Goal: Task Accomplishment & Management: Manage account settings

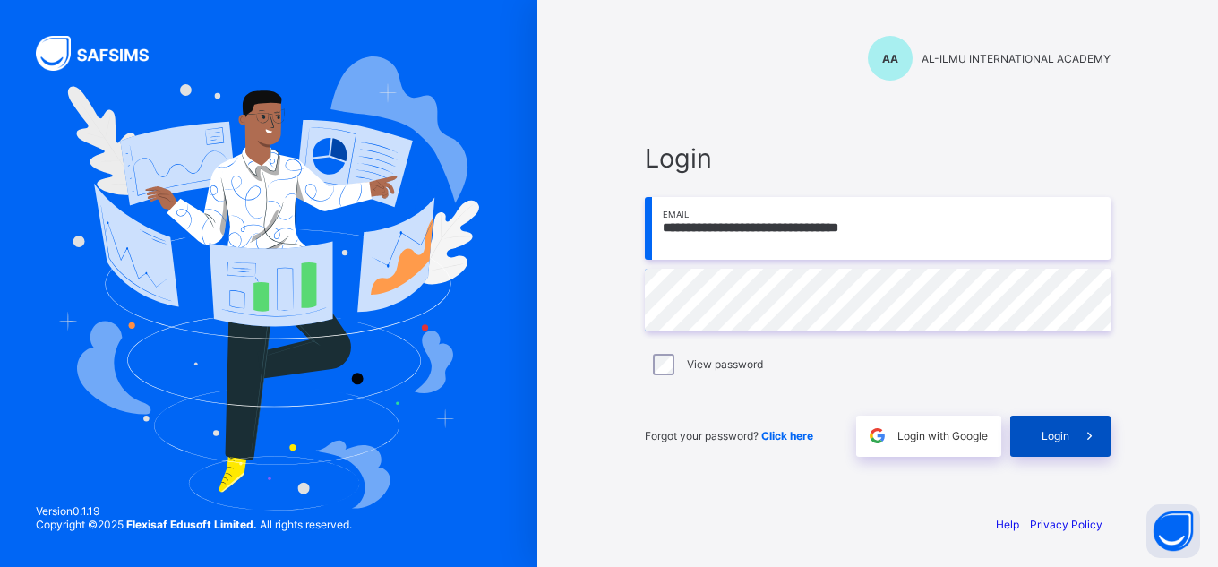
click at [1069, 455] on span at bounding box center [1089, 436] width 41 height 41
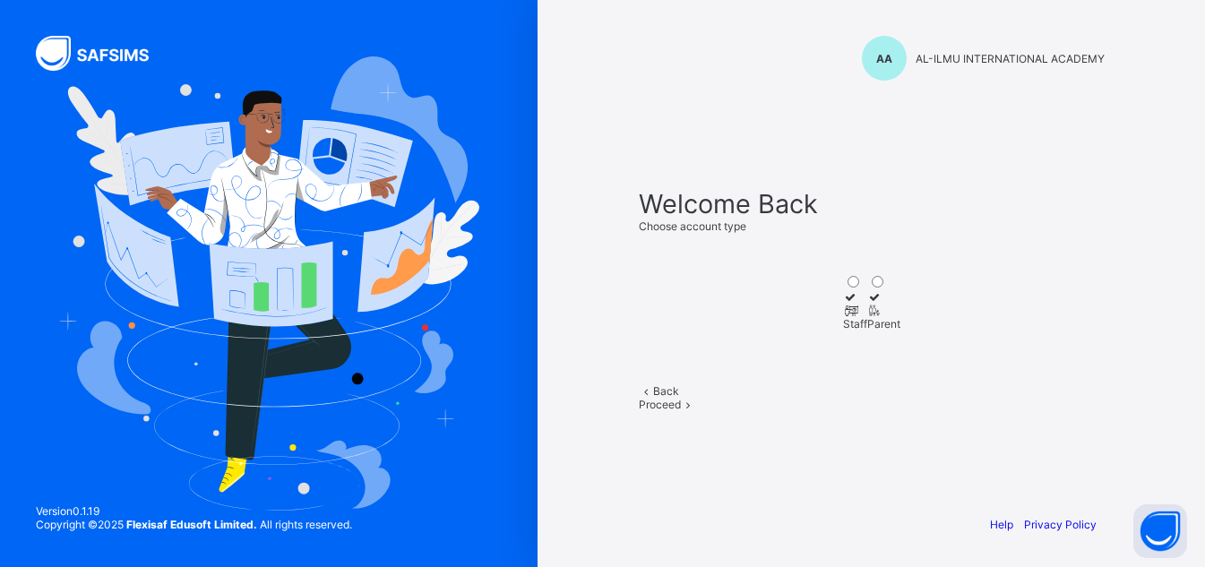
click at [843, 323] on div "Staff" at bounding box center [855, 323] width 24 height 13
click at [900, 317] on div at bounding box center [883, 310] width 33 height 13
click at [843, 317] on div at bounding box center [855, 310] width 24 height 13
click at [925, 411] on div "Proceed" at bounding box center [872, 404] width 466 height 13
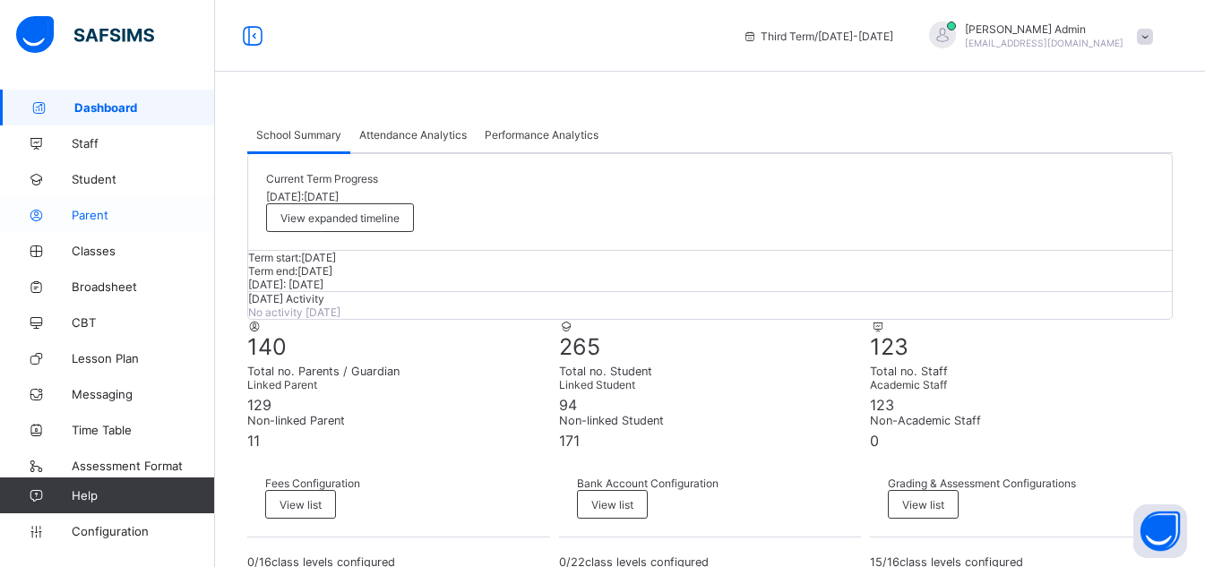
click at [107, 218] on span "Parent" at bounding box center [143, 215] width 143 height 14
select select "**"
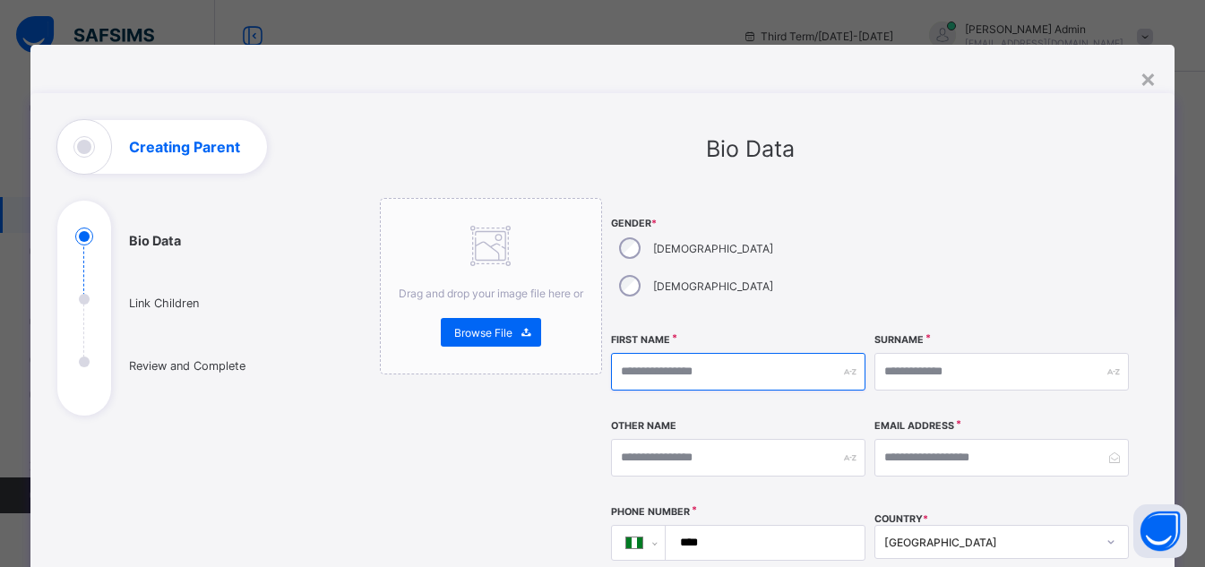
click at [666, 353] on input "text" at bounding box center [738, 372] width 254 height 38
type input "****"
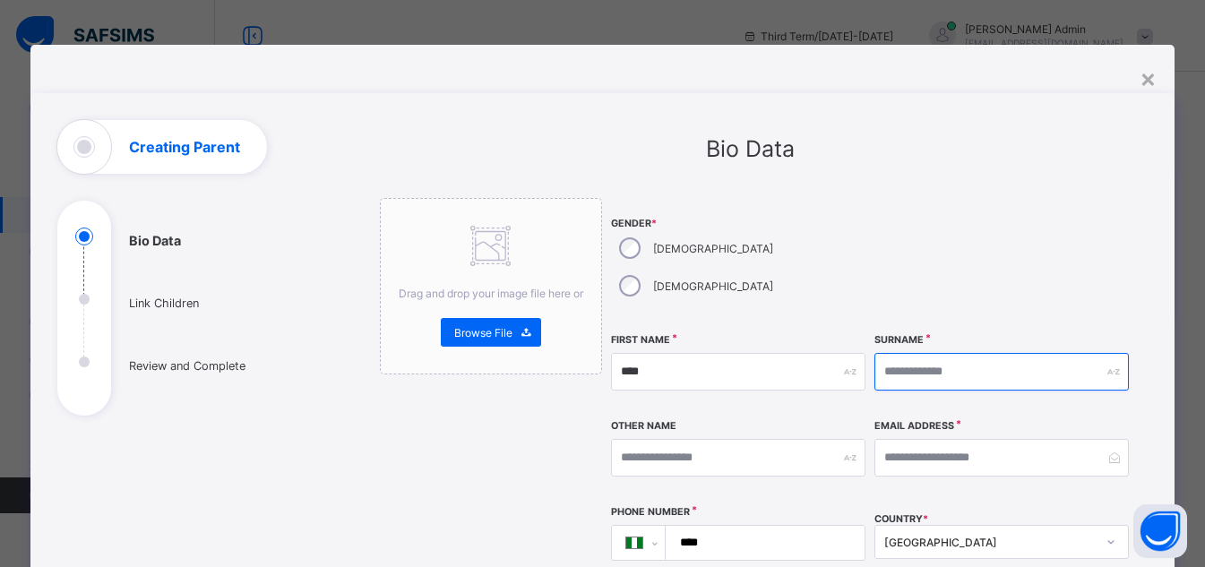
click at [915, 353] on input "text" at bounding box center [1001, 372] width 254 height 38
type input "*****"
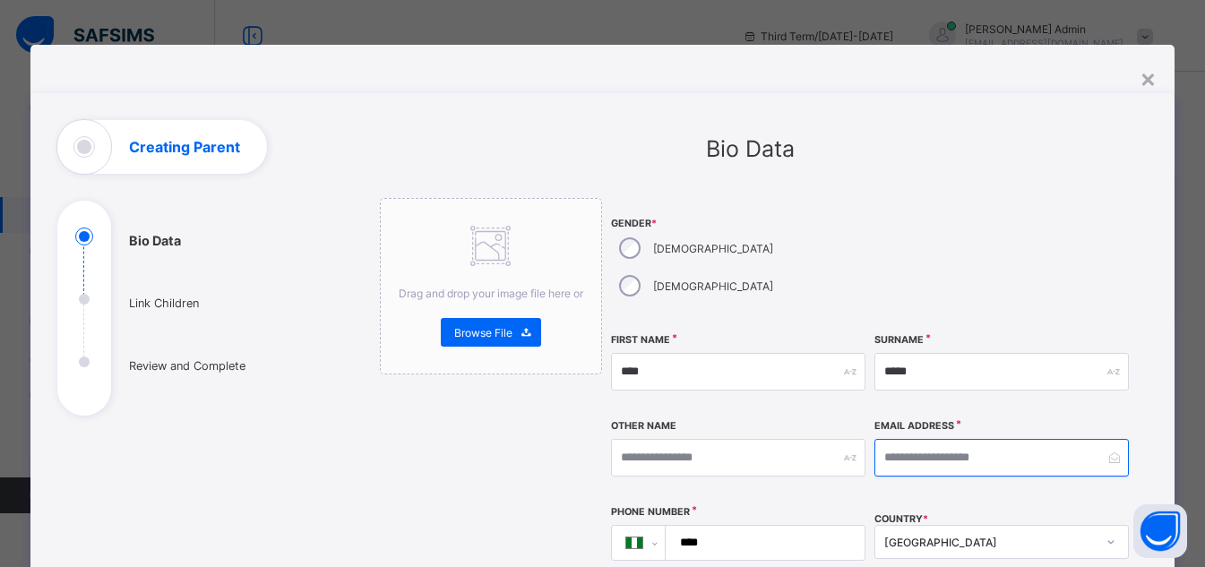
click at [942, 439] on input "email" at bounding box center [1001, 458] width 254 height 38
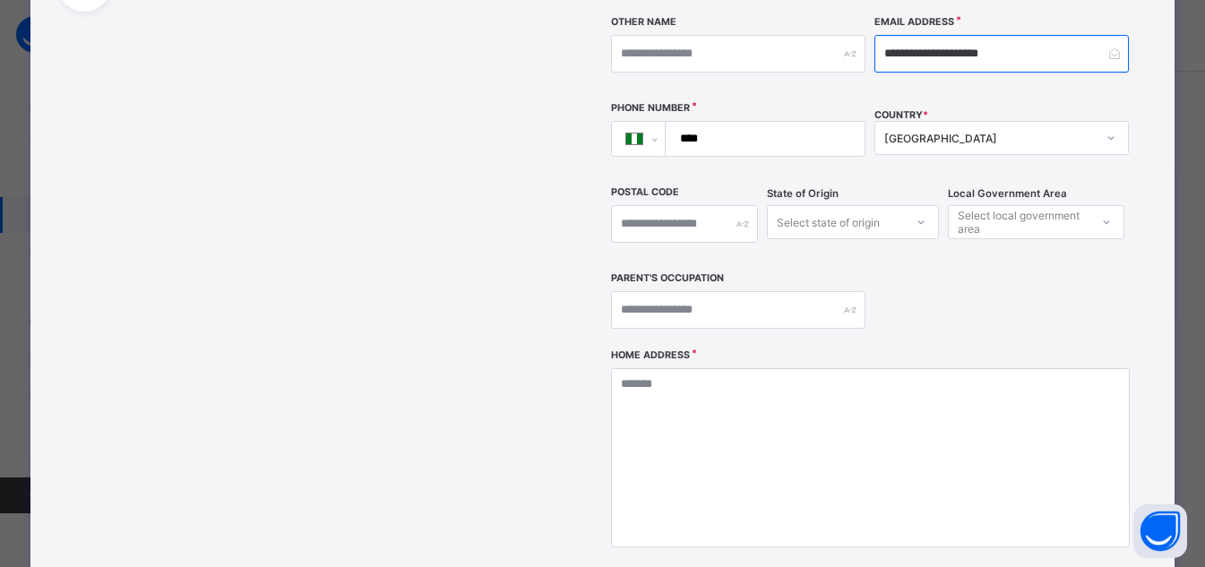
scroll to position [416, 0]
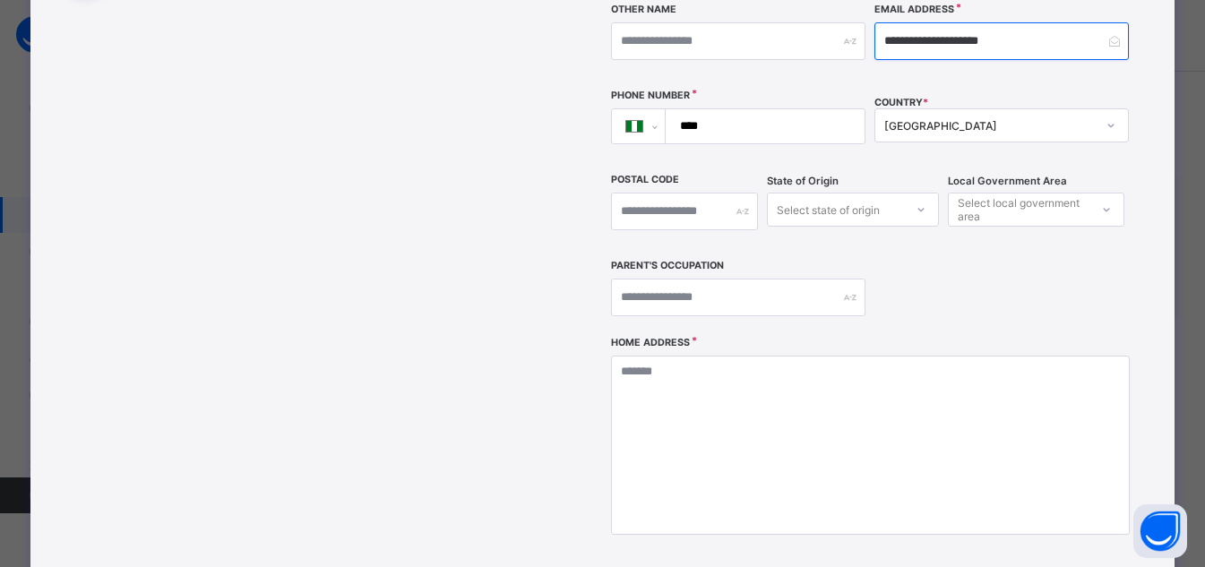
type input "**********"
click at [725, 109] on input "****" at bounding box center [761, 126] width 185 height 34
type input "**********"
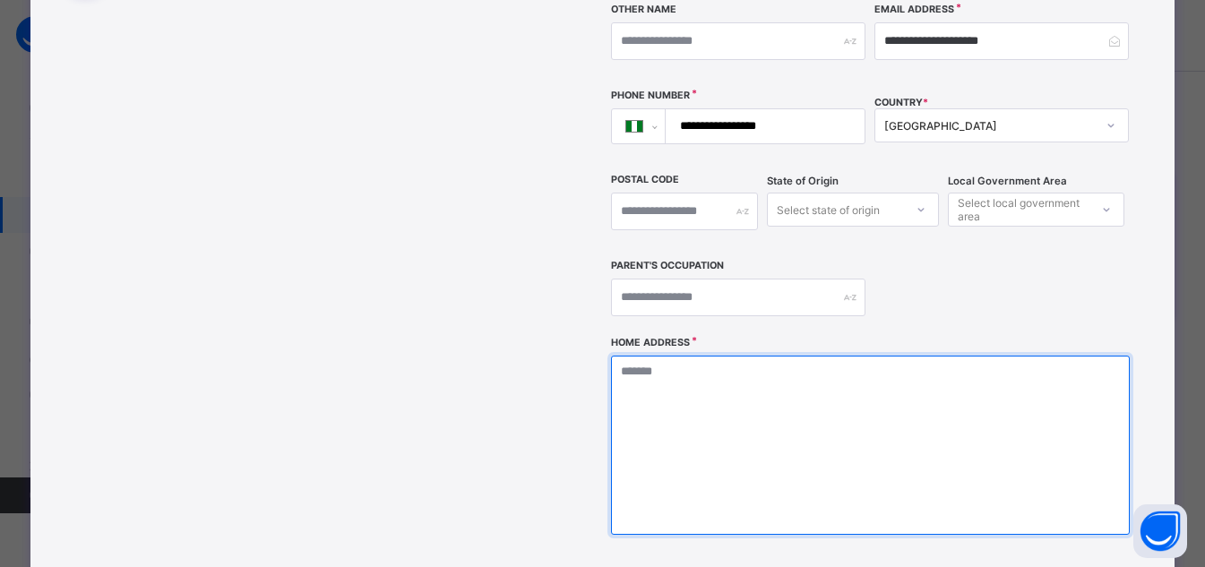
click at [811, 356] on textarea at bounding box center [870, 445] width 519 height 179
click at [858, 382] on textarea "****" at bounding box center [875, 445] width 528 height 179
type textarea "*"
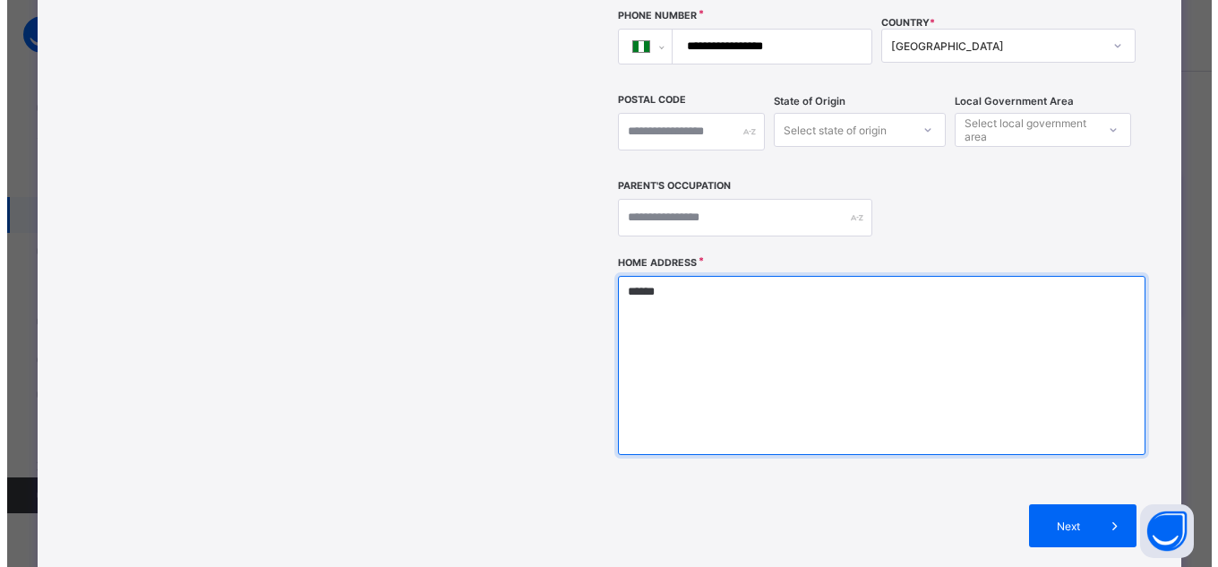
scroll to position [634, 0]
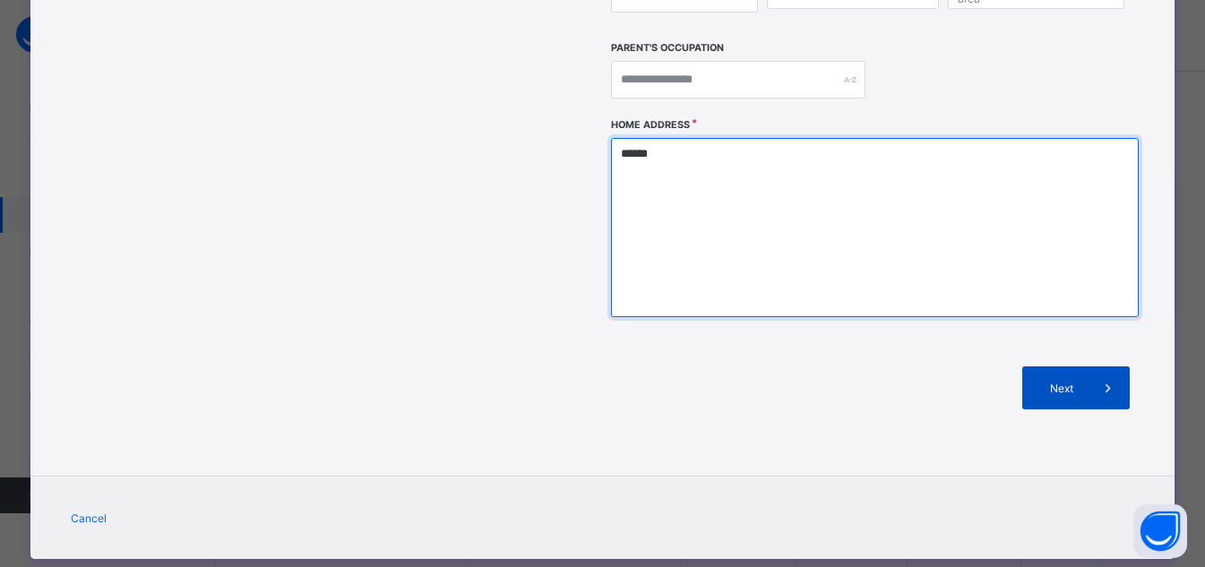
type textarea "******"
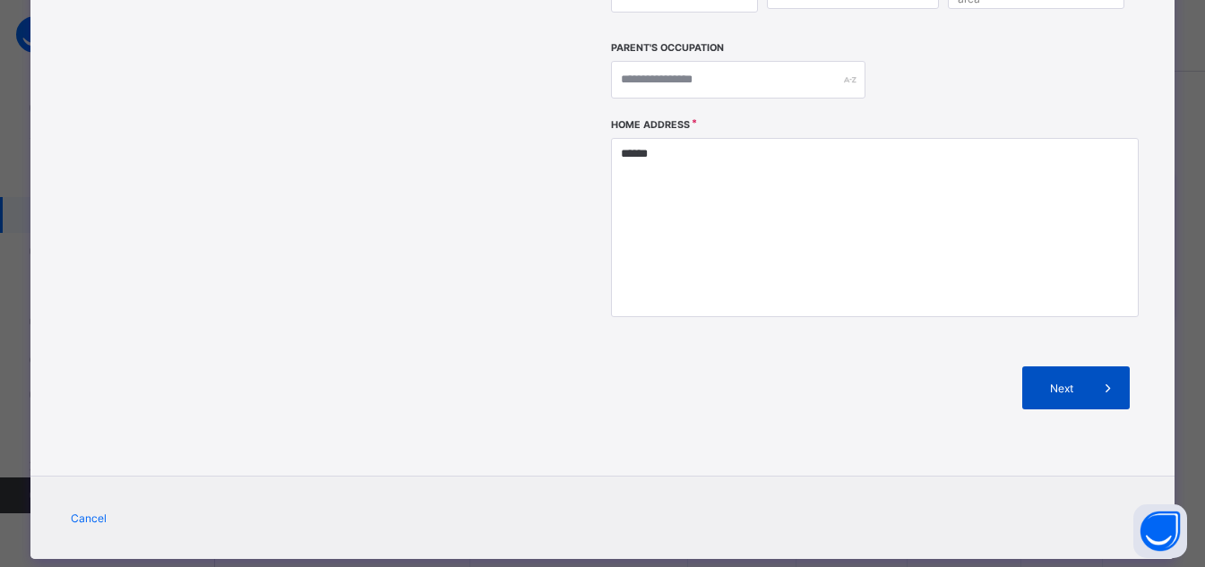
click at [1041, 366] on div "Next" at bounding box center [1075, 387] width 107 height 43
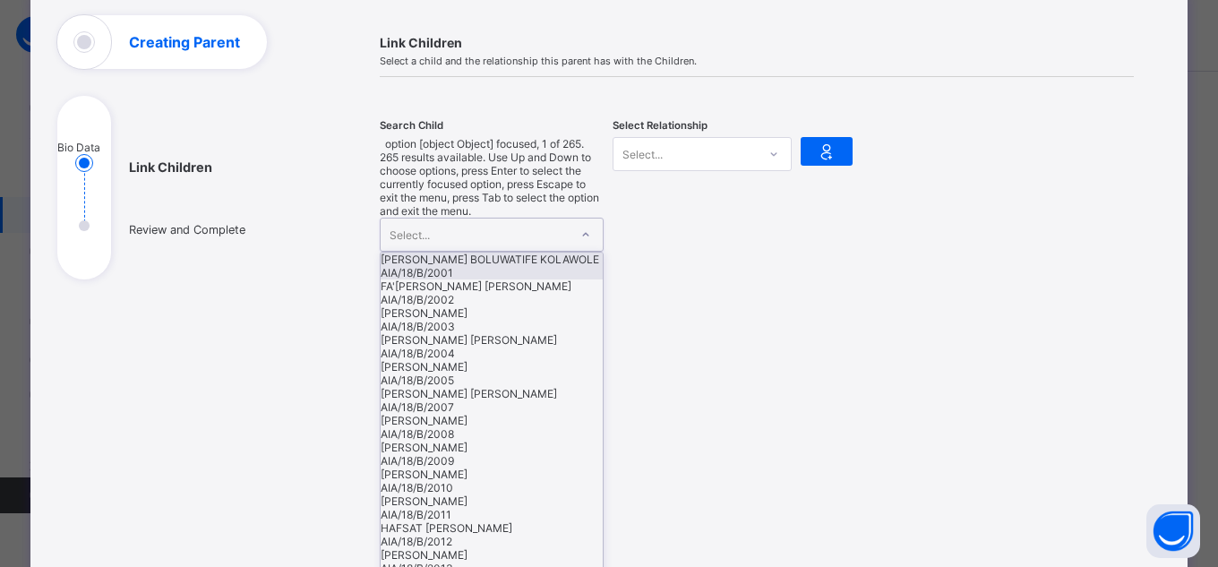
click at [581, 226] on icon at bounding box center [585, 235] width 11 height 18
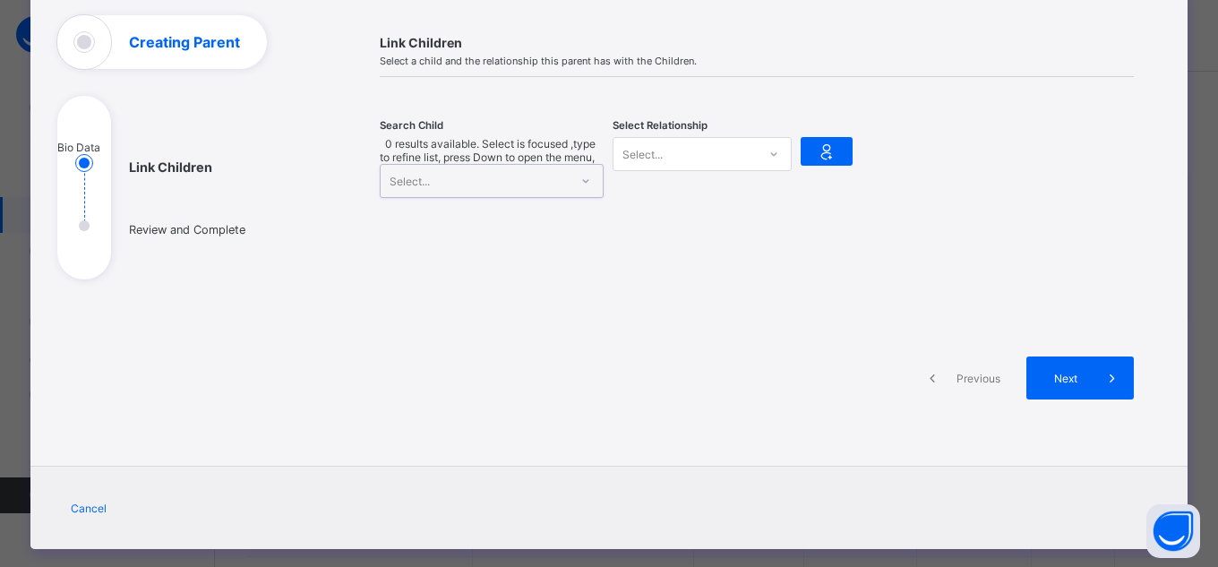
click at [519, 165] on div "Select..." at bounding box center [475, 181] width 188 height 32
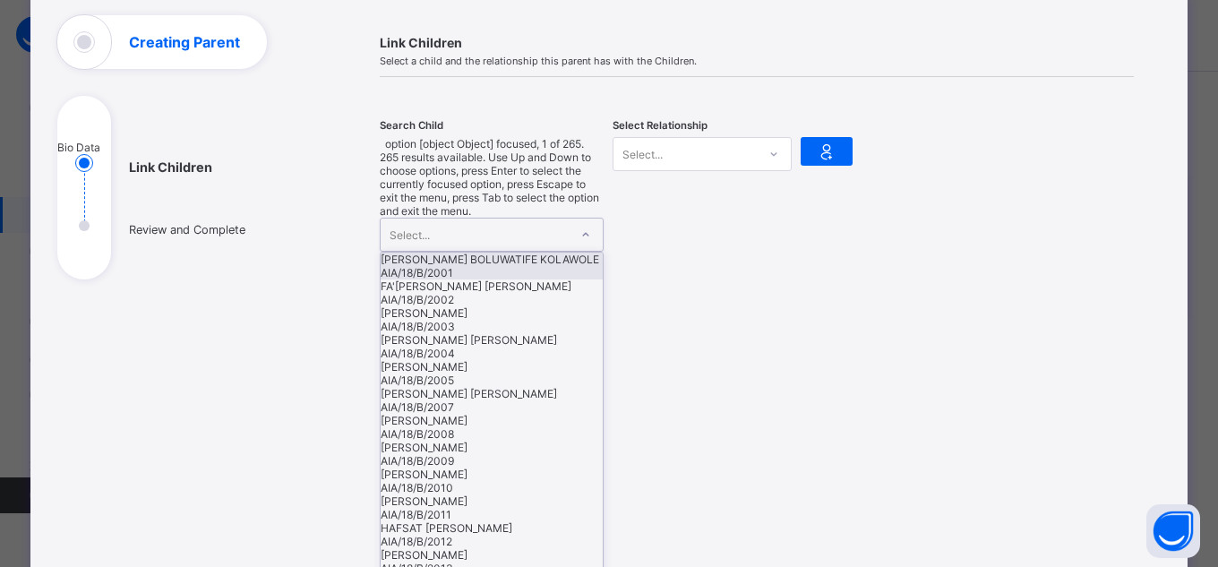
click at [519, 219] on div "Select..." at bounding box center [475, 235] width 188 height 32
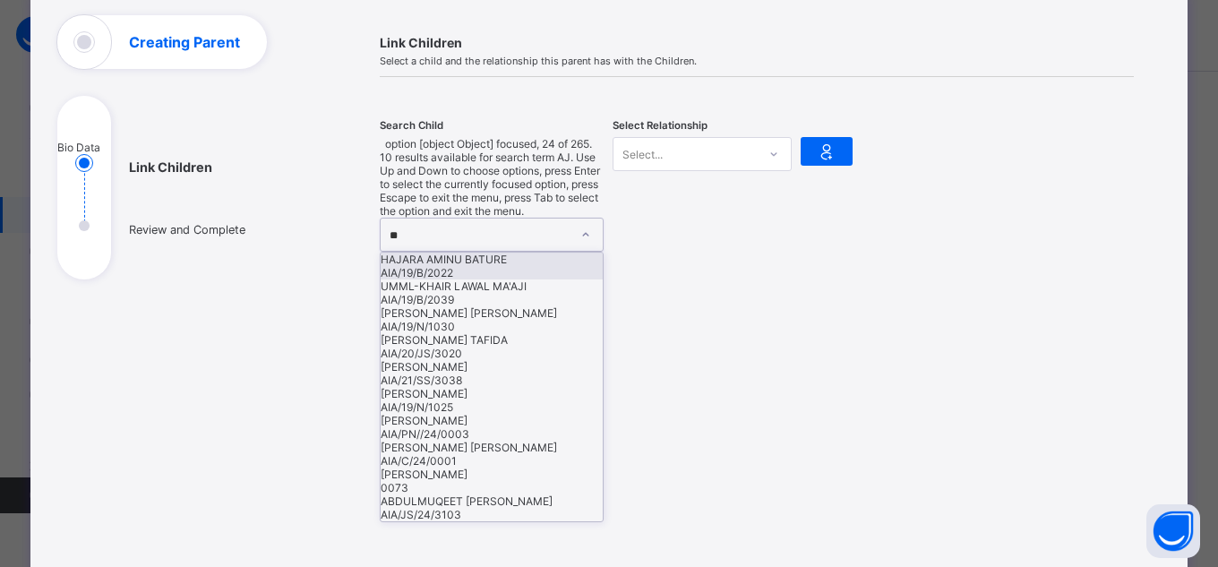
type input "***"
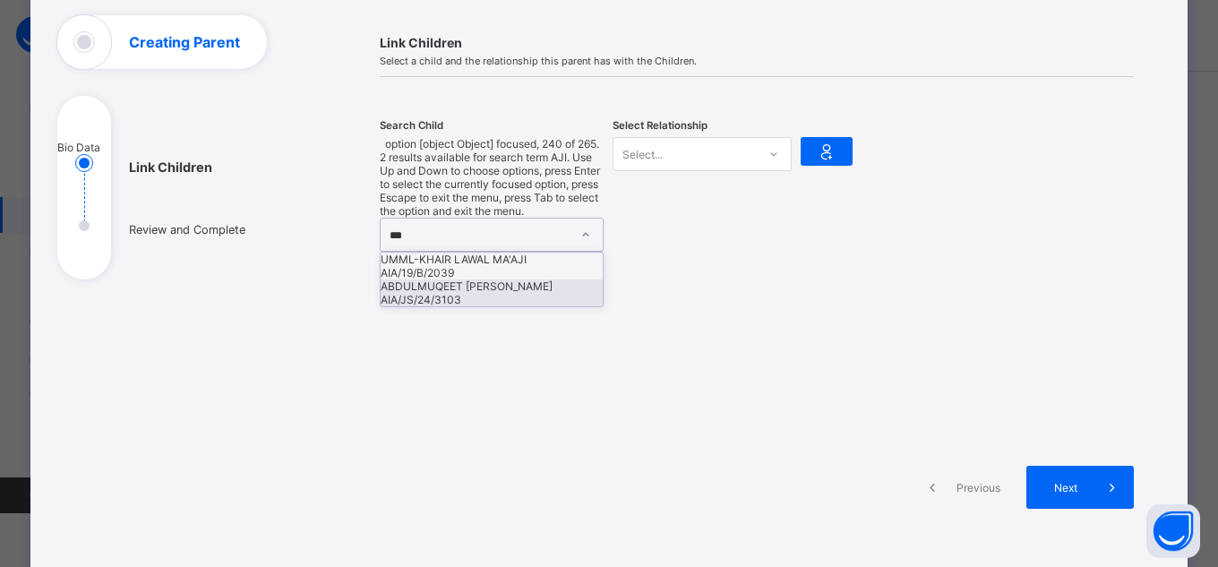
click at [516, 279] on div "ABDULMUQEET ADELEKE AJINAWO" at bounding box center [492, 285] width 222 height 13
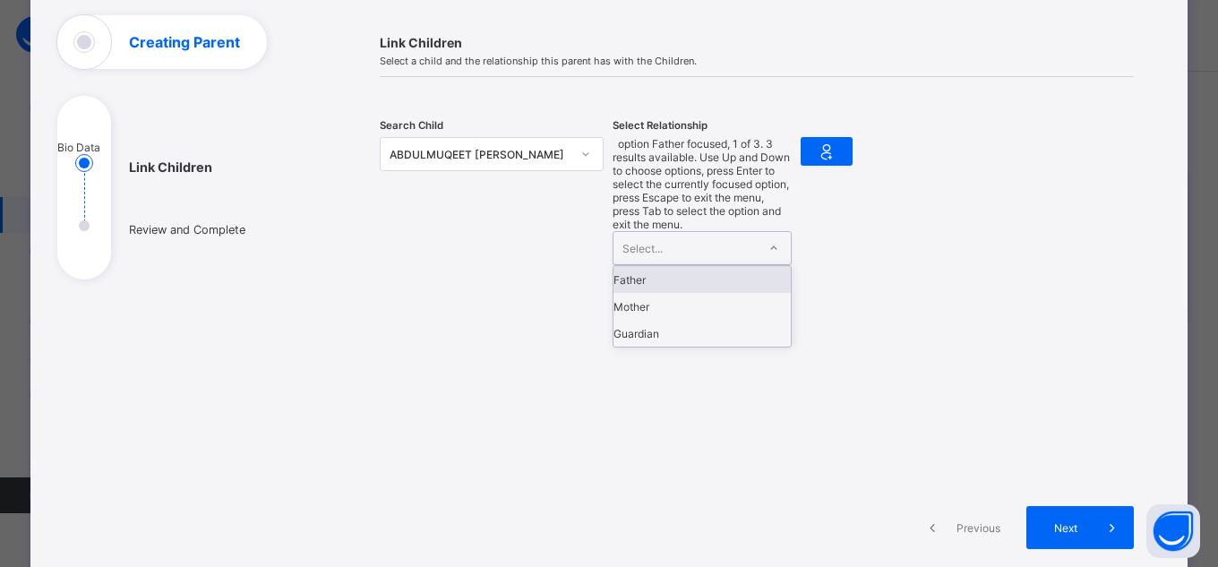
click at [775, 234] on div at bounding box center [774, 248] width 30 height 29
click at [709, 320] on div "Guardian" at bounding box center [702, 333] width 177 height 27
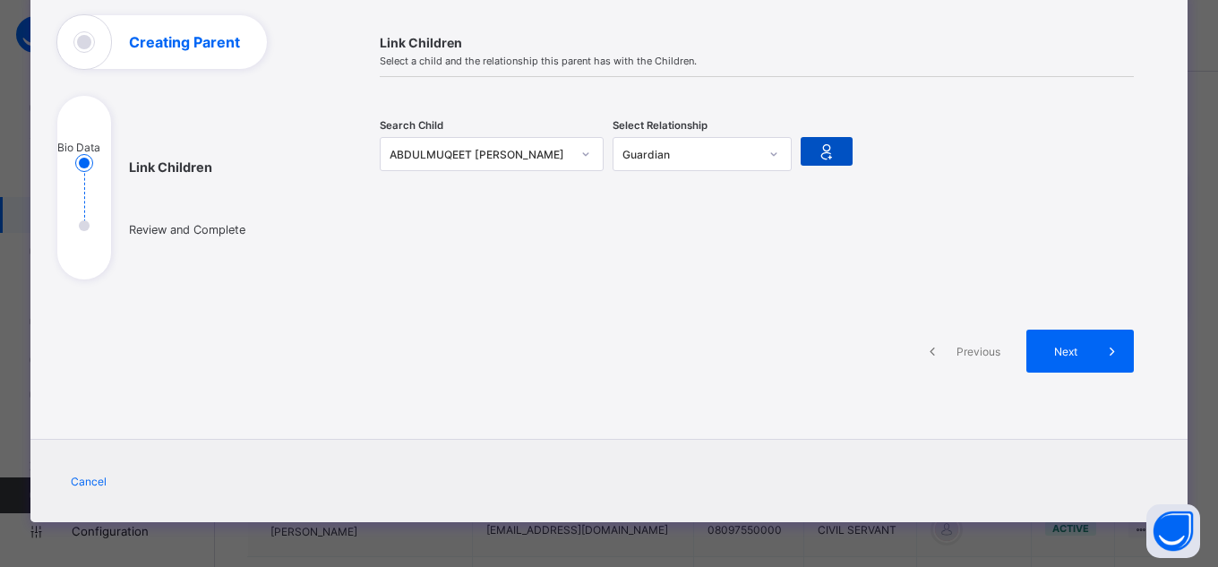
click at [818, 156] on icon at bounding box center [826, 151] width 25 height 21
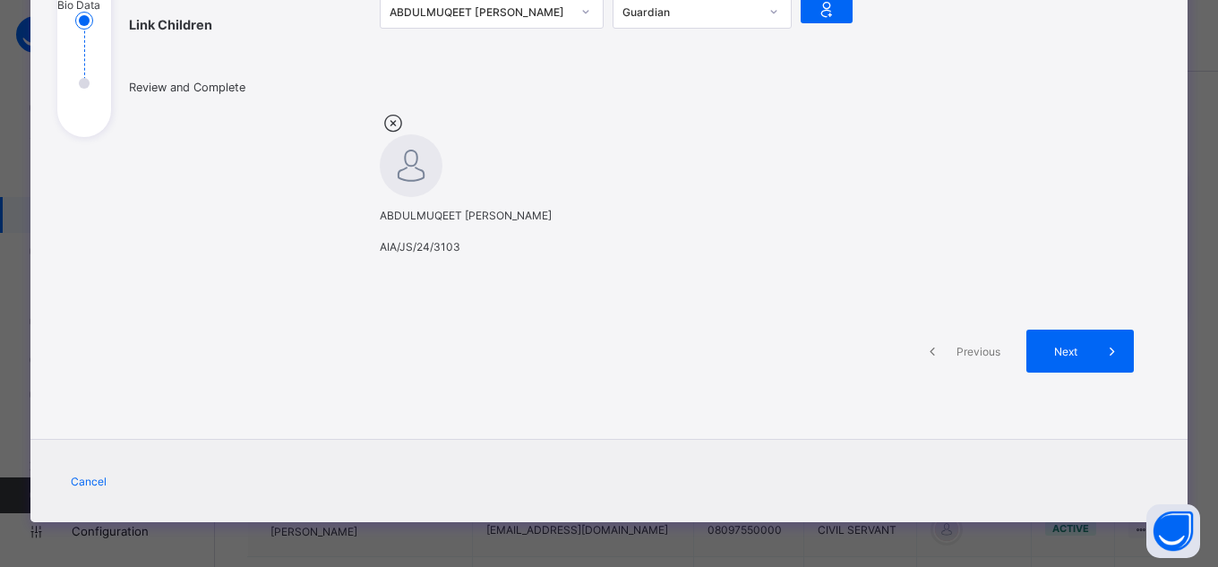
scroll to position [338, 0]
click at [1091, 334] on span at bounding box center [1112, 351] width 43 height 43
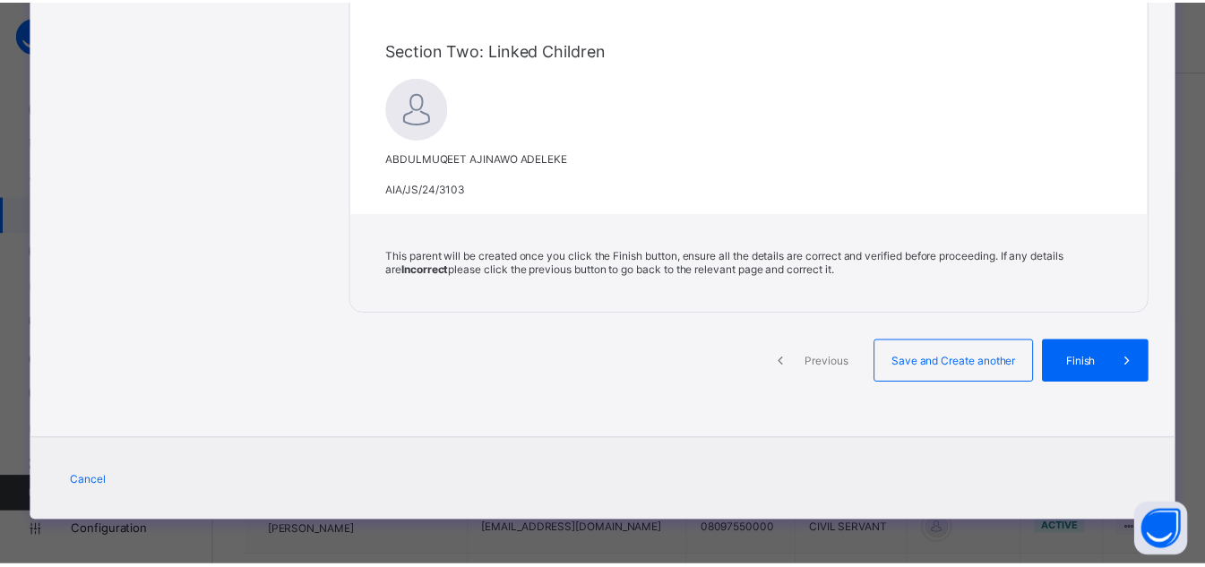
scroll to position [626, 0]
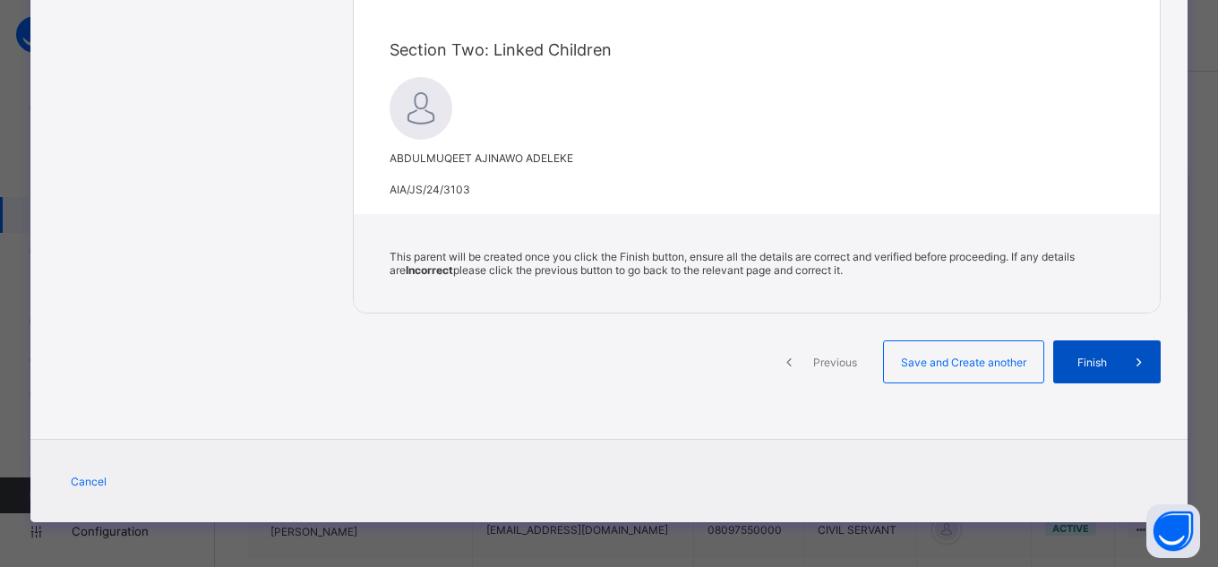
click at [1110, 366] on span "Finish" at bounding box center [1092, 362] width 51 height 13
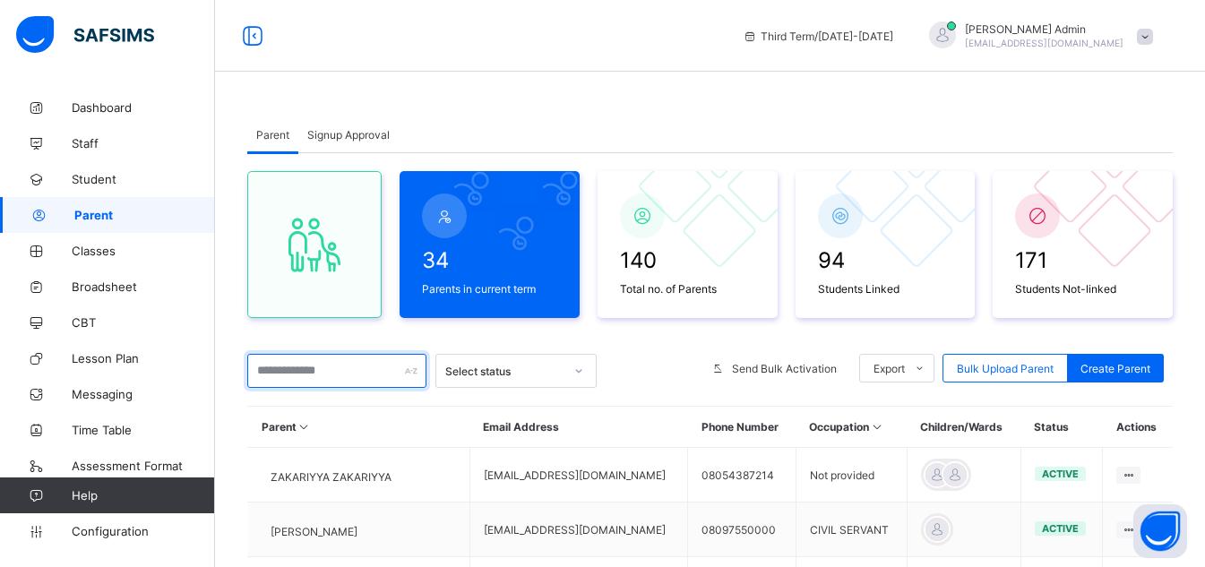
click at [328, 362] on input "text" at bounding box center [336, 371] width 179 height 34
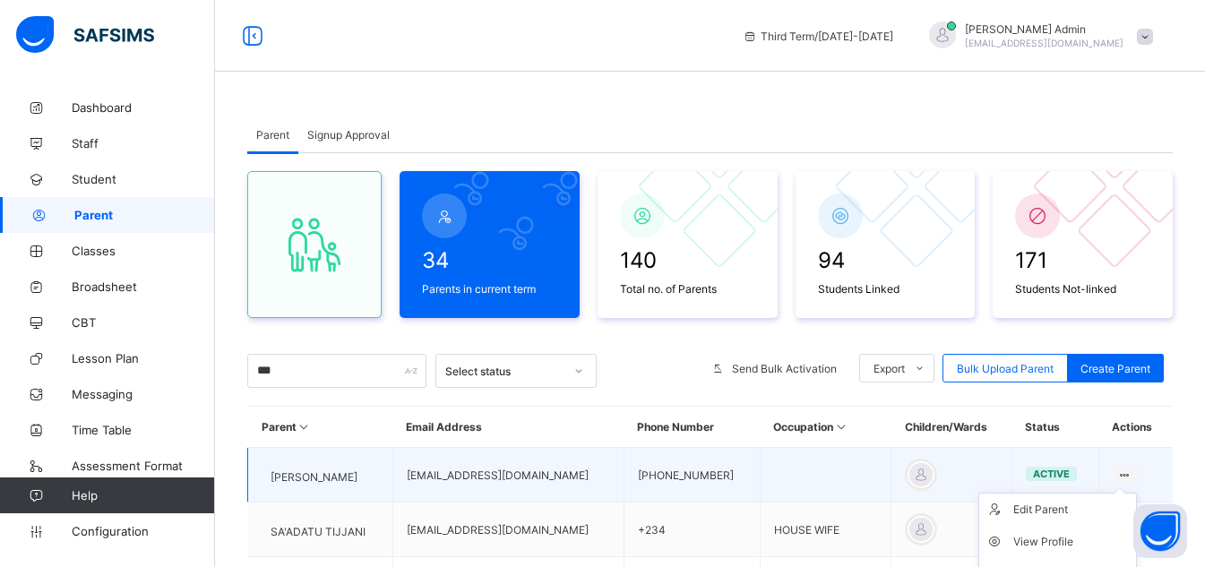
click at [1132, 473] on icon at bounding box center [1124, 474] width 15 height 13
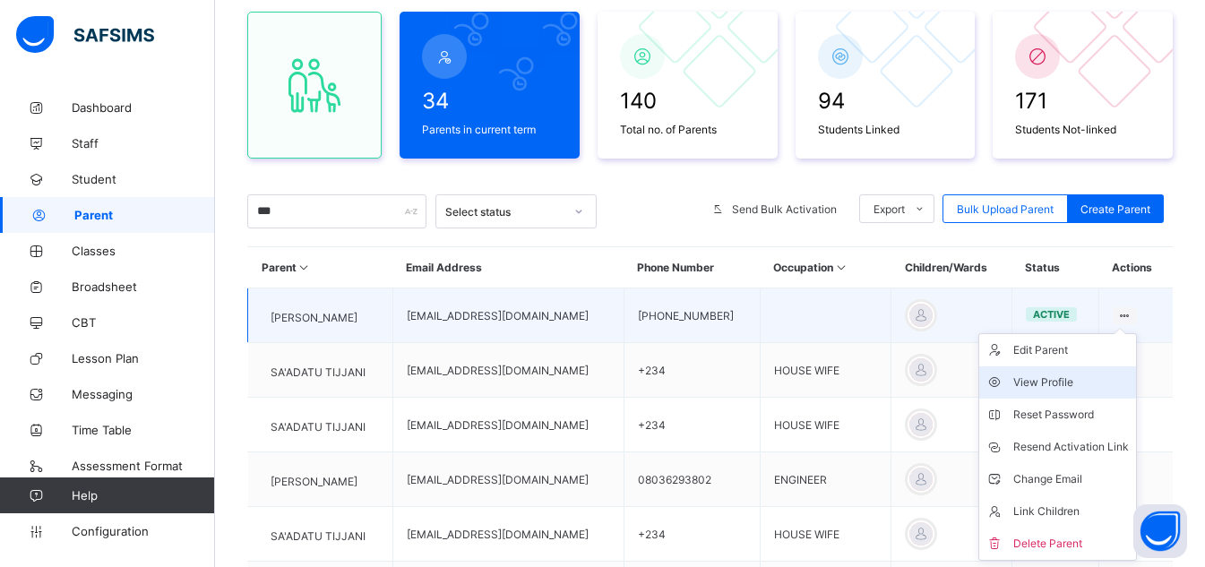
scroll to position [185, 0]
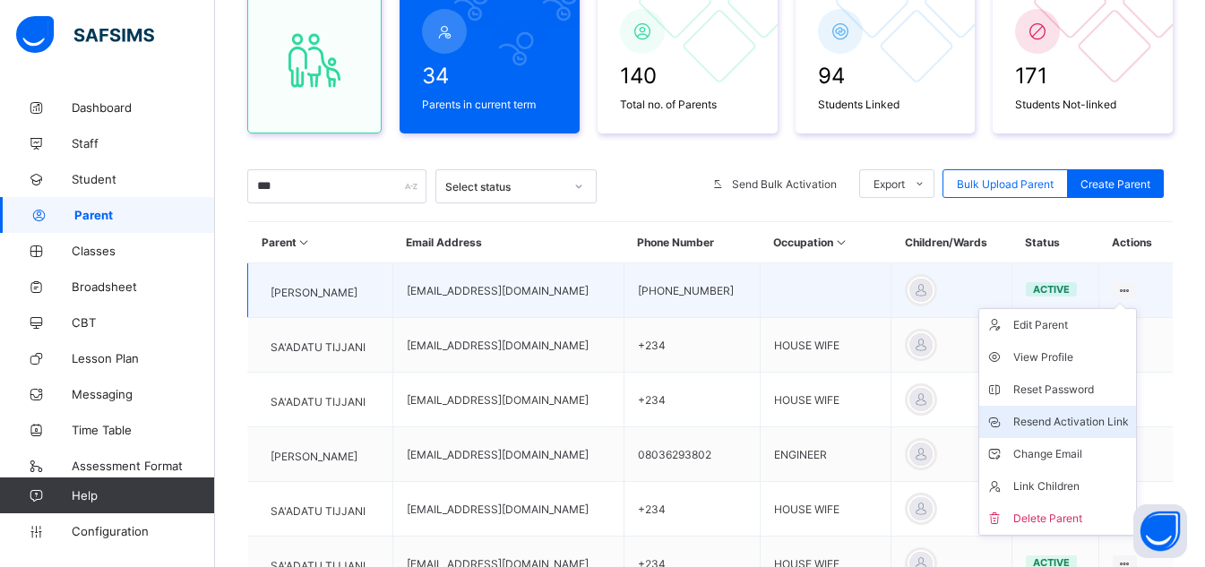
click at [1078, 418] on div "Resend Activation Link" at bounding box center [1071, 422] width 116 height 18
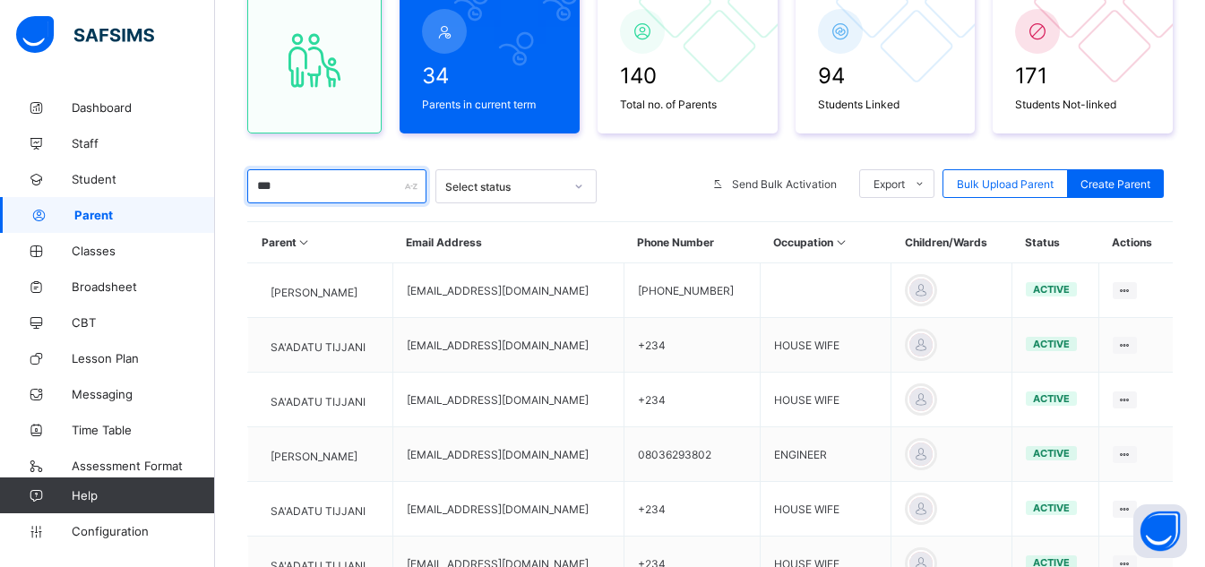
click at [330, 185] on input "***" at bounding box center [336, 186] width 179 height 34
type input "*"
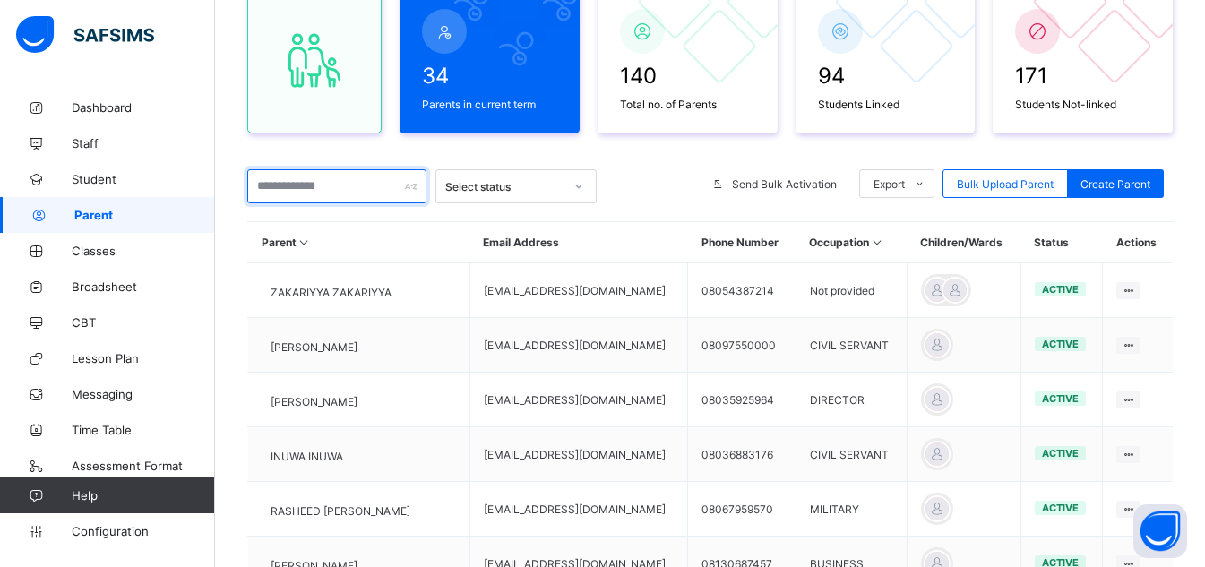
click at [348, 184] on input "text" at bounding box center [336, 186] width 179 height 34
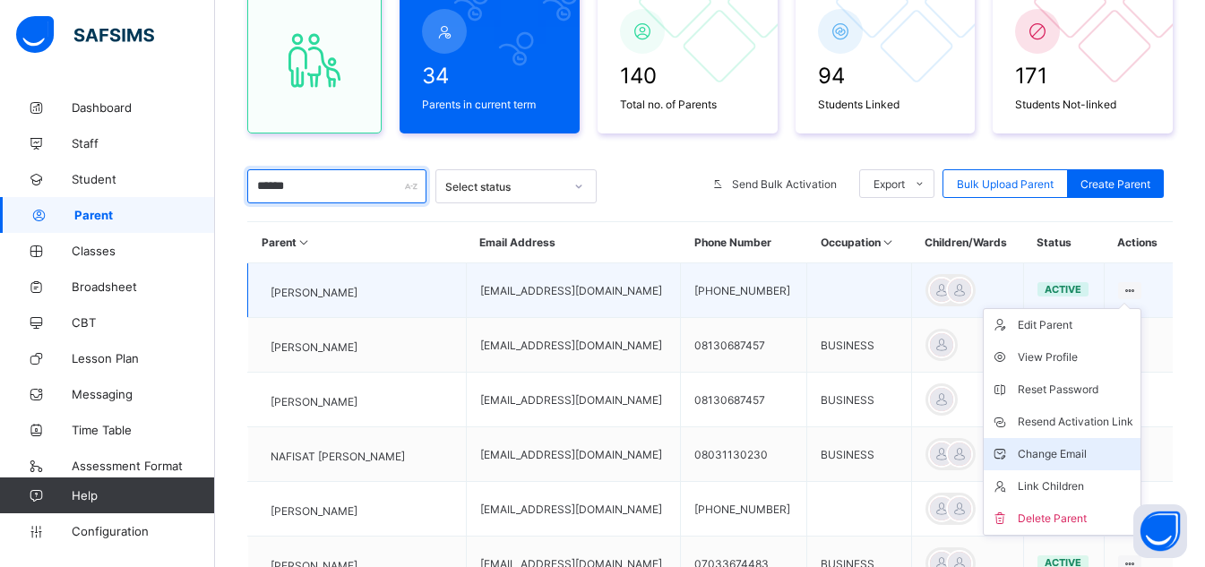
type input "******"
click at [1063, 450] on div "Change Email" at bounding box center [1075, 454] width 116 height 18
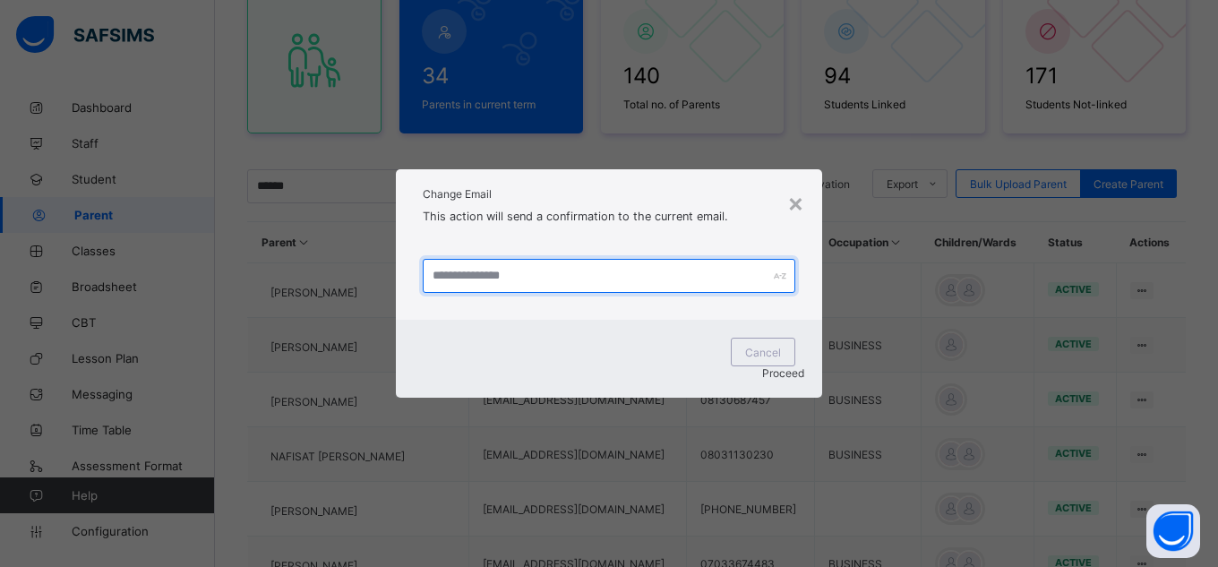
click at [544, 284] on input "text" at bounding box center [609, 276] width 373 height 34
type input "**********"
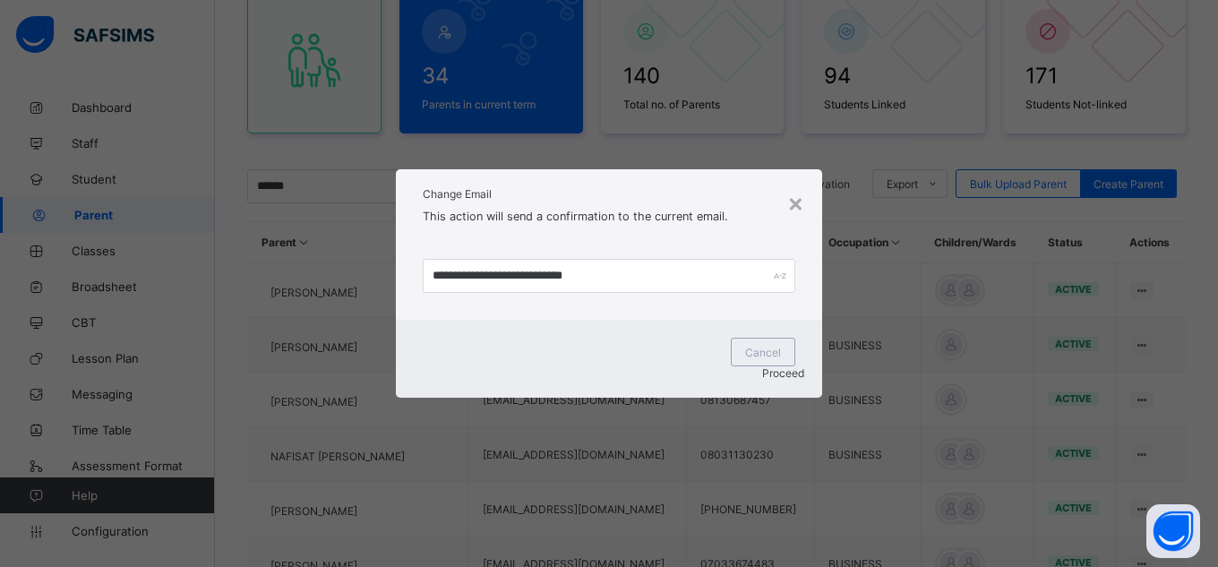
click at [774, 368] on span "Proceed" at bounding box center [783, 372] width 42 height 13
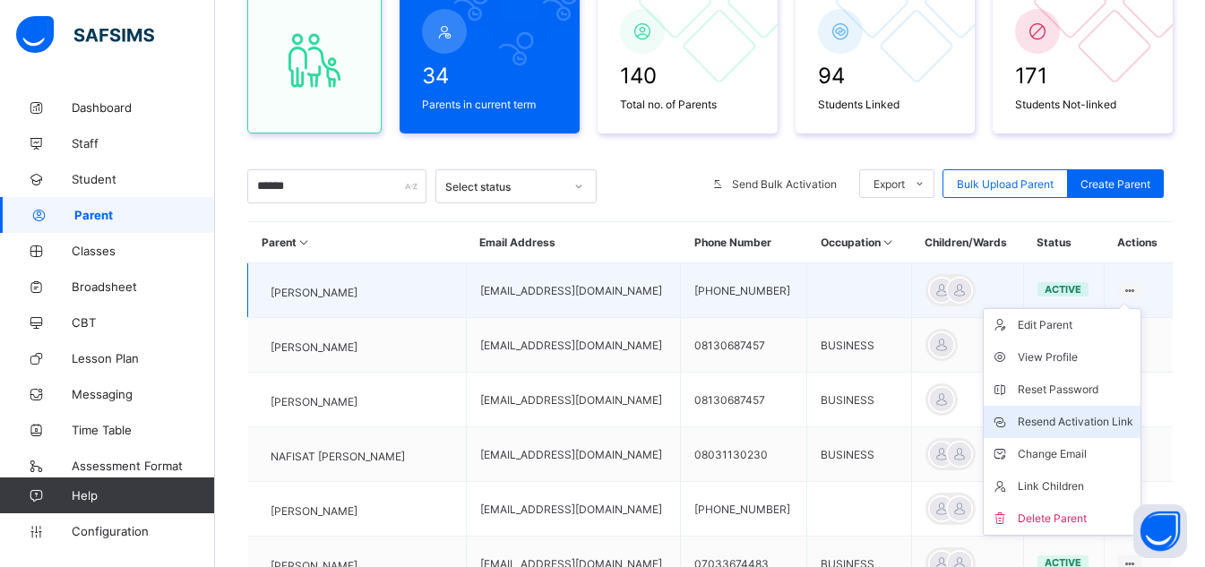
click at [1056, 420] on div "Resend Activation Link" at bounding box center [1075, 422] width 116 height 18
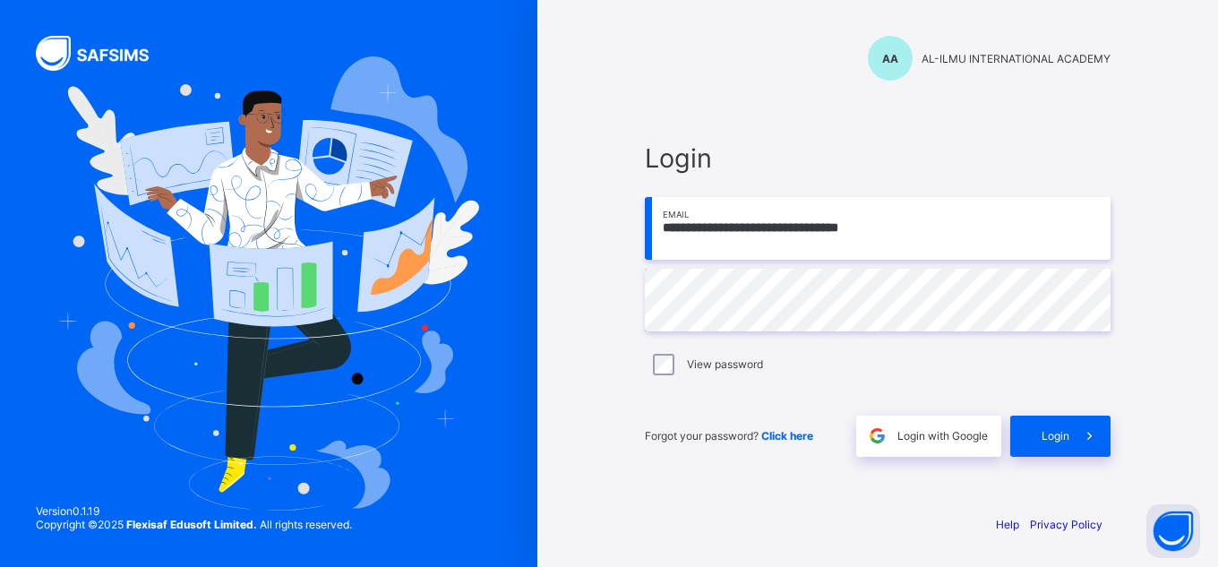
click at [94, 142] on img at bounding box center [269, 282] width 422 height 453
click at [695, 365] on label "View password" at bounding box center [725, 363] width 76 height 13
click at [1054, 438] on span "Login" at bounding box center [1056, 435] width 28 height 13
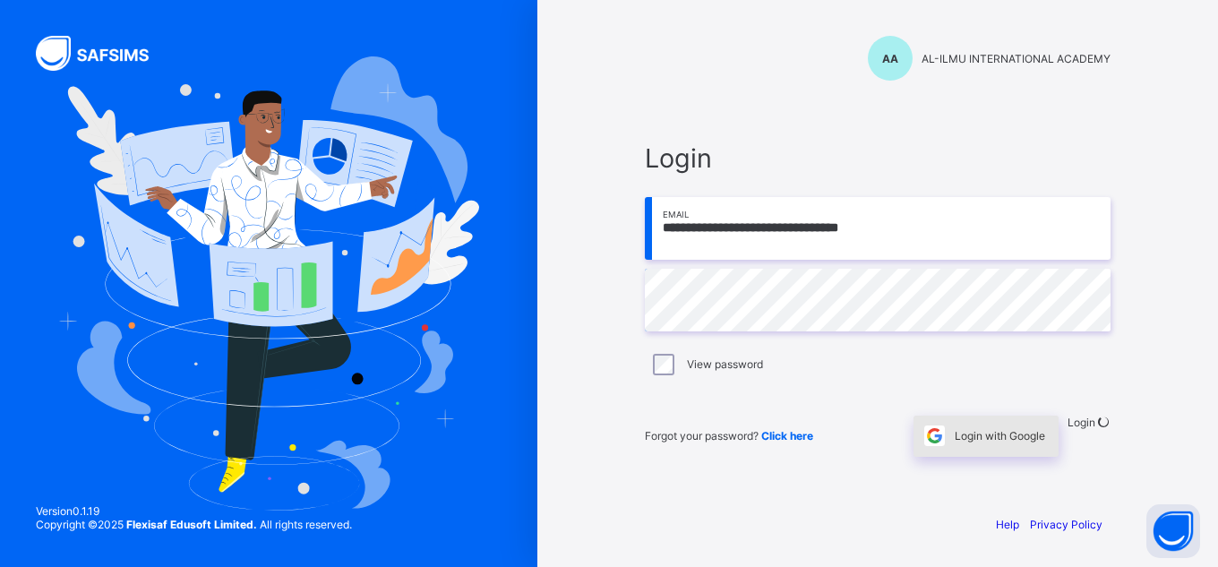
click at [964, 442] on div "Login with Google" at bounding box center [986, 436] width 145 height 41
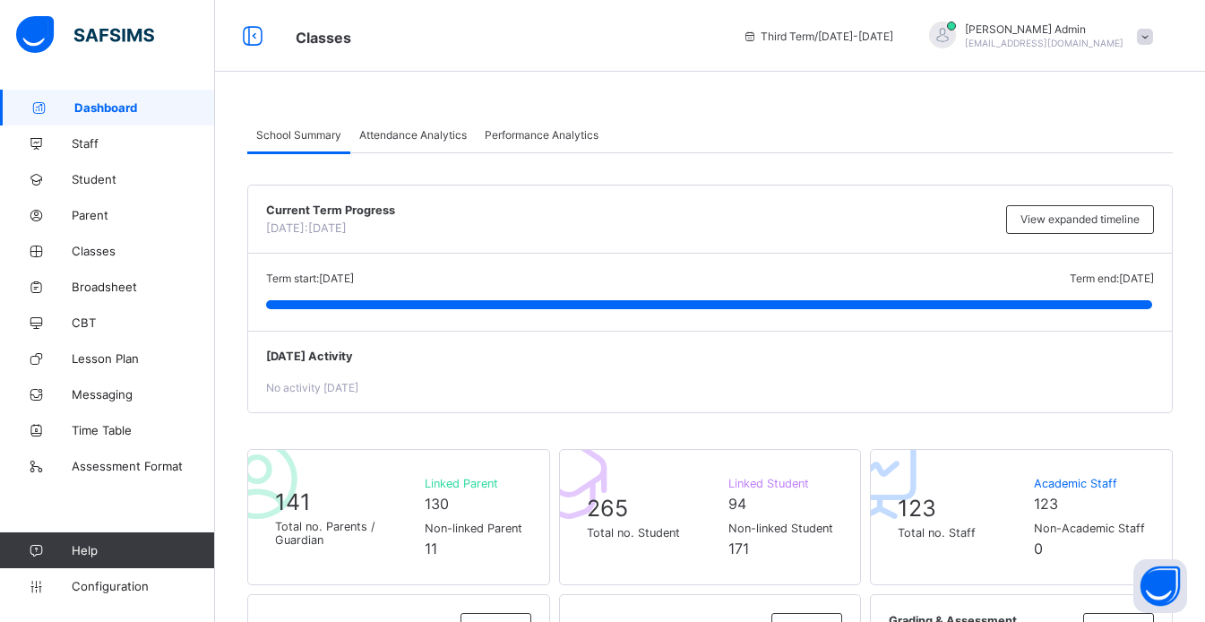
click at [515, 142] on div "Performance Analytics" at bounding box center [542, 134] width 132 height 36
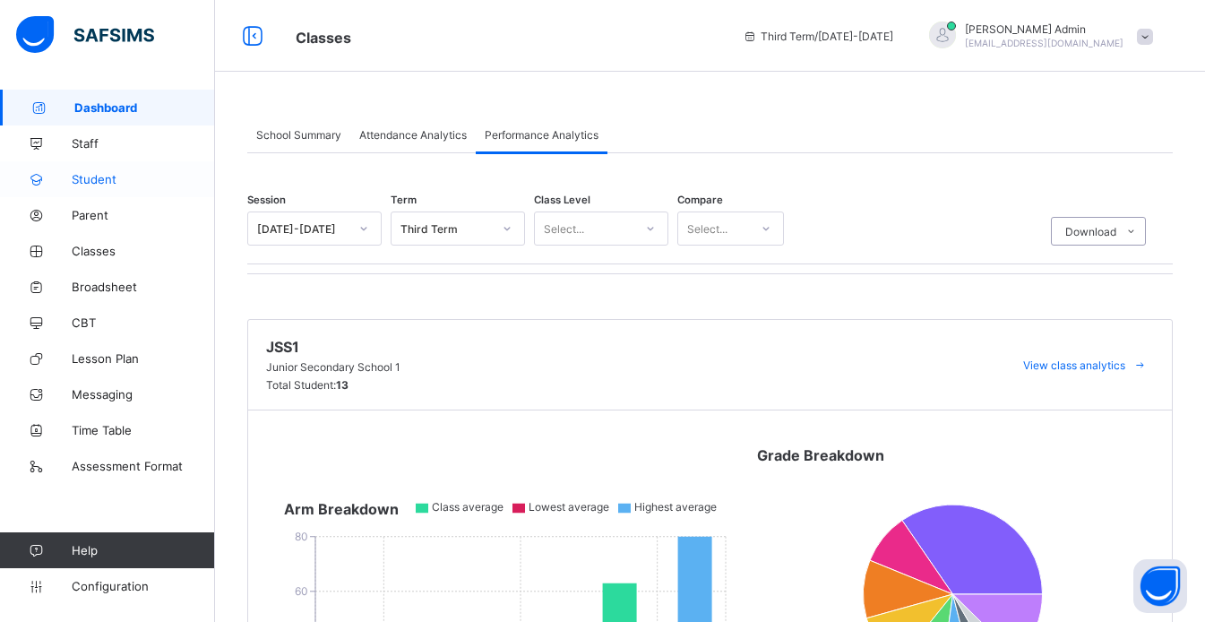
click at [102, 182] on span "Student" at bounding box center [143, 179] width 143 height 14
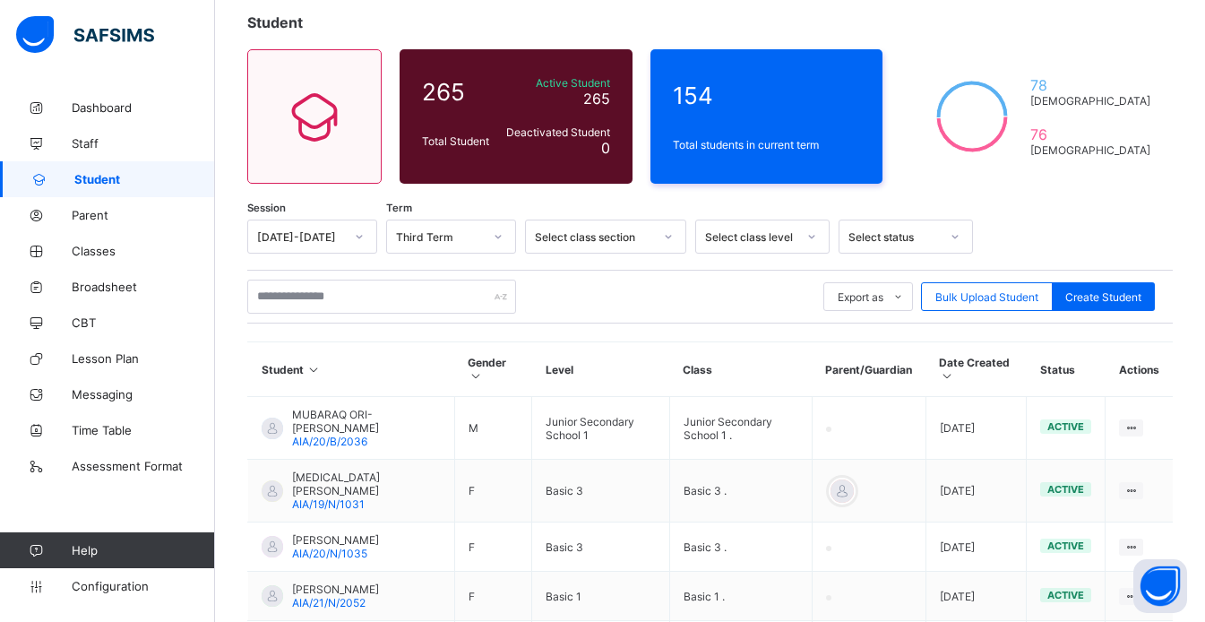
scroll to position [251, 0]
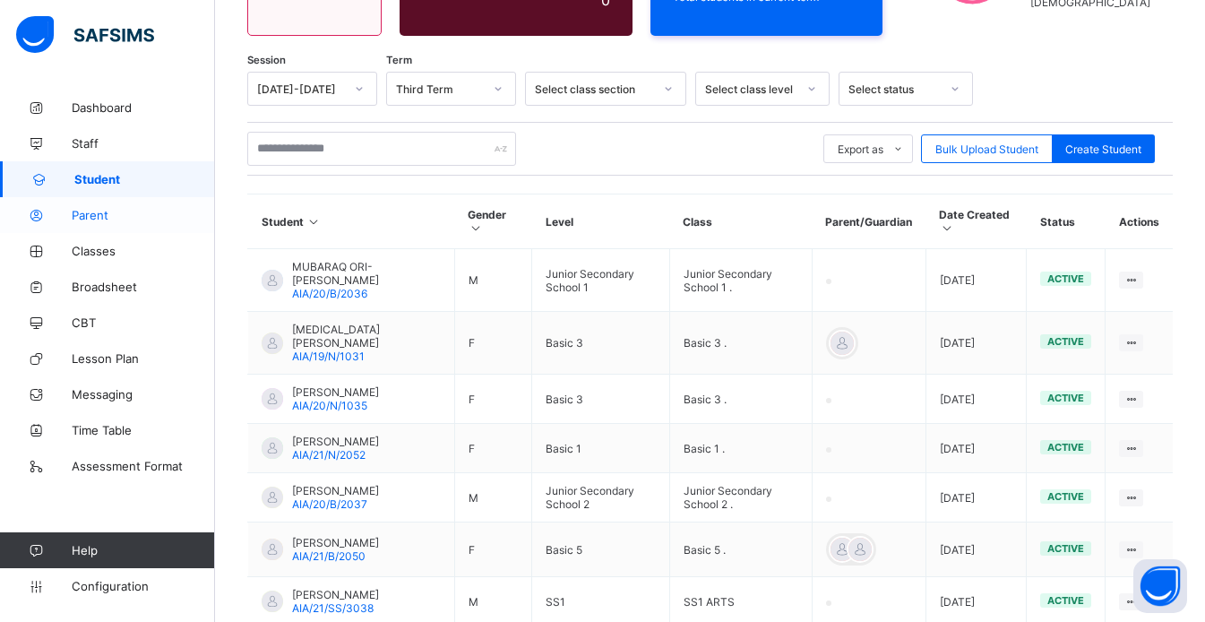
click at [93, 216] on span "Parent" at bounding box center [143, 215] width 143 height 14
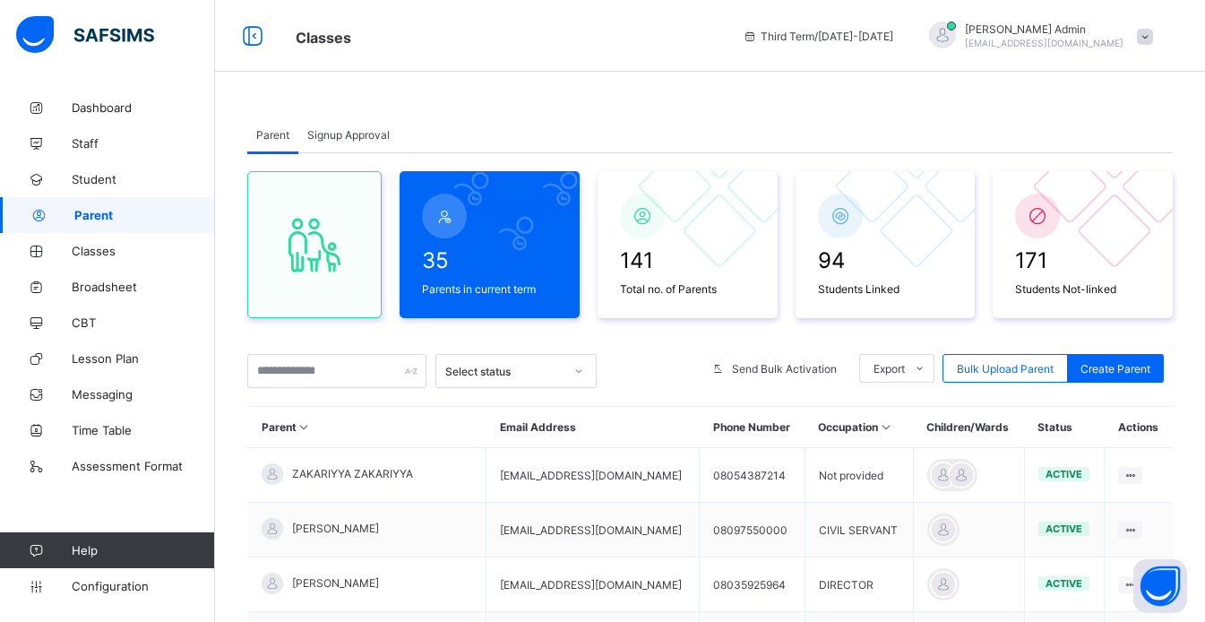
click at [353, 137] on span "Signup Approval" at bounding box center [348, 134] width 82 height 13
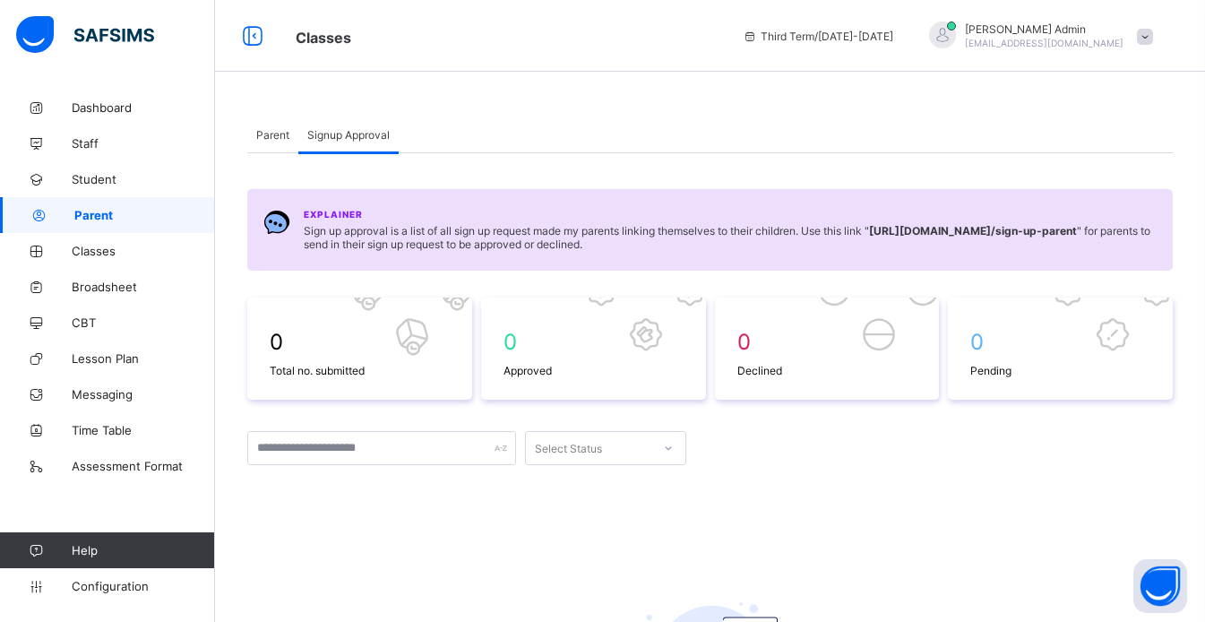
click at [268, 136] on span "Parent" at bounding box center [272, 134] width 33 height 13
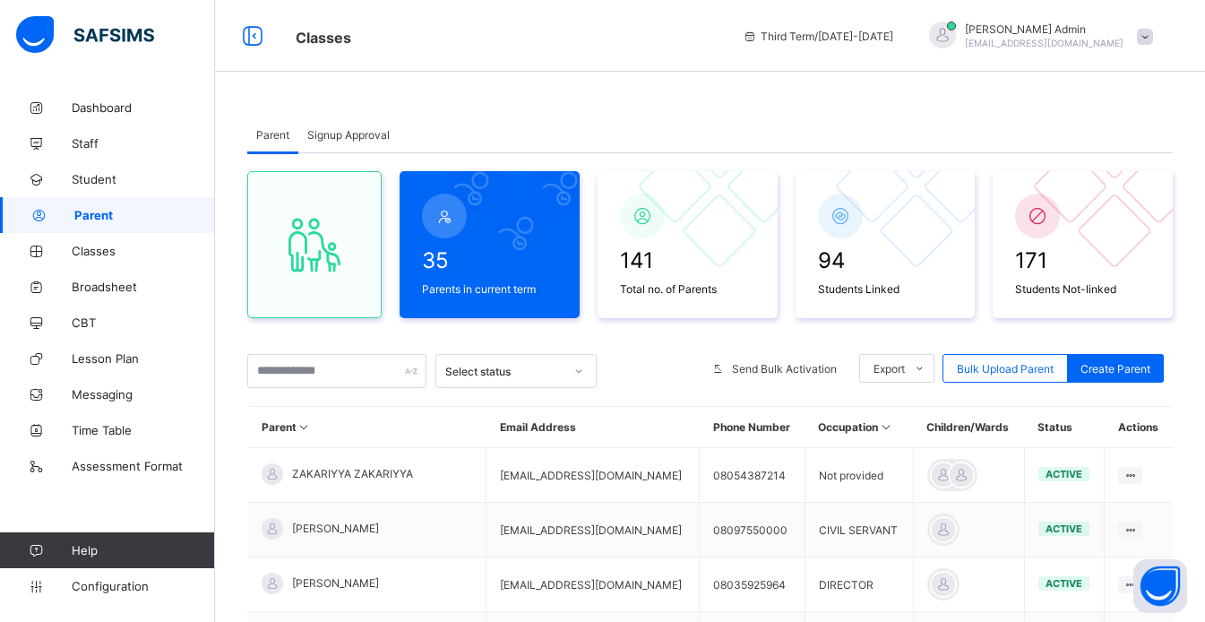
click at [344, 138] on span "Signup Approval" at bounding box center [348, 134] width 82 height 13
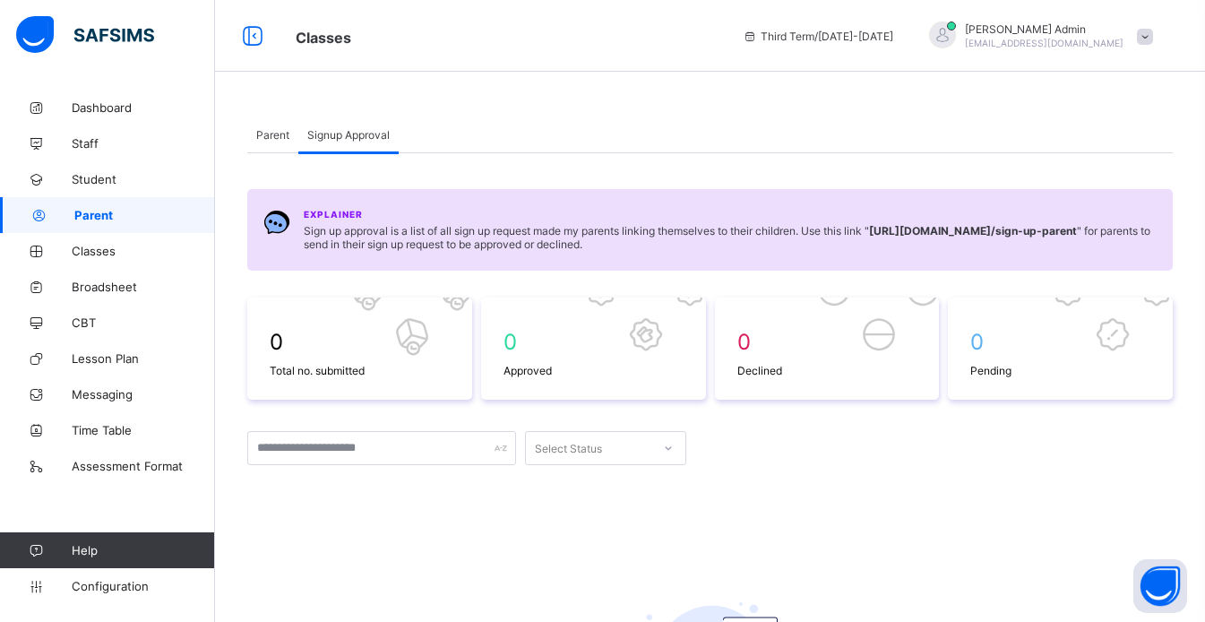
click at [344, 138] on span "Signup Approval" at bounding box center [348, 134] width 82 height 13
click at [993, 336] on span "0" at bounding box center [1060, 342] width 180 height 26
click at [669, 450] on icon at bounding box center [668, 448] width 11 height 18
click at [475, 451] on input "text" at bounding box center [381, 448] width 269 height 34
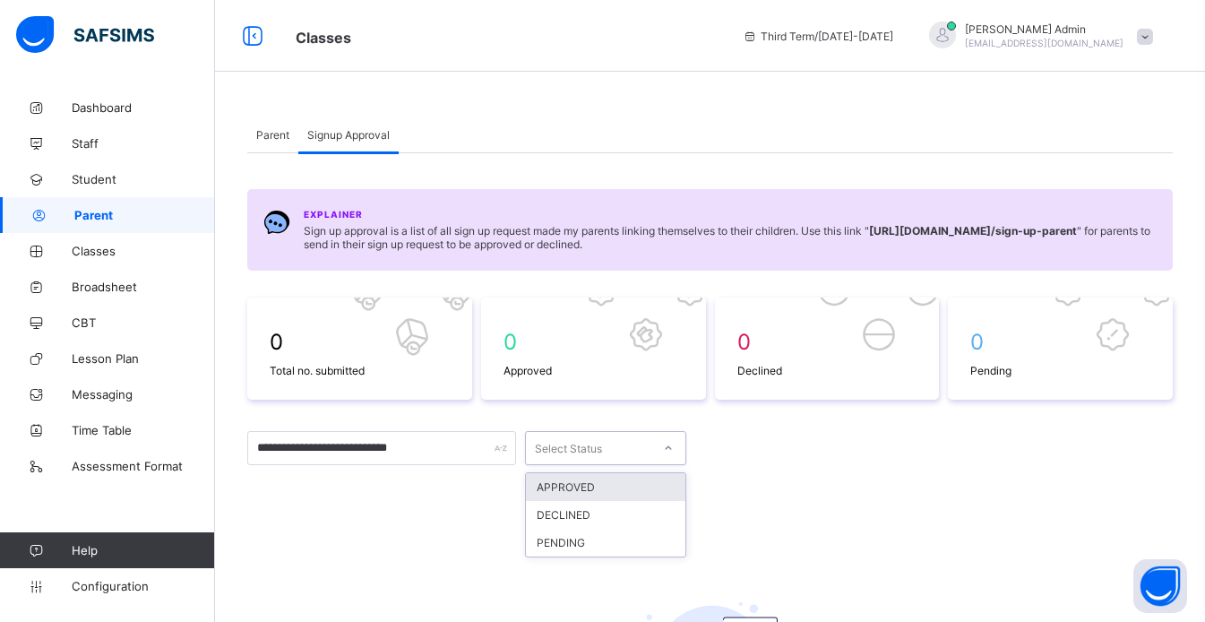
click at [634, 447] on div "Select Status" at bounding box center [588, 447] width 125 height 25
click at [618, 538] on div "PENDING" at bounding box center [605, 542] width 159 height 28
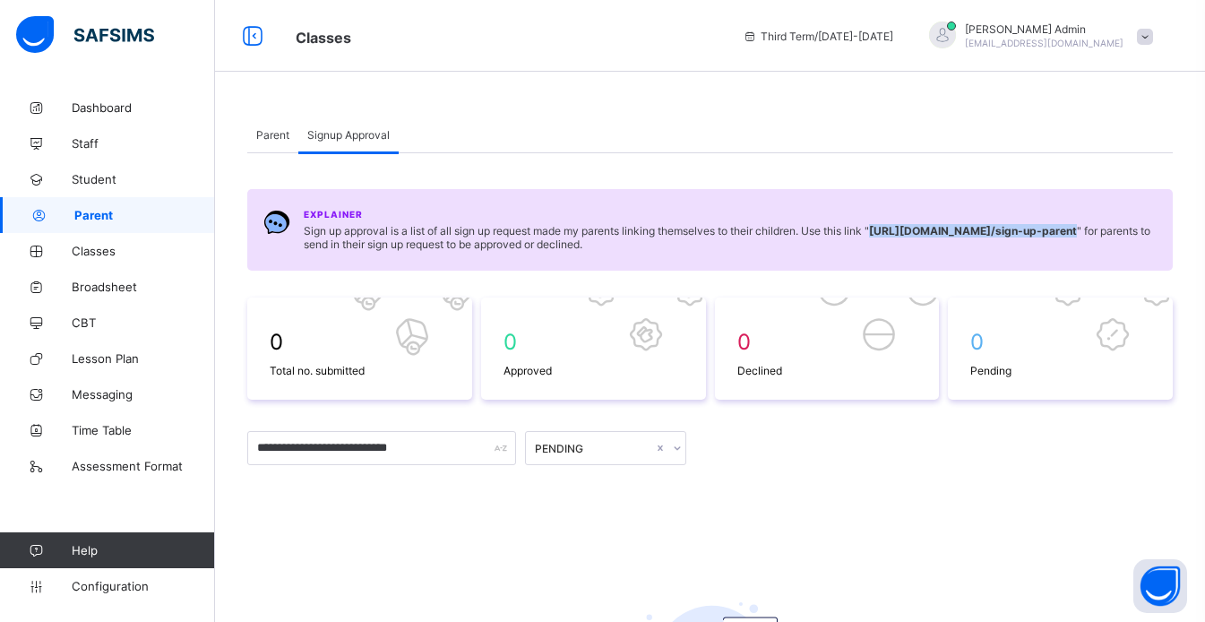
drag, startPoint x: 884, startPoint y: 230, endPoint x: 1138, endPoint y: 227, distance: 254.4
click at [1077, 227] on b "al_ilmuinternational.safsims.com /sign-up-parent" at bounding box center [973, 230] width 208 height 13
click at [942, 236] on b "al_ilmuinternational.safsims.com /sign-up-parent" at bounding box center [973, 230] width 208 height 13
drag, startPoint x: 881, startPoint y: 230, endPoint x: 1138, endPoint y: 236, distance: 257.1
click at [1077, 236] on b "al_ilmuinternational.safsims.com /sign-up-parent" at bounding box center [973, 230] width 208 height 13
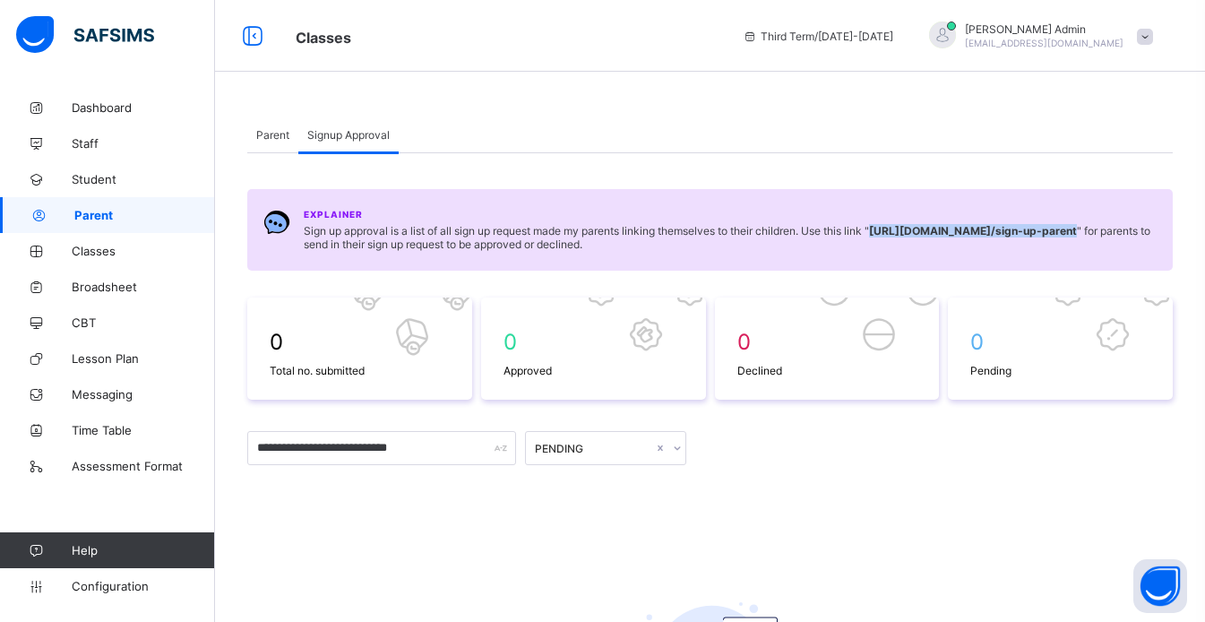
copy b "al_ilmuinternational.safsims.com /sign-up-parent"
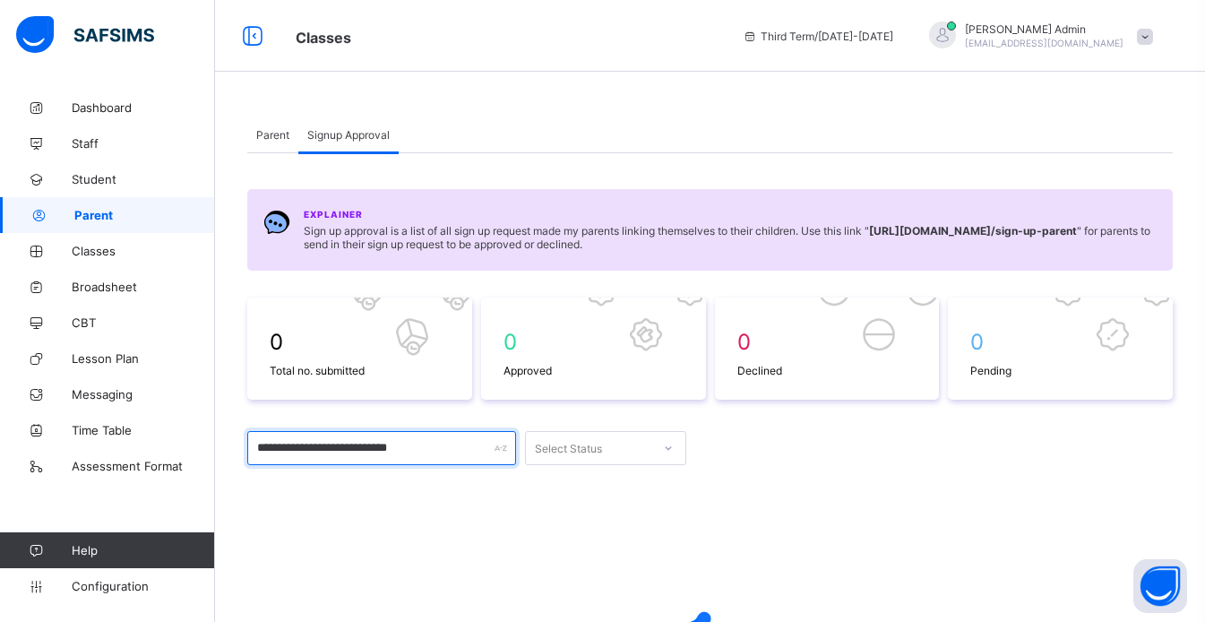
click at [488, 444] on input "**********" at bounding box center [381, 448] width 269 height 34
drag, startPoint x: 262, startPoint y: 445, endPoint x: 459, endPoint y: 450, distance: 196.2
click at [459, 450] on input "**********" at bounding box center [381, 448] width 269 height 34
type input "*"
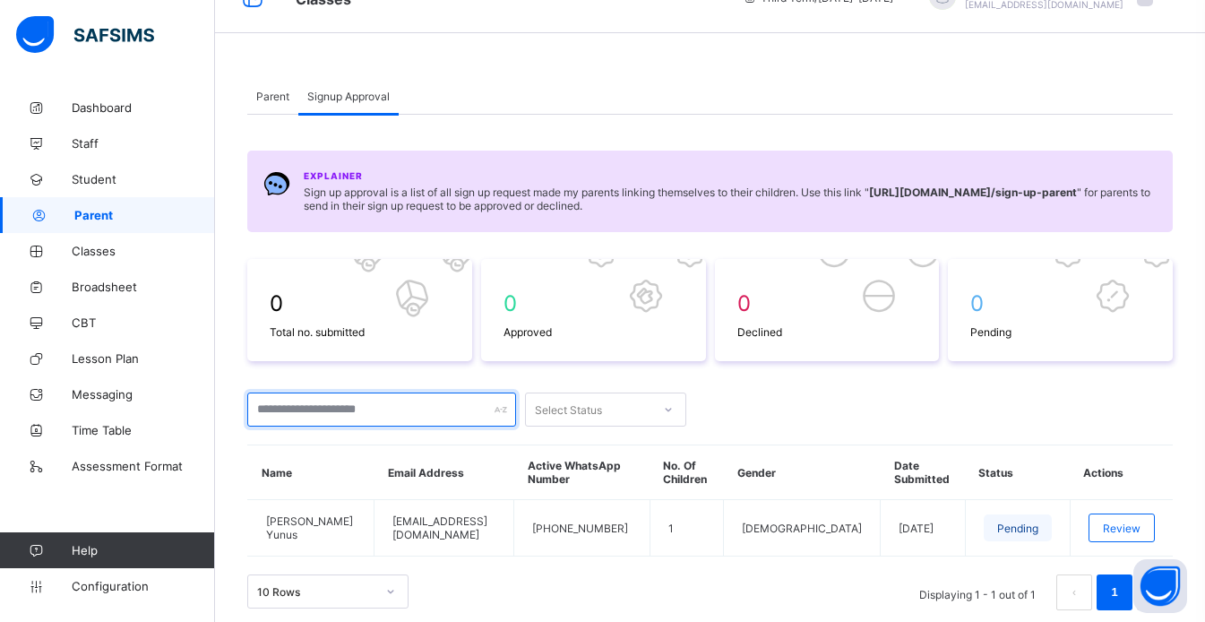
scroll to position [76, 0]
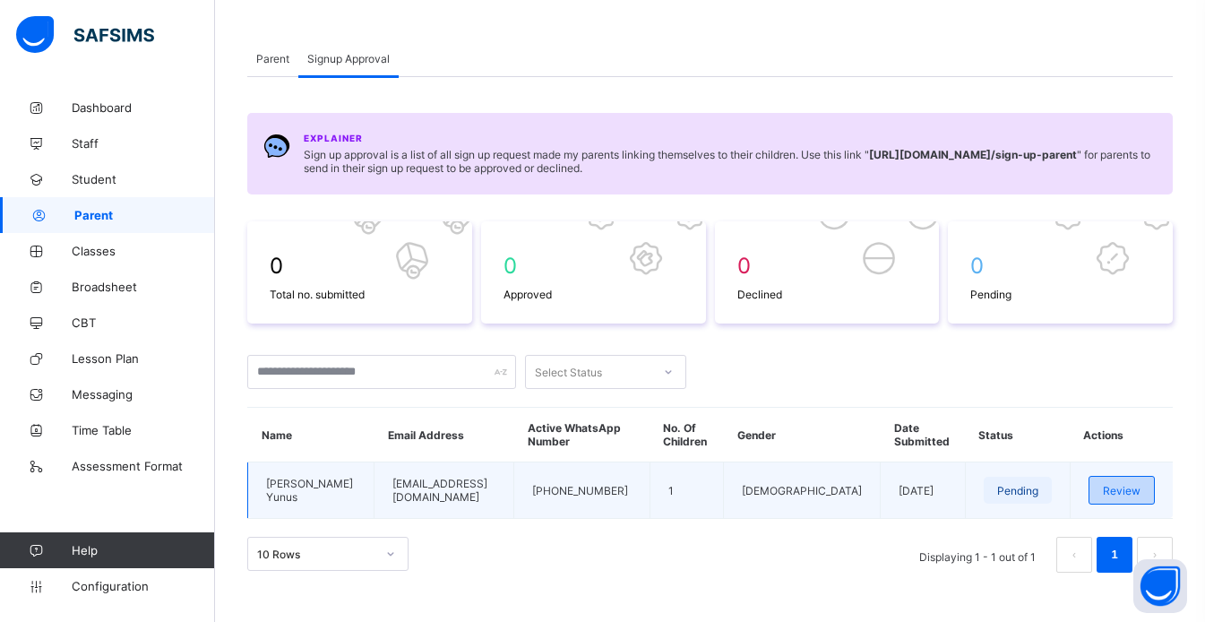
click at [1139, 484] on span "Review" at bounding box center [1122, 490] width 38 height 13
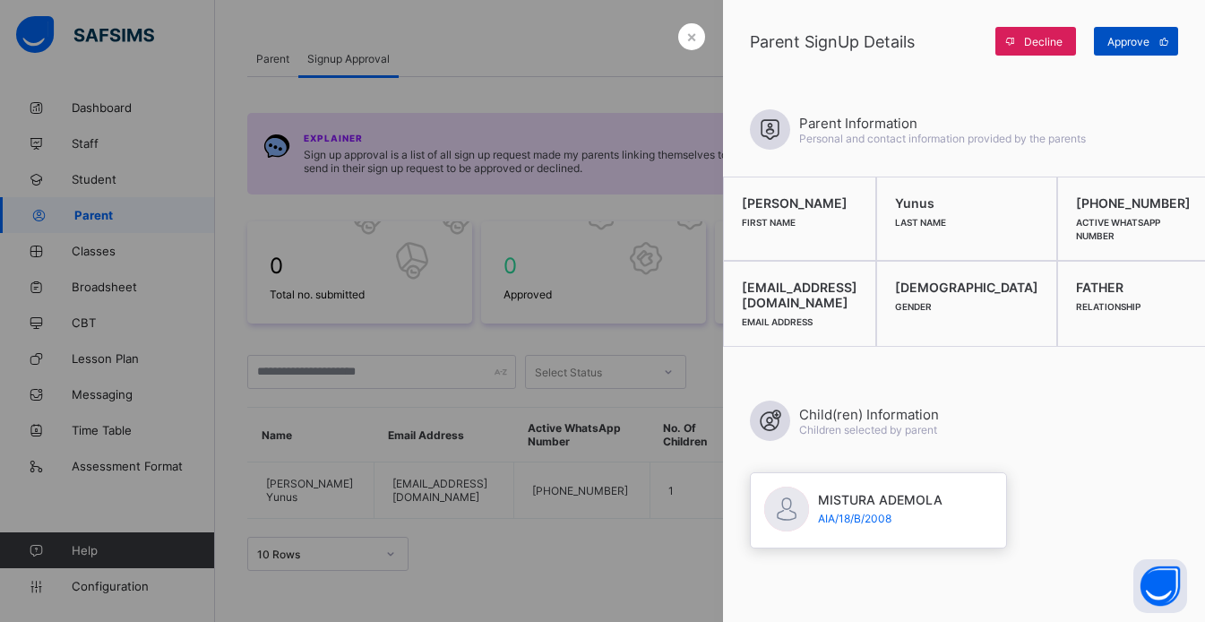
click at [1129, 44] on span "Approve" at bounding box center [1128, 41] width 42 height 13
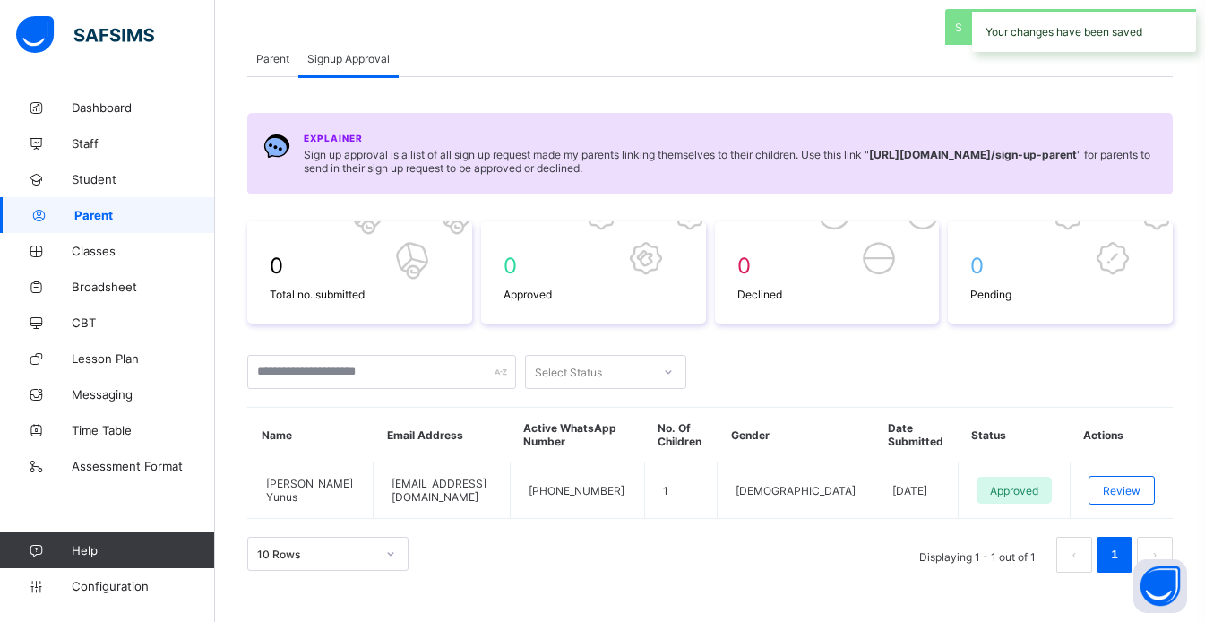
scroll to position [104, 0]
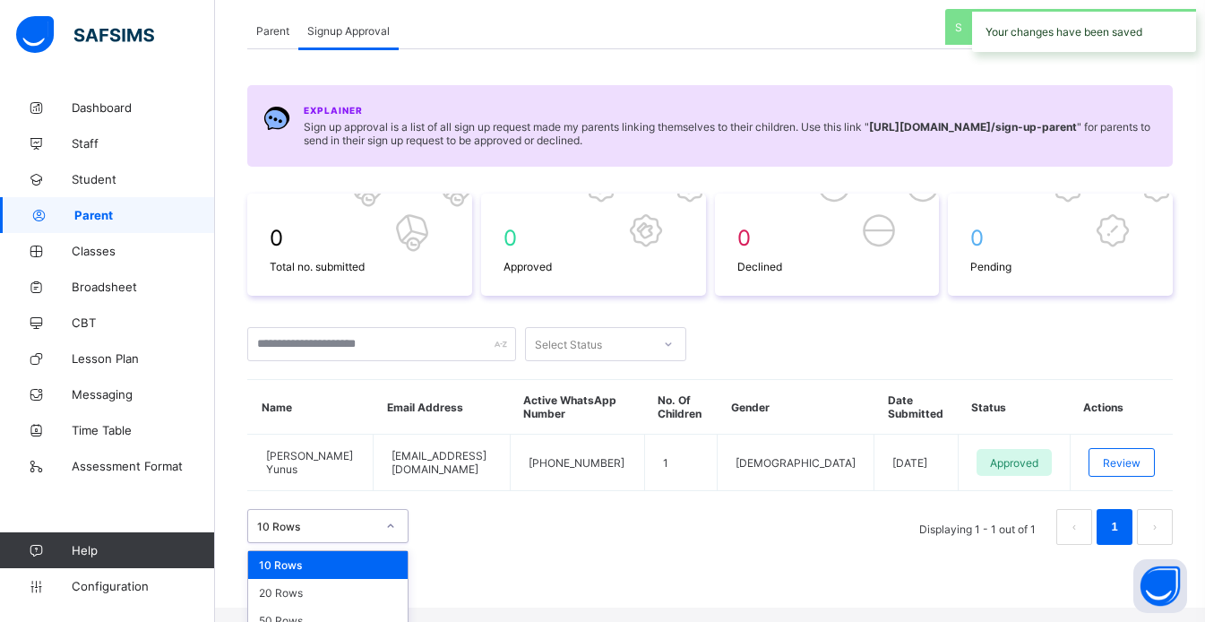
click at [385, 539] on div "option 10 Rows focused, 1 of 3. 3 results available. Use Up and Down to choose …" at bounding box center [327, 526] width 161 height 34
click at [309, 587] on div "20 Rows" at bounding box center [327, 593] width 159 height 28
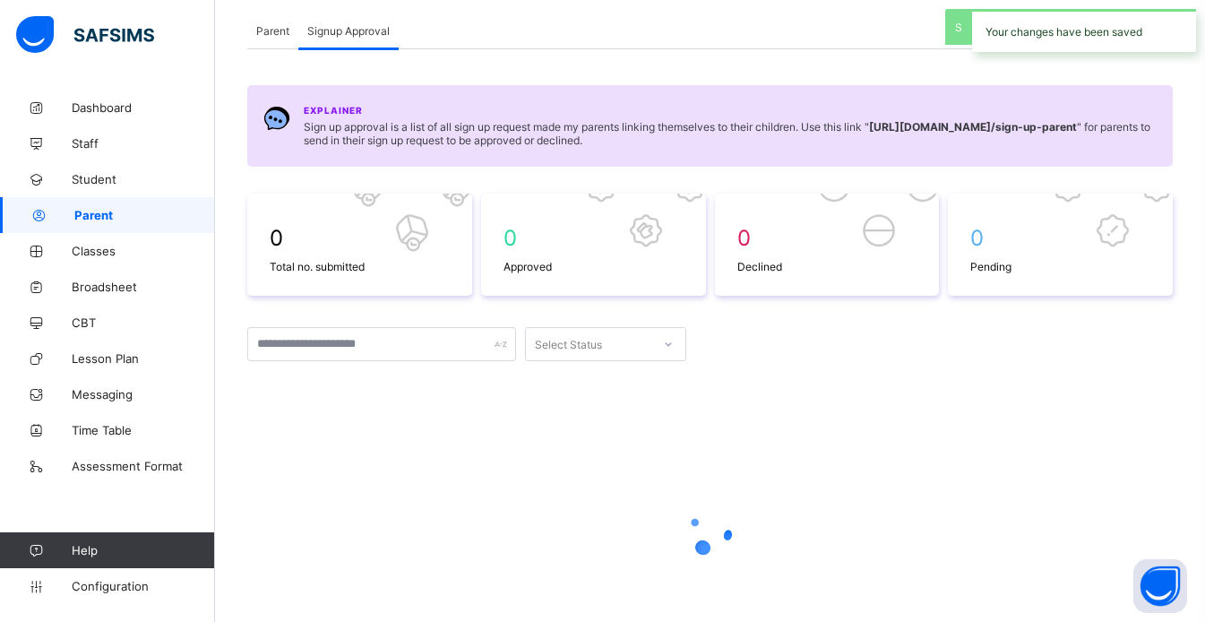
scroll to position [76, 0]
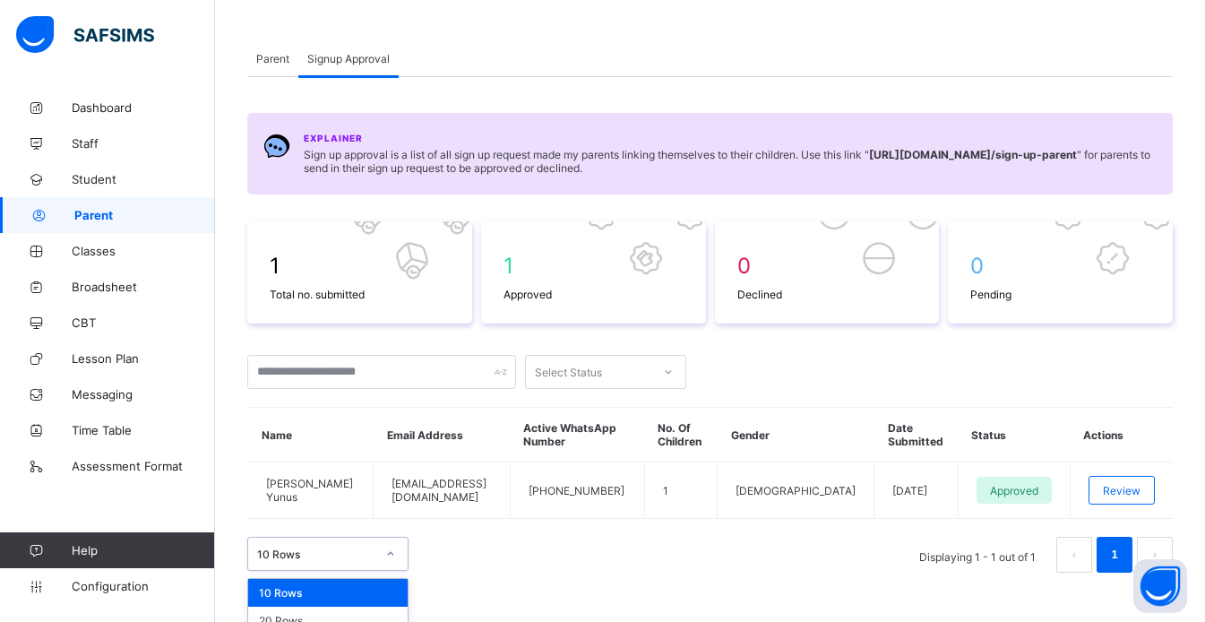
scroll to position [104, 0]
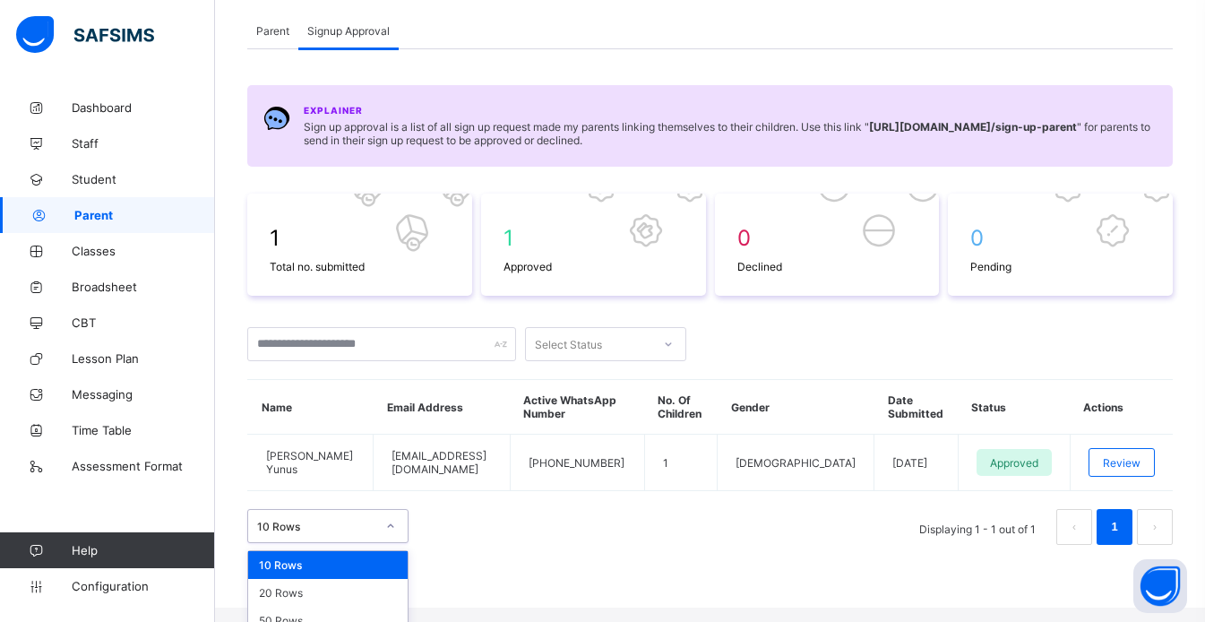
click at [396, 542] on div "option 10 Rows focused, 1 of 3. 3 results available. Use Up and Down to choose …" at bounding box center [327, 526] width 161 height 34
click at [330, 606] on div "50 Rows" at bounding box center [327, 620] width 159 height 28
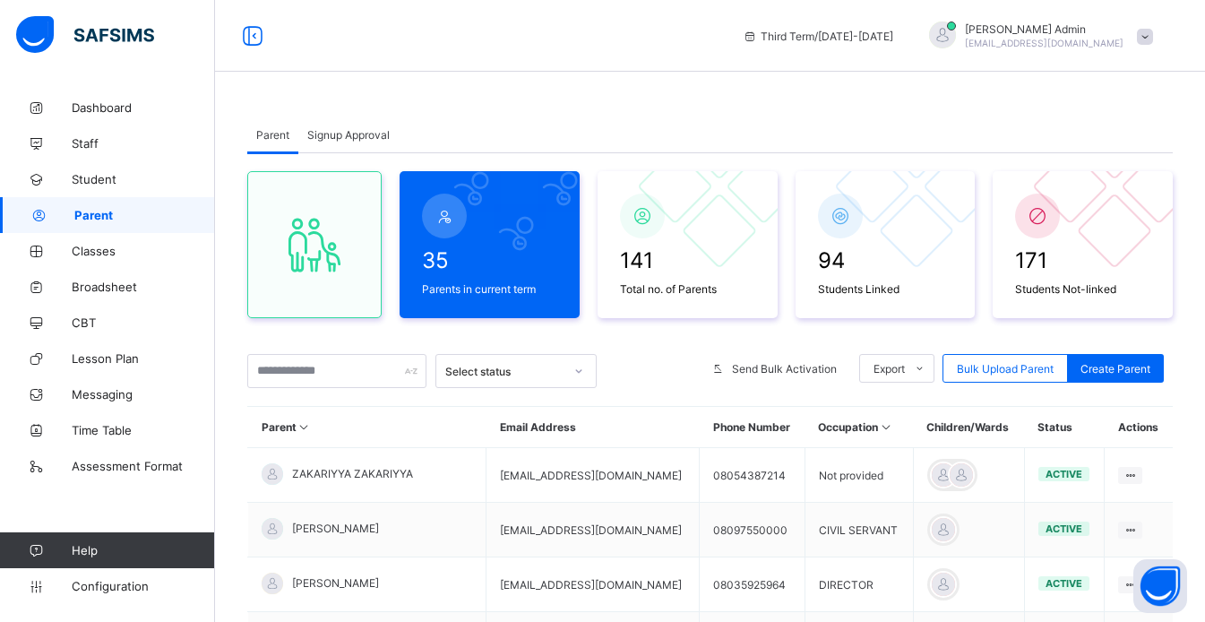
click at [352, 143] on div "Signup Approval" at bounding box center [348, 134] width 100 height 36
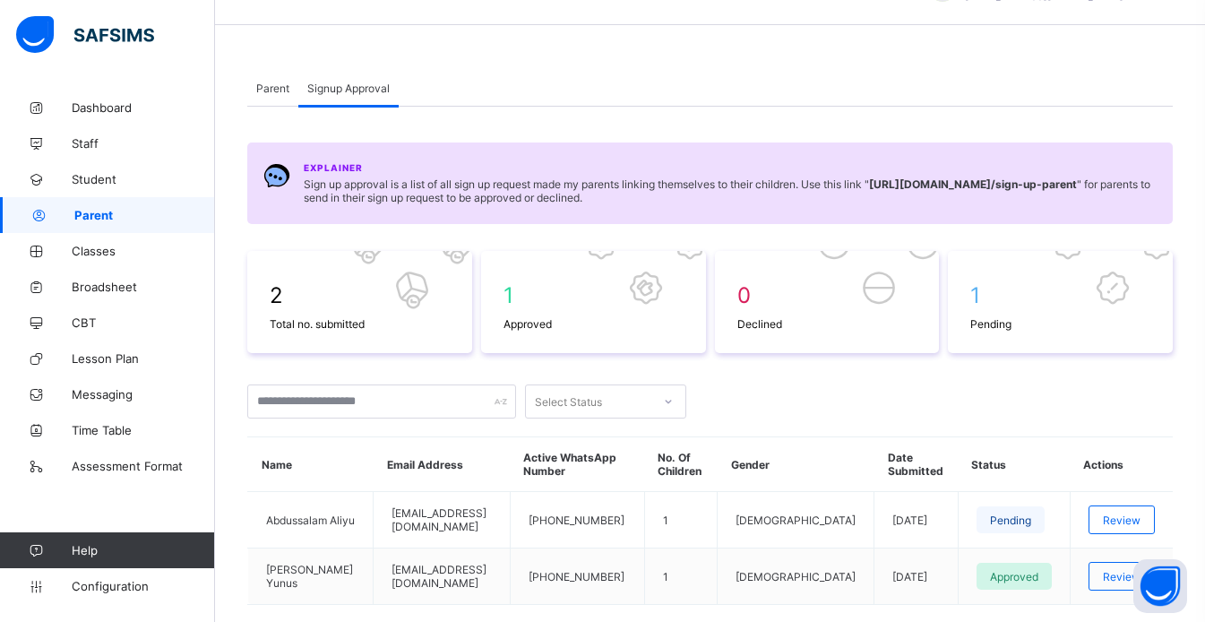
scroll to position [146, 0]
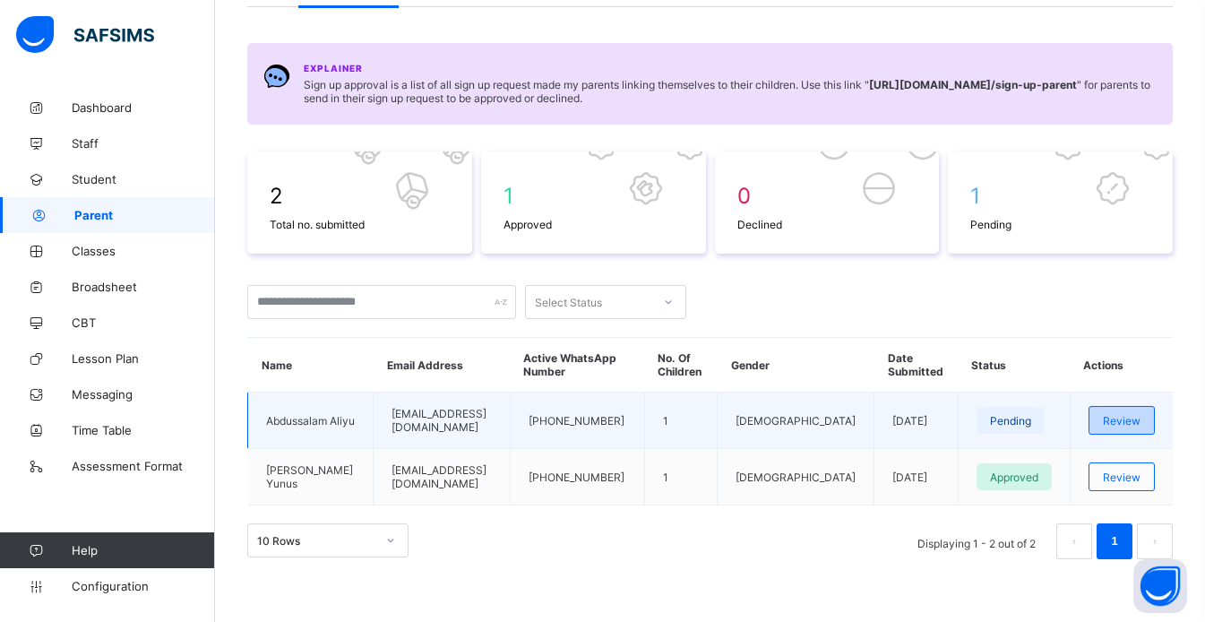
click at [1138, 424] on span "Review" at bounding box center [1122, 420] width 38 height 13
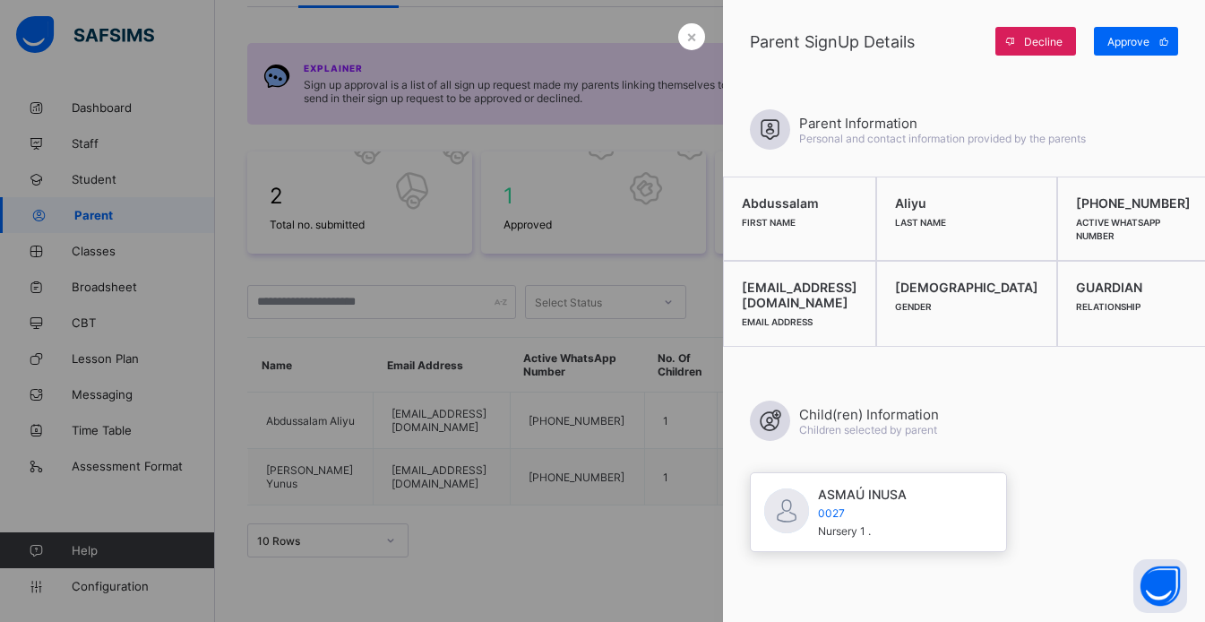
click at [888, 506] on span "0027" at bounding box center [862, 512] width 89 height 13
click at [1132, 44] on span "Approve" at bounding box center [1128, 41] width 42 height 13
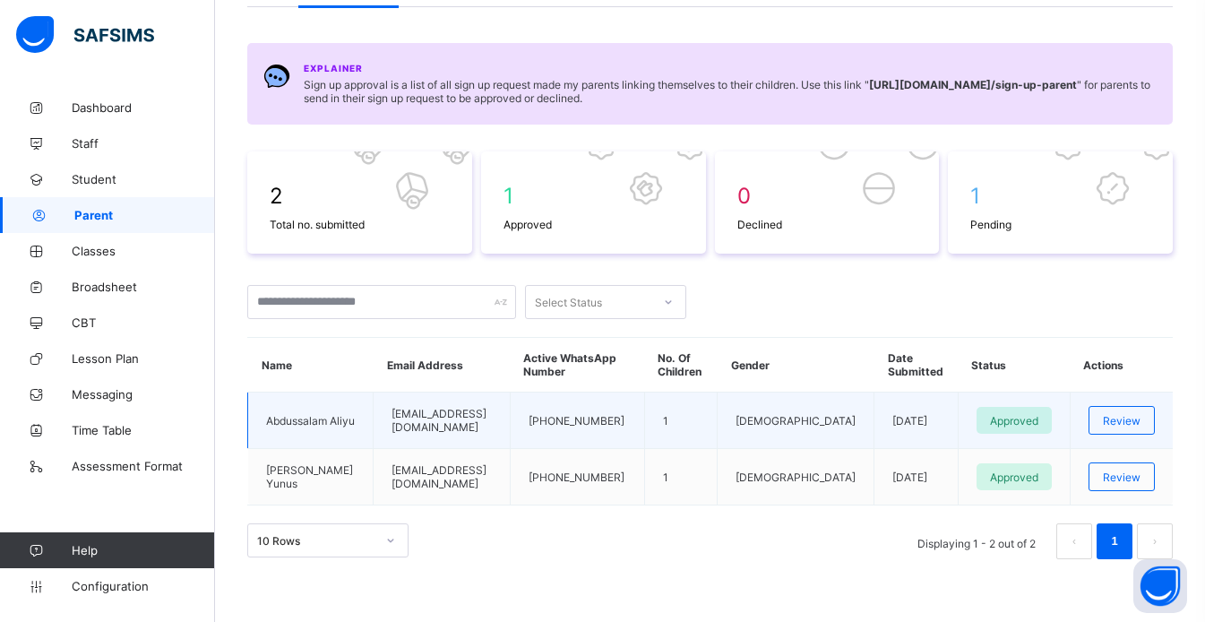
click at [717, 417] on td "1" at bounding box center [680, 420] width 73 height 56
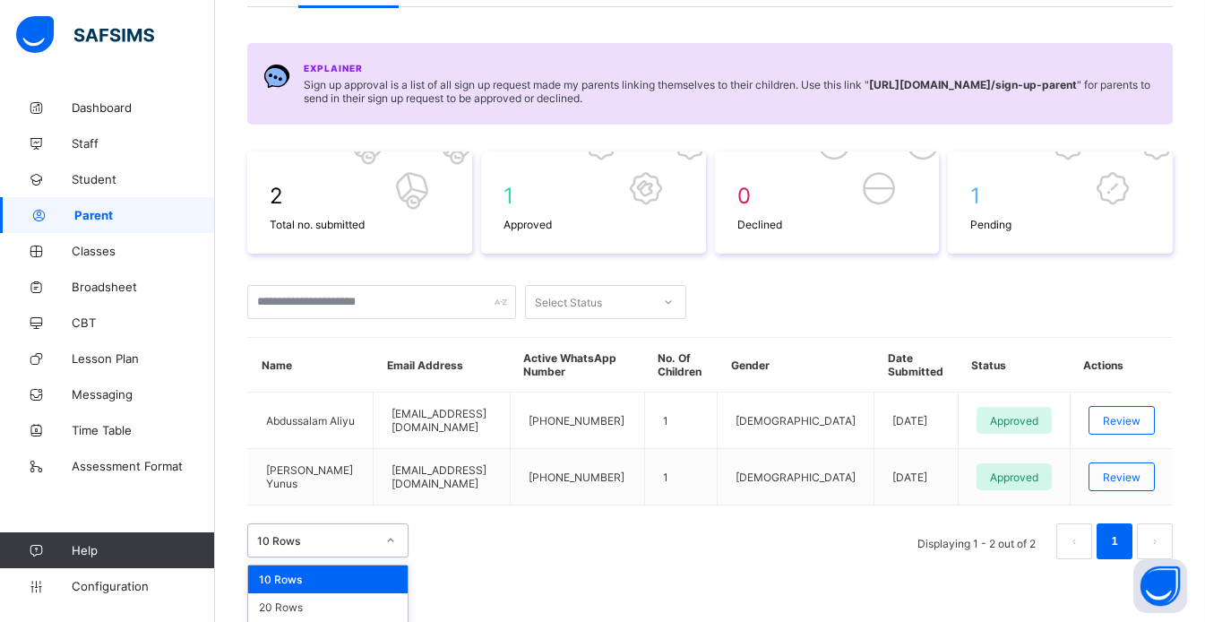
scroll to position [174, 0]
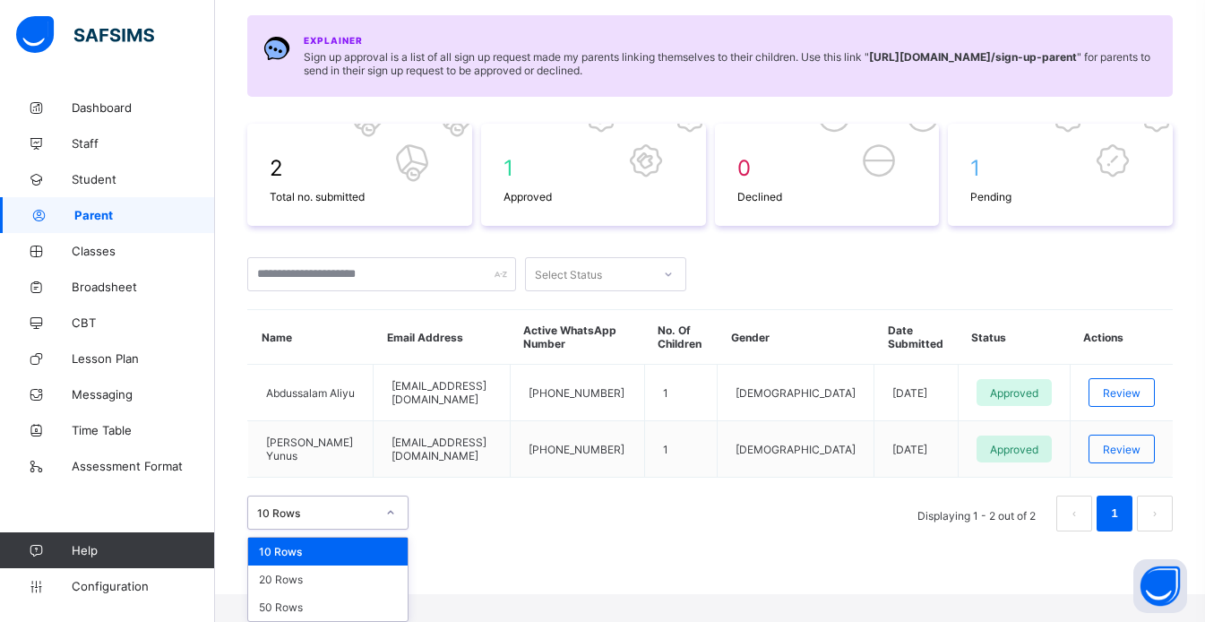
click at [365, 529] on div "option 10 Rows focused, 1 of 3. 3 results available. Use Up and Down to choose …" at bounding box center [327, 512] width 161 height 34
click at [339, 579] on div "20 Rows" at bounding box center [327, 579] width 159 height 28
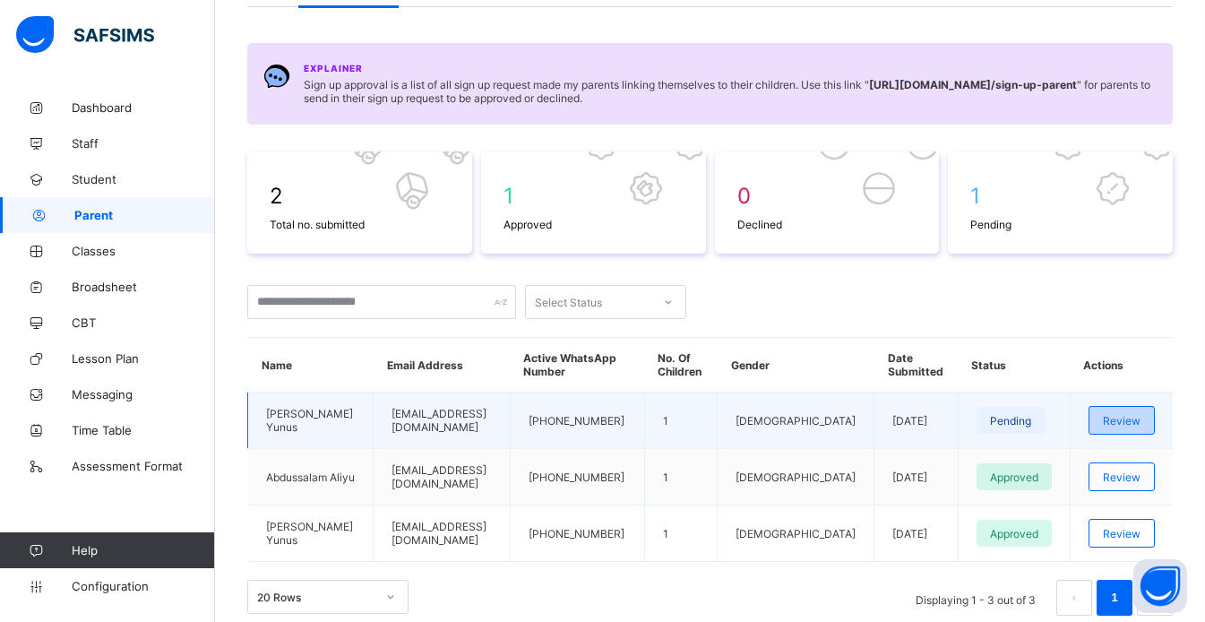
click at [1140, 416] on span "Review" at bounding box center [1122, 420] width 38 height 13
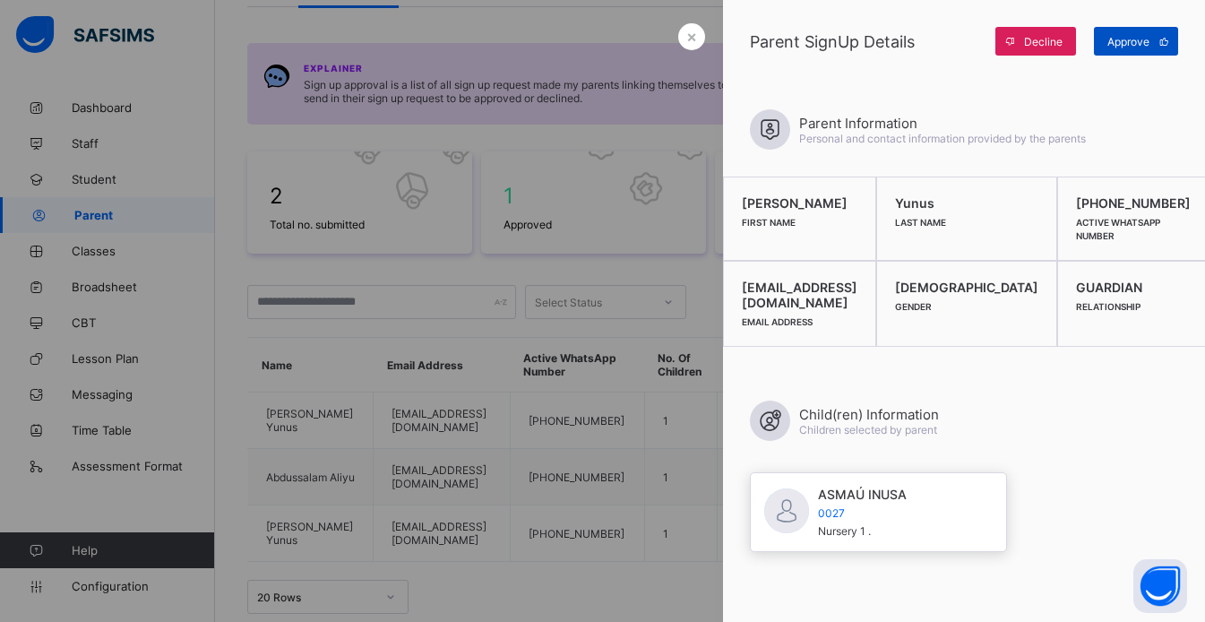
click at [1117, 36] on span "Approve" at bounding box center [1128, 41] width 42 height 13
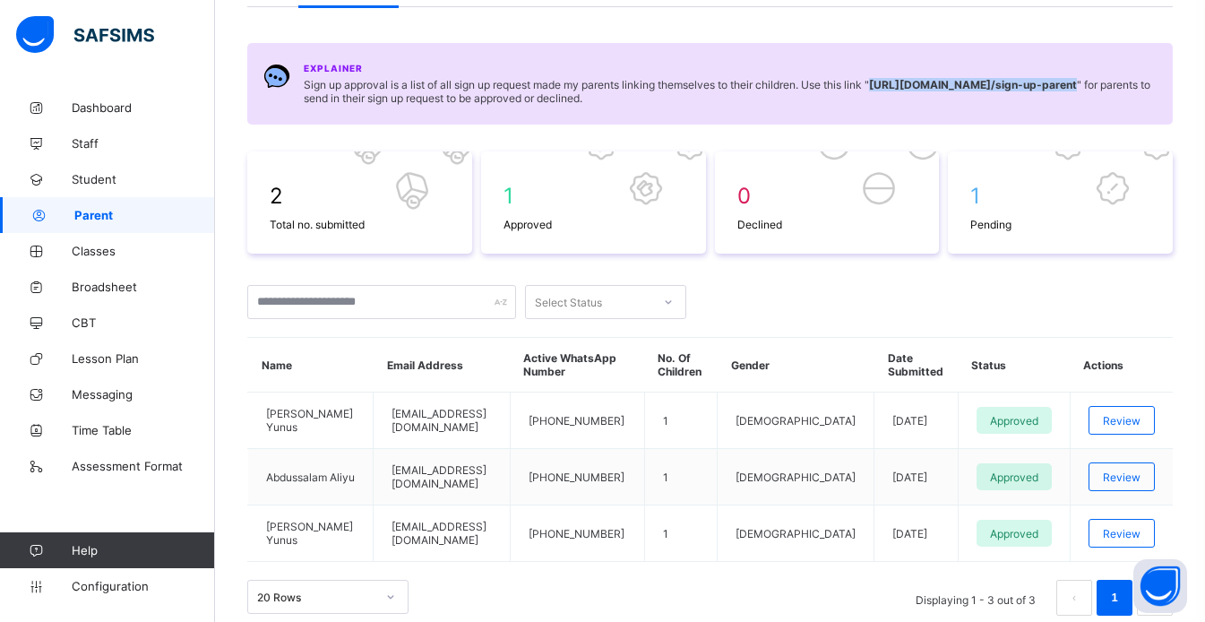
drag, startPoint x: 882, startPoint y: 85, endPoint x: 1139, endPoint y: 89, distance: 257.1
click at [1077, 89] on b "al_ilmuinternational.safsims.com /sign-up-parent" at bounding box center [973, 84] width 208 height 13
copy b "al_ilmuinternational.safsims.com /sign-up-parent"
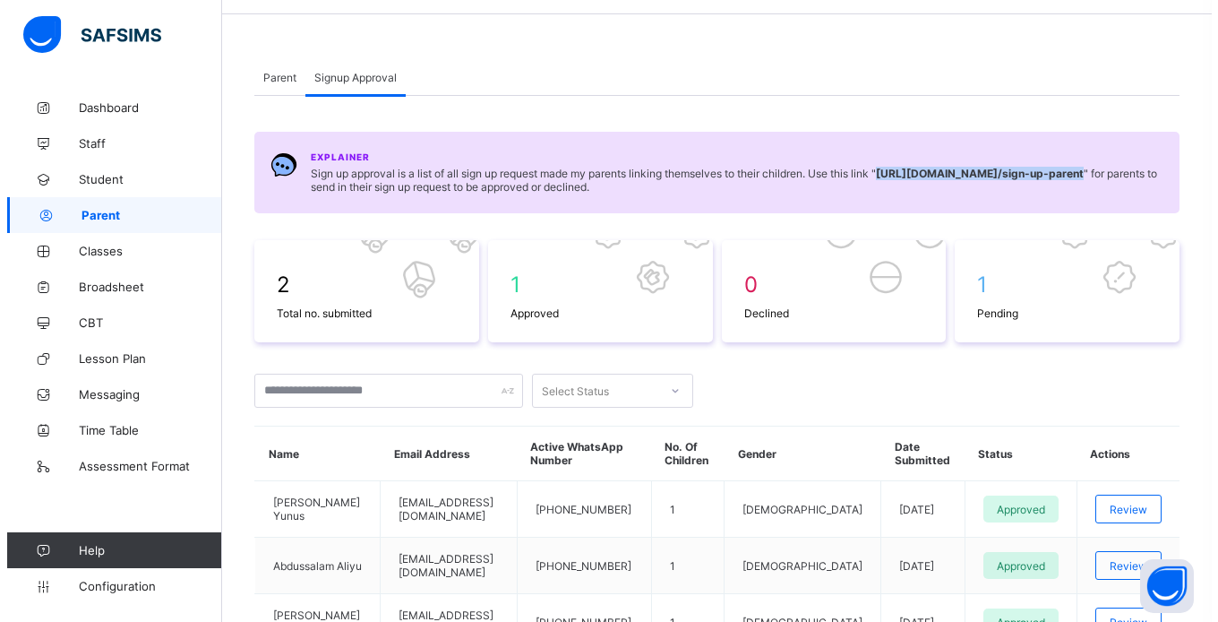
scroll to position [0, 0]
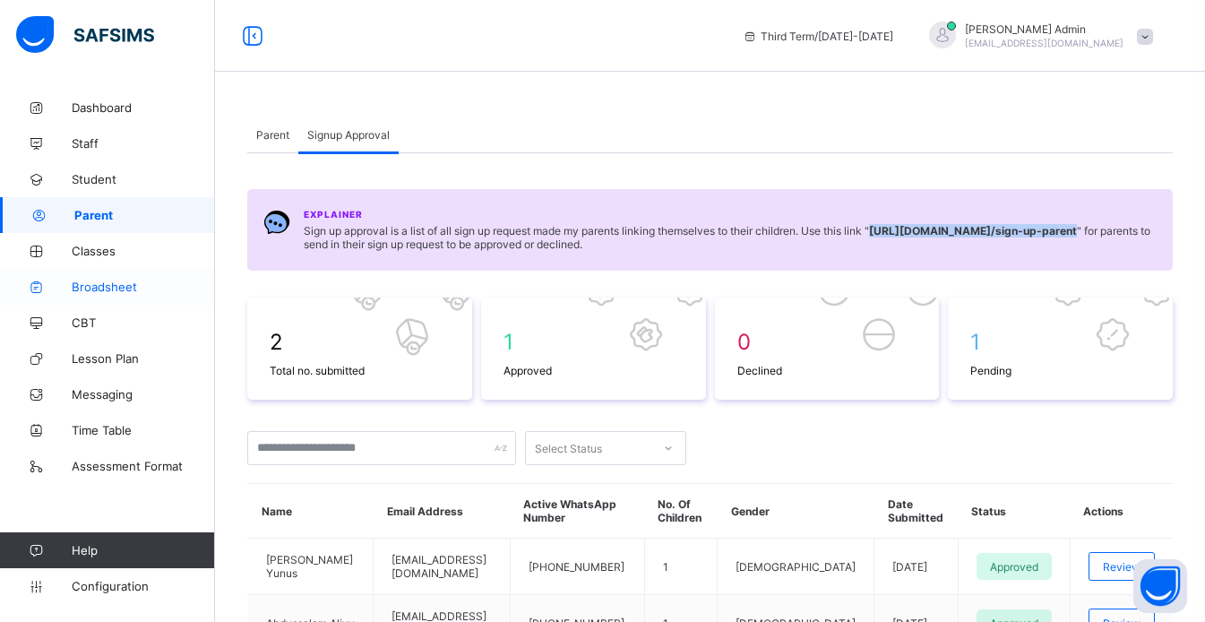
click at [102, 287] on span "Broadsheet" at bounding box center [143, 286] width 143 height 14
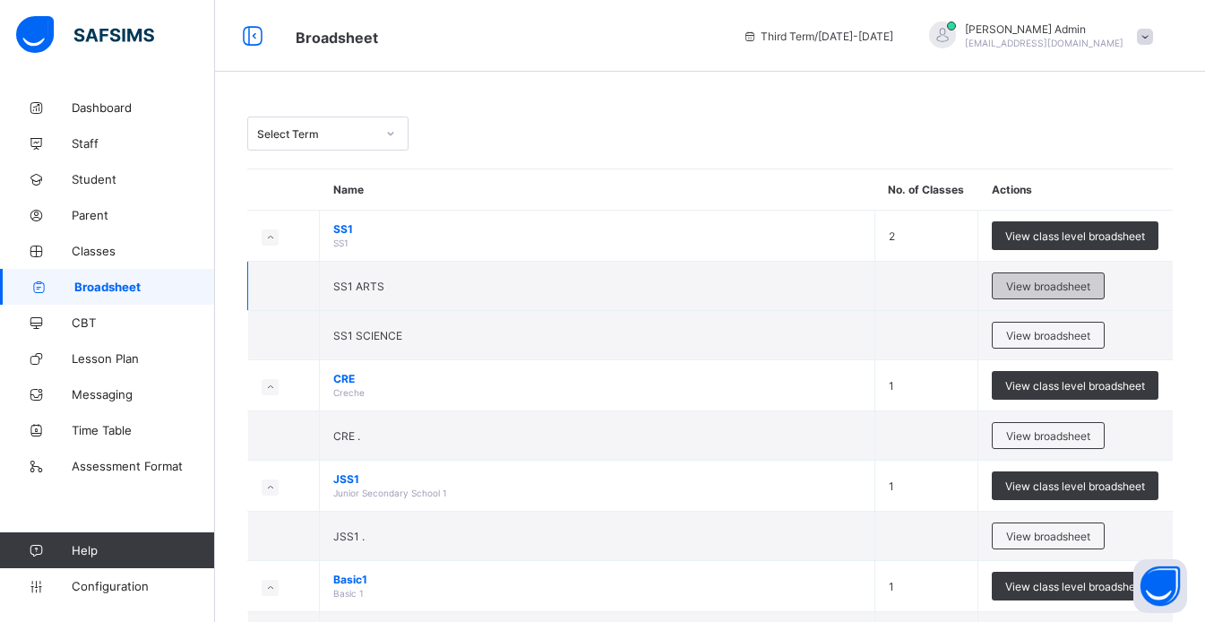
click at [1051, 287] on span "View broadsheet" at bounding box center [1048, 285] width 84 height 13
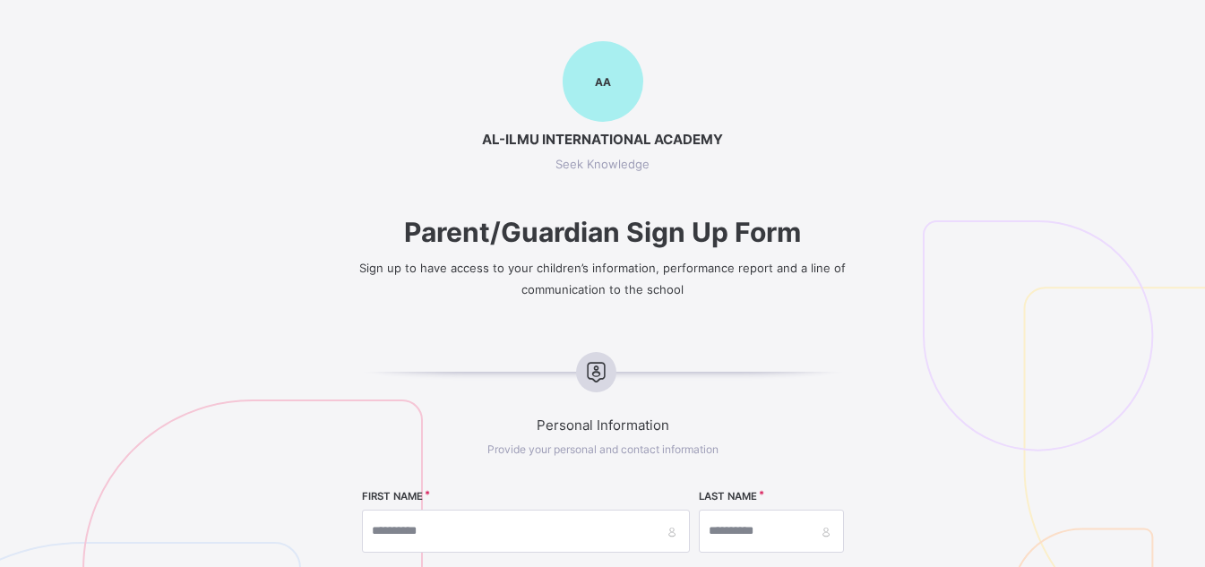
select select "**"
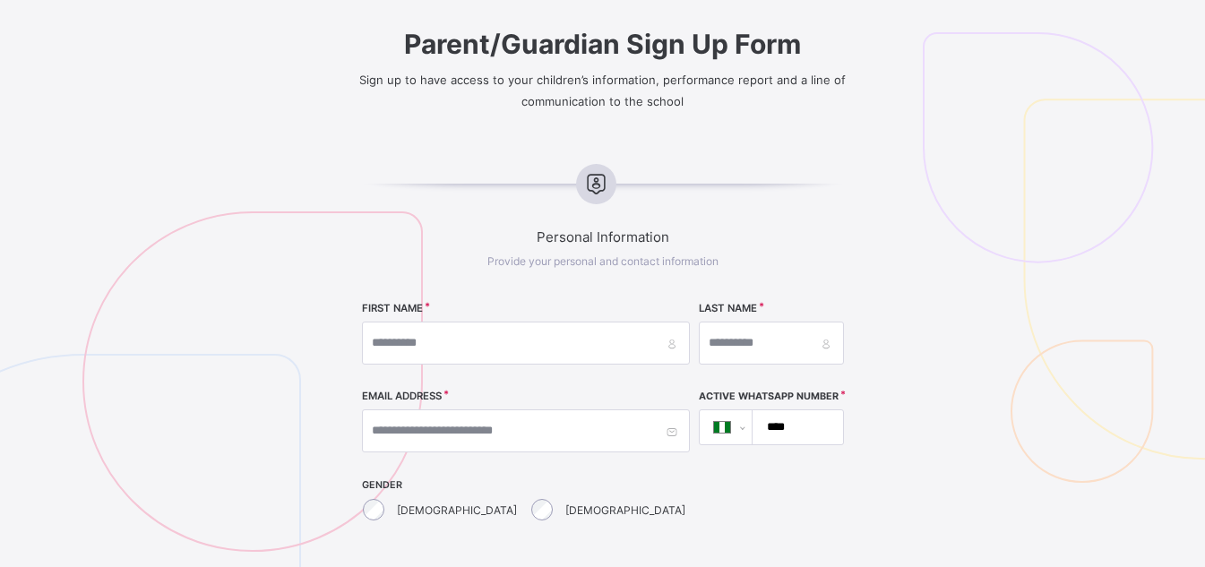
scroll to position [215, 0]
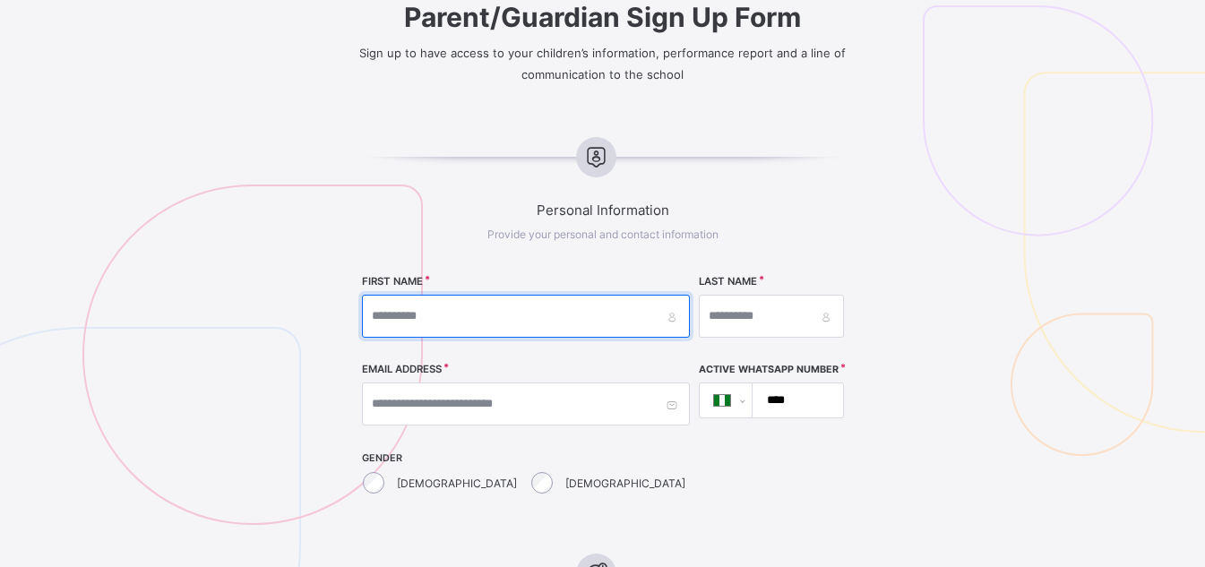
click at [448, 305] on input "text" at bounding box center [526, 316] width 328 height 43
type input "**********"
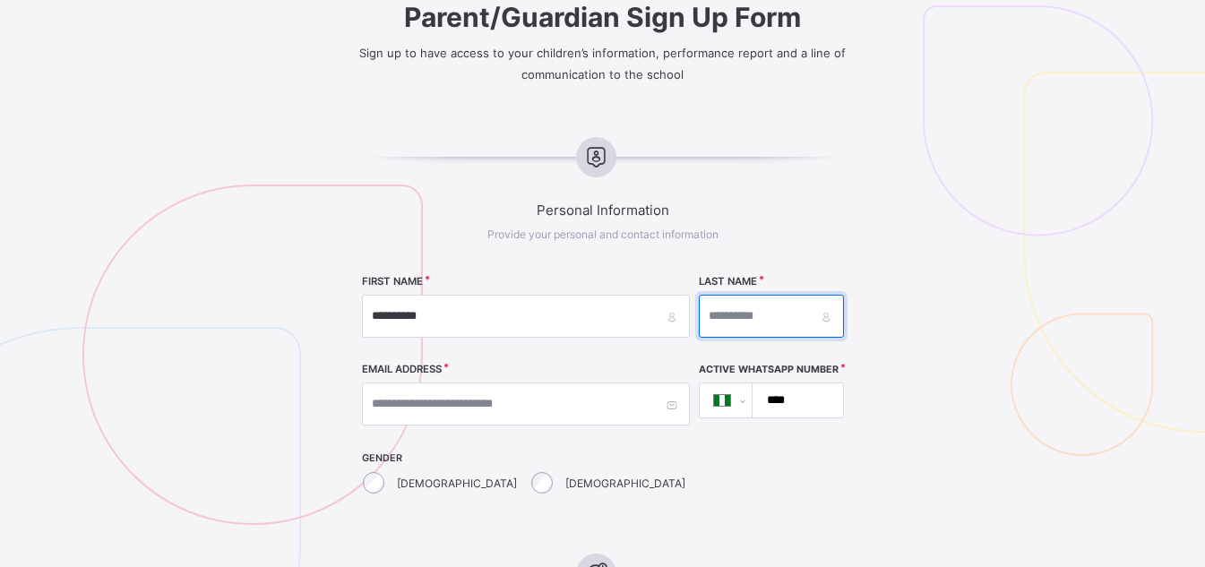
click at [699, 318] on input "text" at bounding box center [771, 316] width 145 height 43
type input "*****"
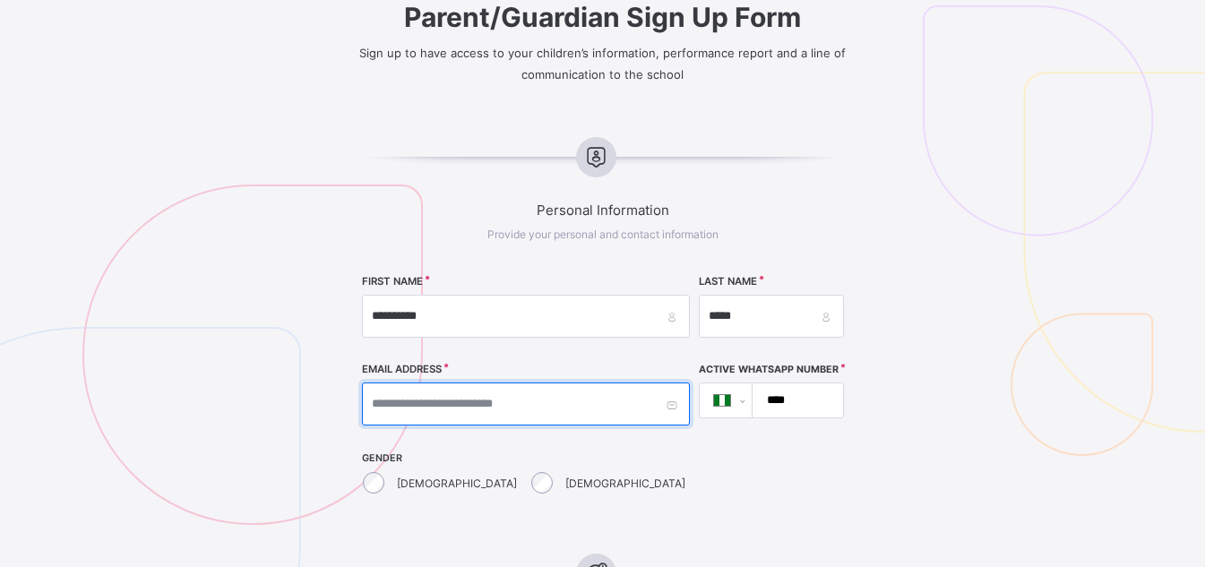
click at [471, 403] on input "text" at bounding box center [526, 403] width 328 height 43
type input "**********"
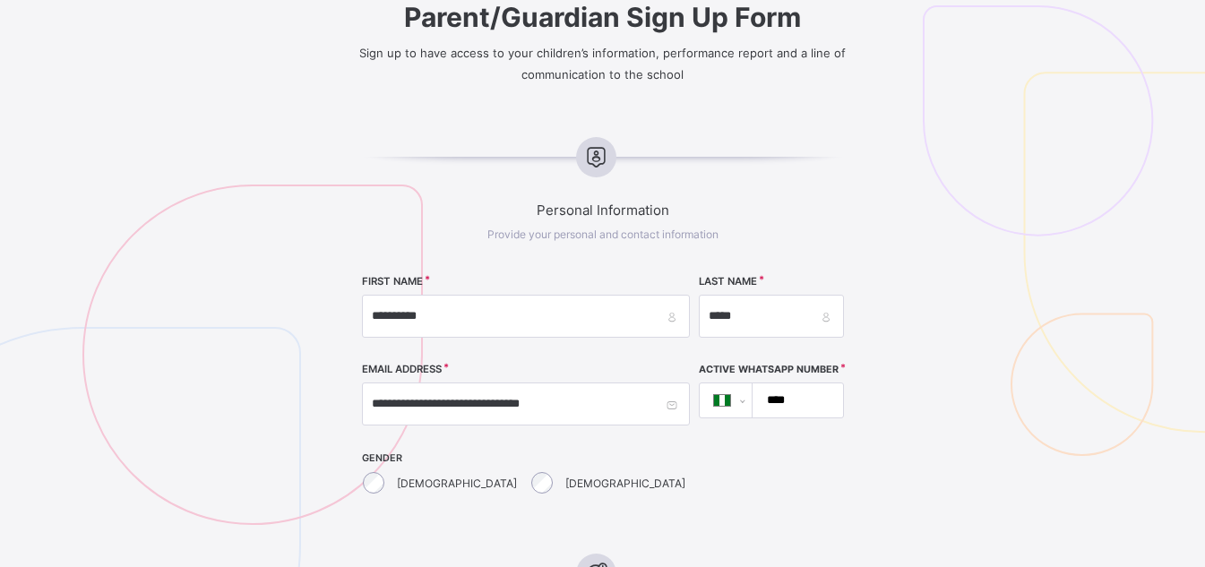
click at [756, 397] on input "****" at bounding box center [793, 400] width 75 height 34
type input "**********"
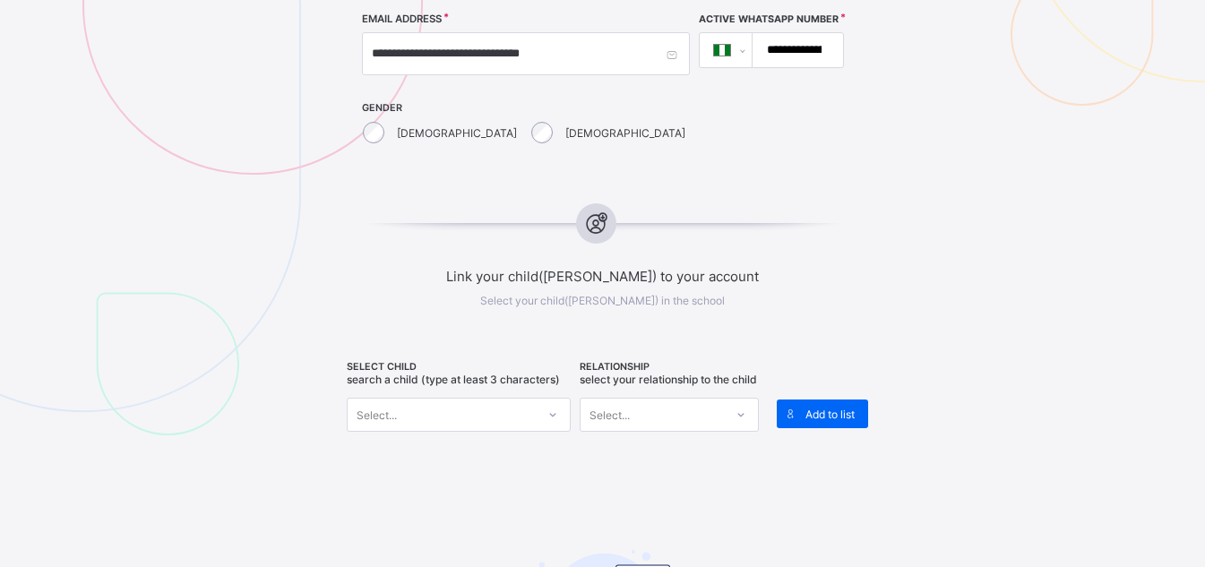
scroll to position [576, 0]
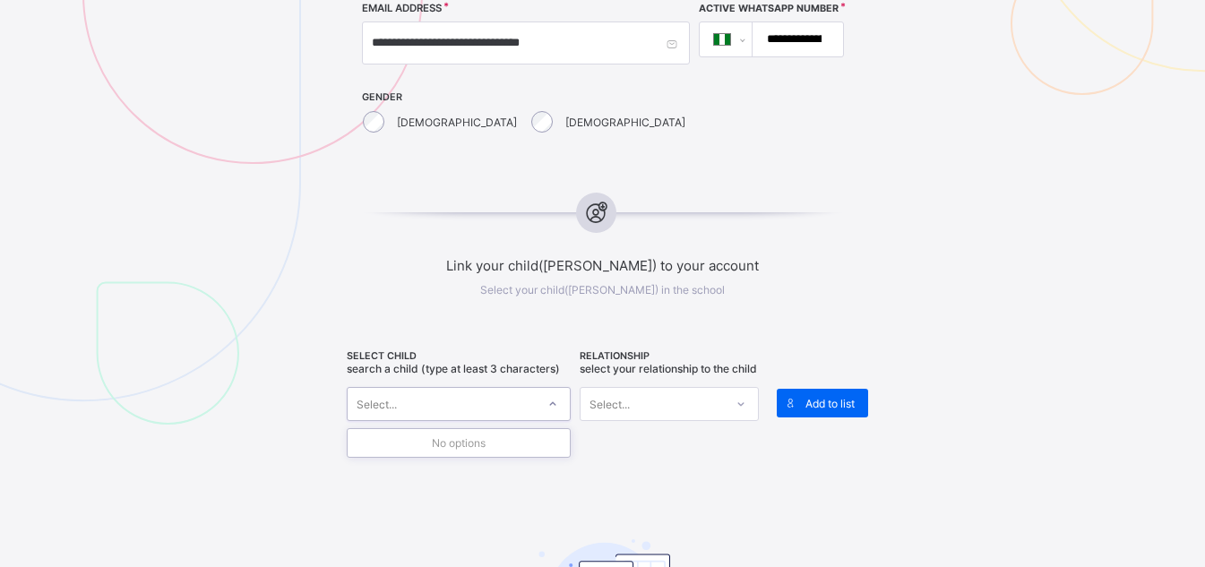
click at [491, 403] on div "Select..." at bounding box center [442, 403] width 188 height 25
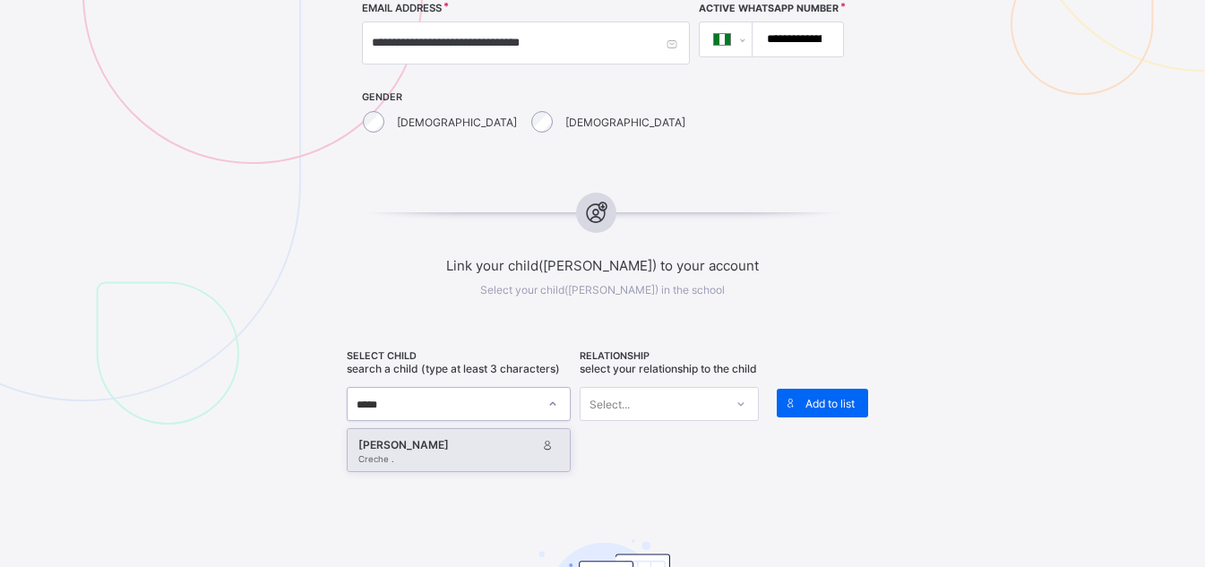
type input "******"
click at [479, 450] on div "[PERSON_NAME]" at bounding box center [447, 445] width 178 height 18
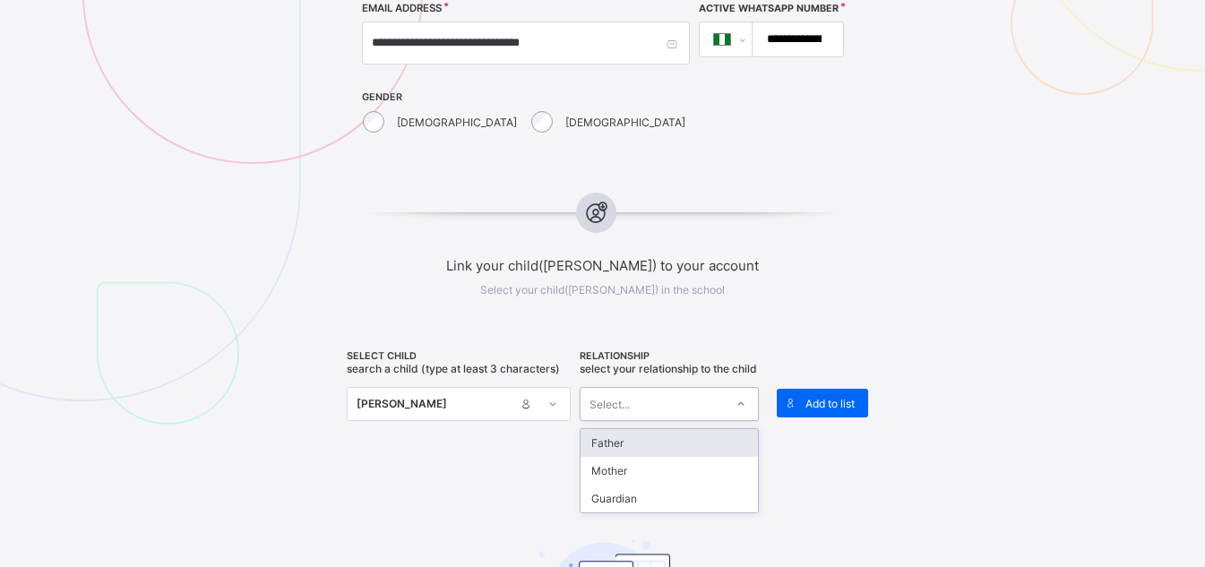
click at [689, 416] on div "Select..." at bounding box center [651, 403] width 143 height 25
drag, startPoint x: 665, startPoint y: 458, endPoint x: 814, endPoint y: 398, distance: 160.3
click at [814, 398] on div "SELECT CHILD Search a child (type at least 3 characters) [PERSON_NAME] . RELATI…" at bounding box center [603, 396] width 512 height 93
click at [729, 449] on div "Father" at bounding box center [668, 443] width 177 height 28
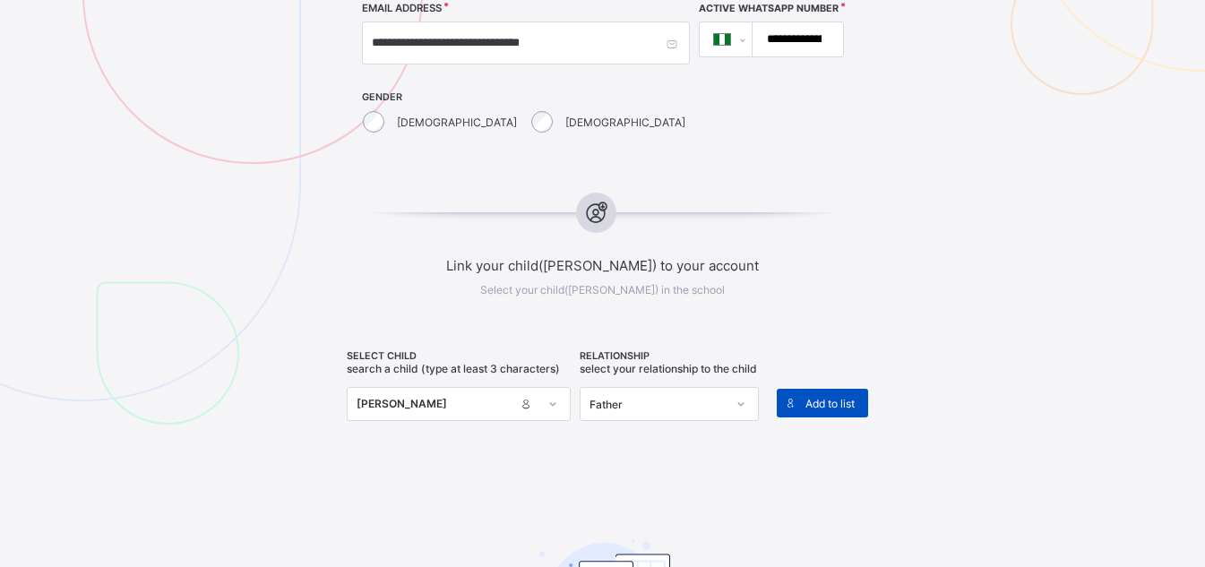
click at [823, 398] on span "Add to list" at bounding box center [829, 403] width 49 height 13
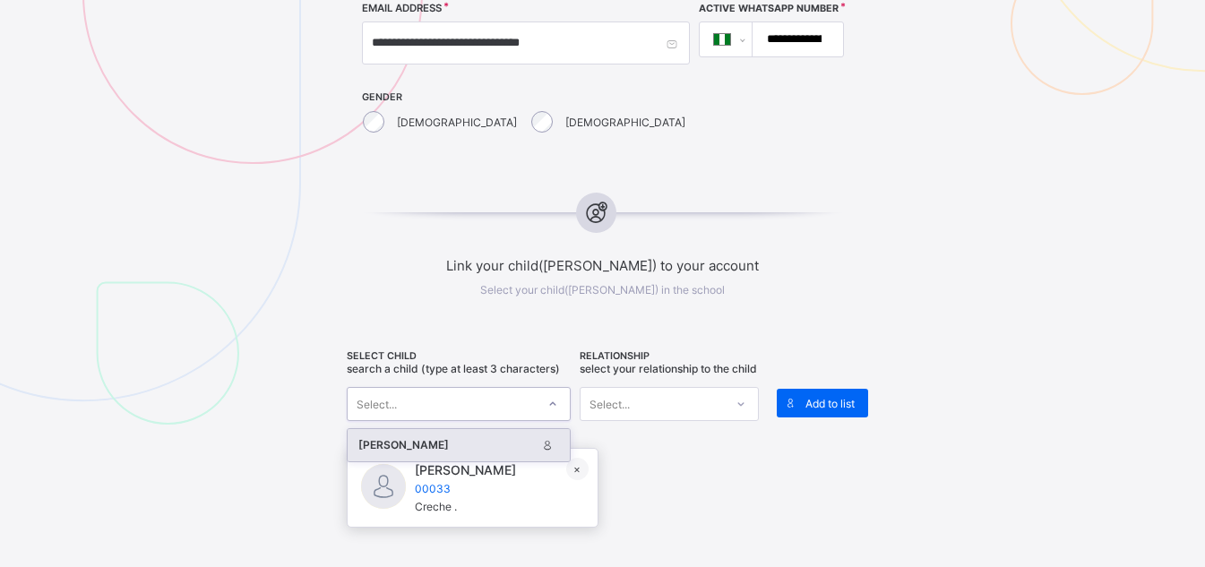
click at [490, 393] on div "Select..." at bounding box center [442, 403] width 188 height 25
click at [469, 449] on div "[PERSON_NAME]" at bounding box center [447, 445] width 178 height 18
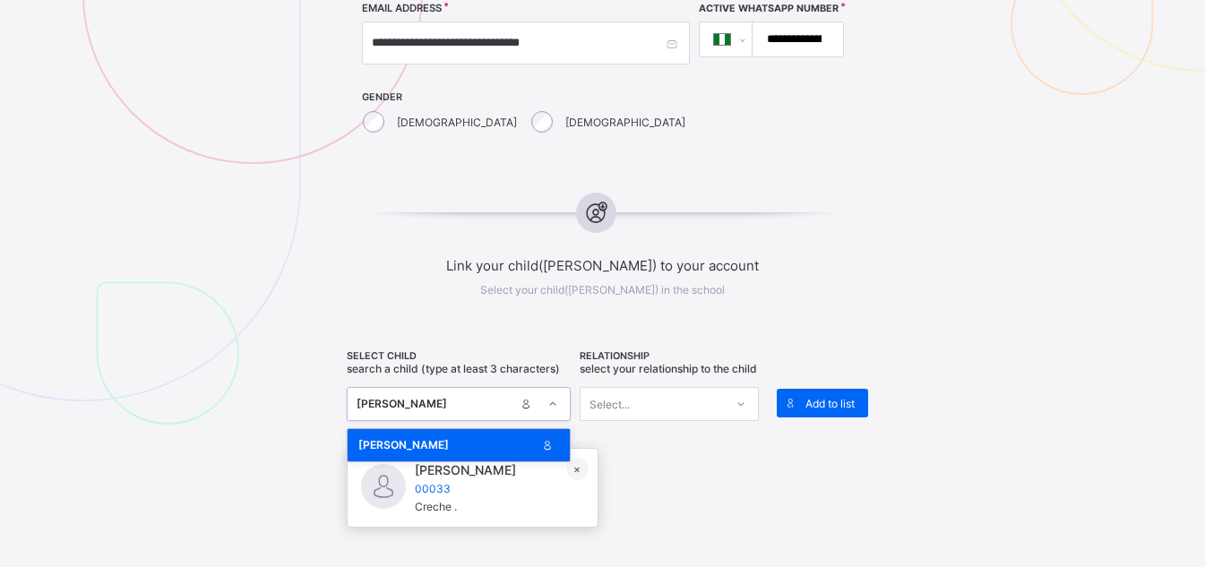
click at [555, 403] on icon at bounding box center [552, 404] width 11 height 18
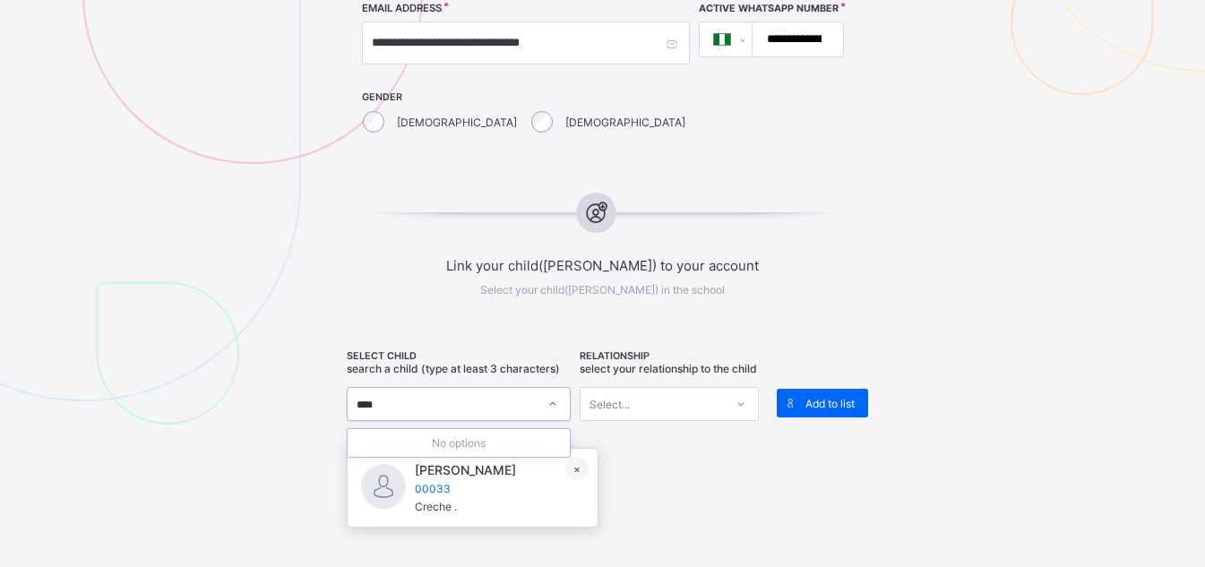
type input "*****"
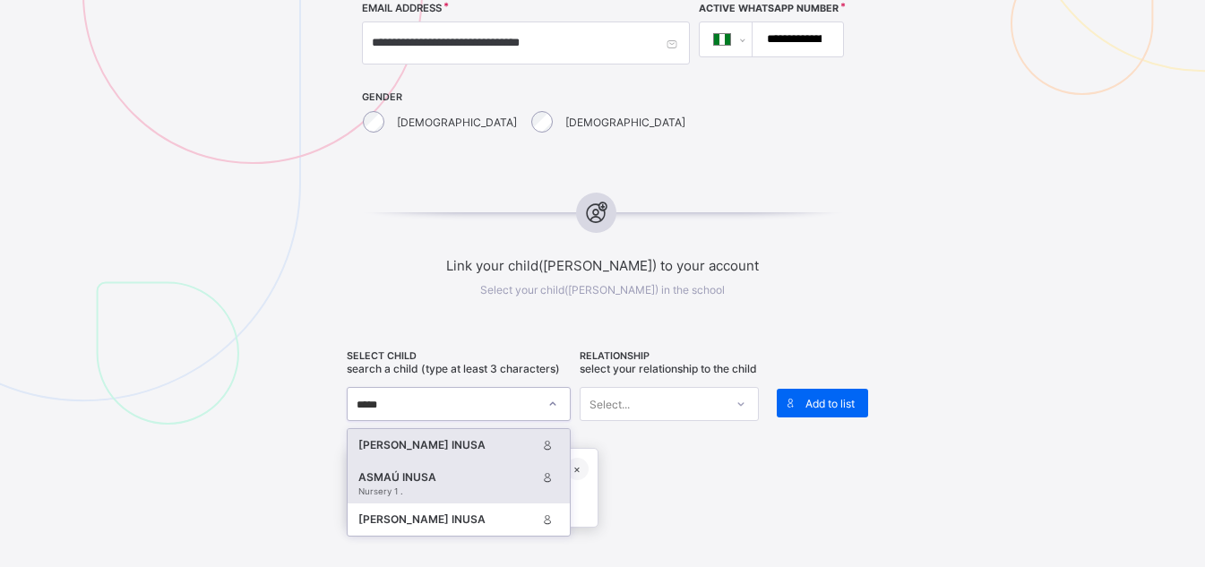
click at [477, 478] on div "ASMAÚ INUSA" at bounding box center [447, 477] width 178 height 18
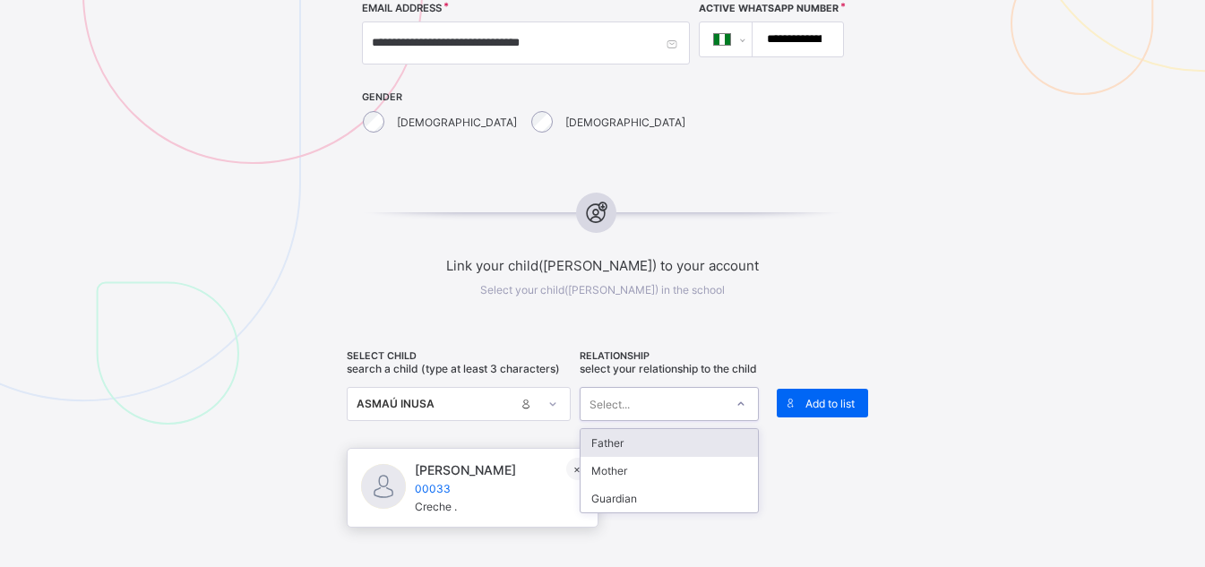
click at [724, 416] on div "Select..." at bounding box center [651, 403] width 143 height 25
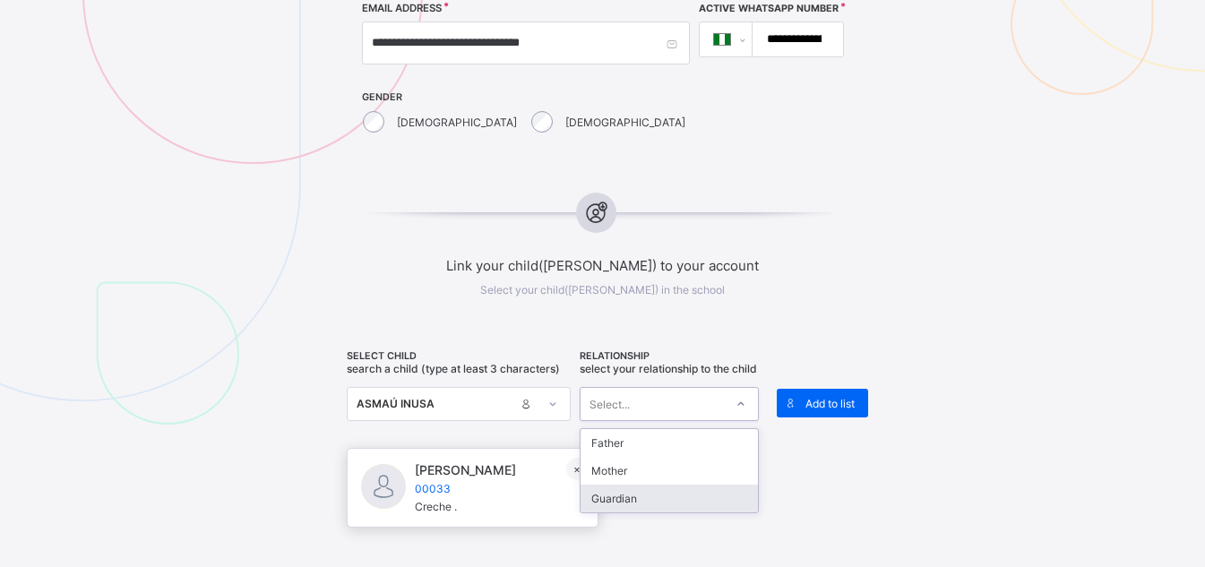
click at [686, 512] on div "Guardian" at bounding box center [668, 499] width 177 height 28
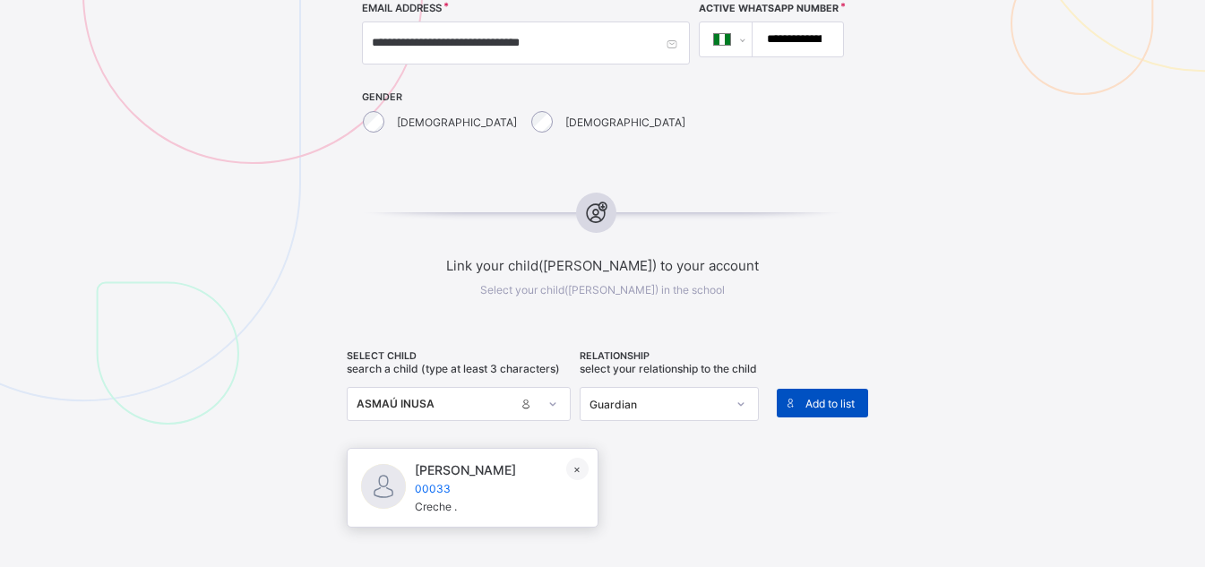
click at [837, 400] on span "Add to list" at bounding box center [829, 403] width 49 height 13
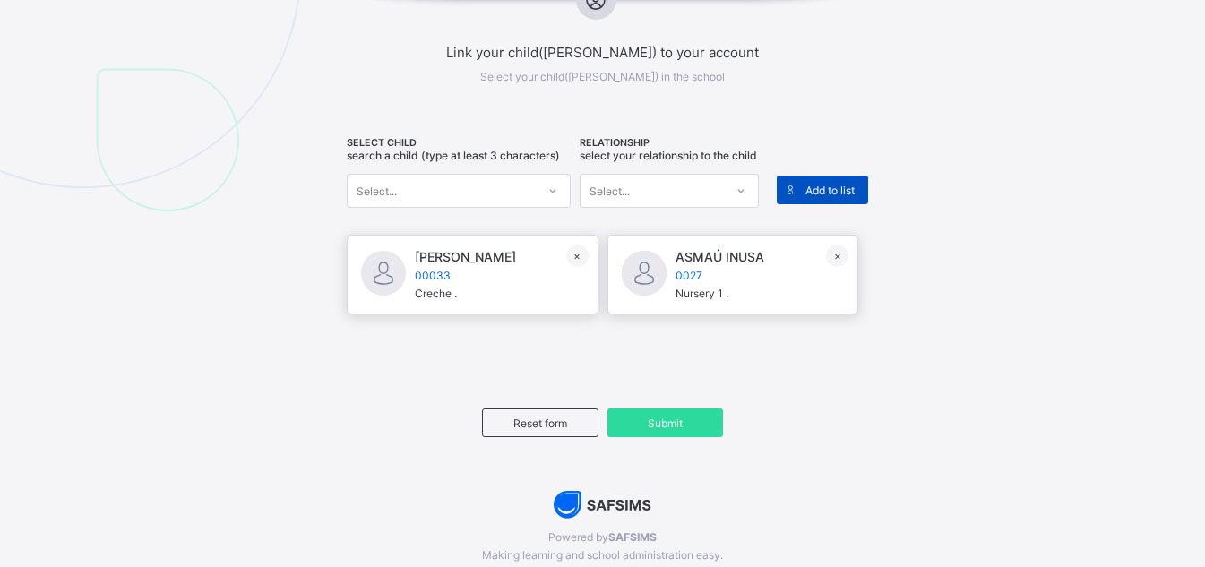
scroll to position [887, 0]
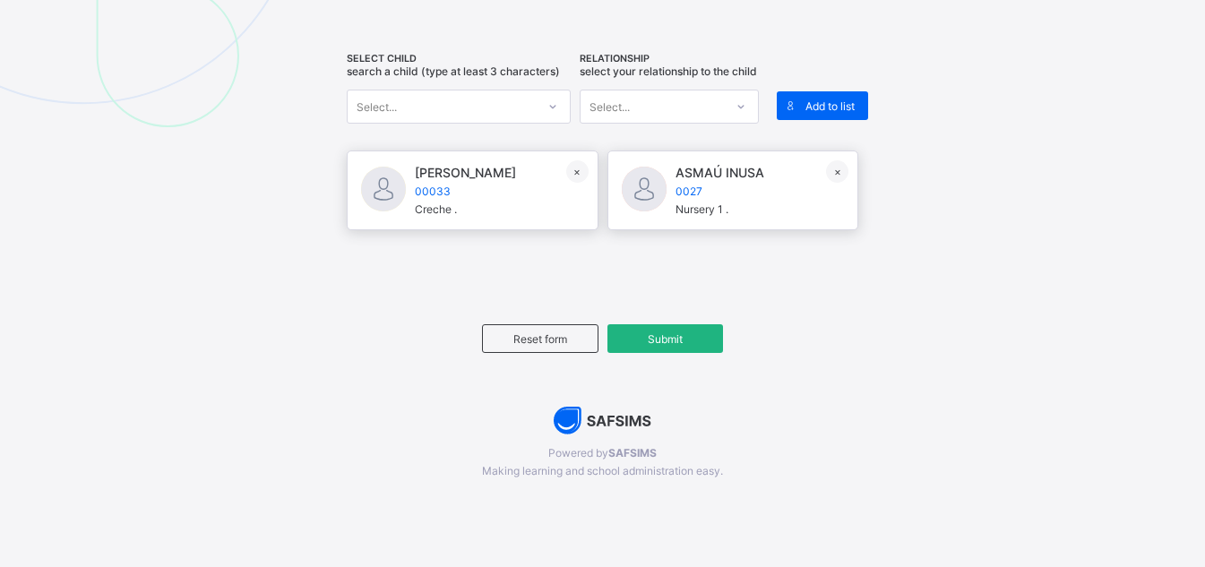
click at [684, 340] on span "Submit" at bounding box center [666, 338] width 90 height 13
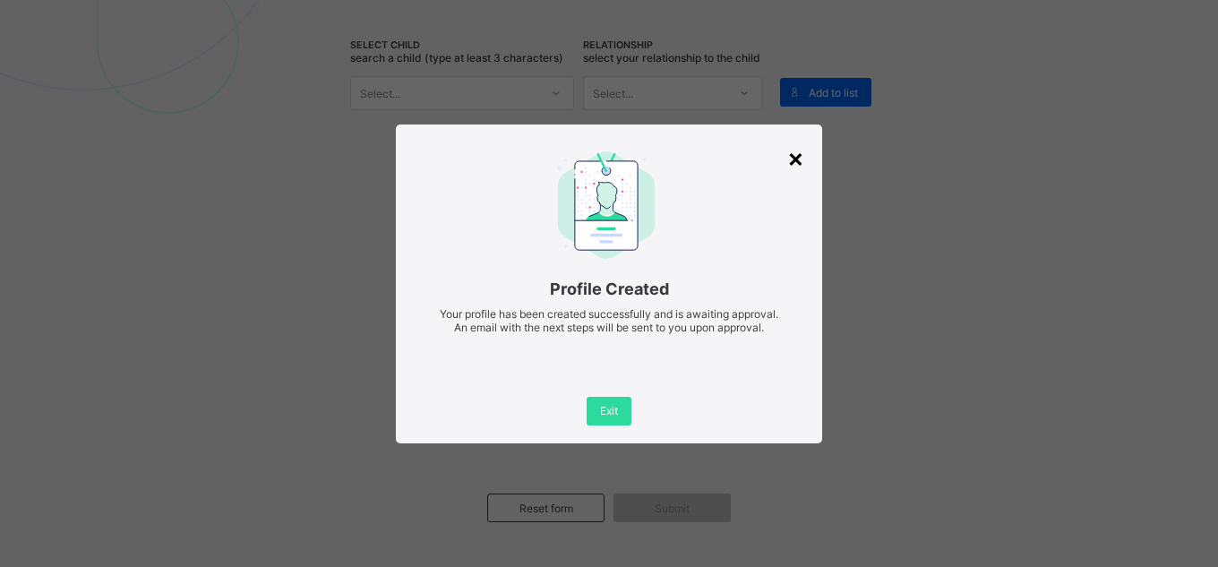
click at [794, 152] on div "×" at bounding box center [795, 157] width 17 height 30
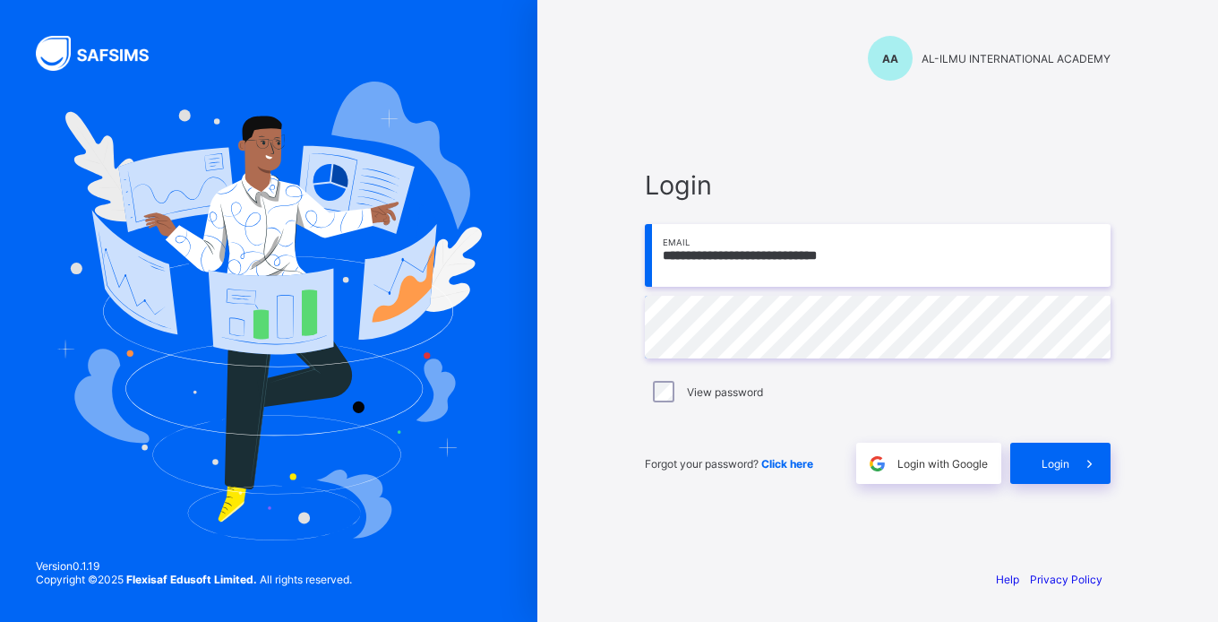
click at [790, 258] on input "**********" at bounding box center [878, 255] width 466 height 63
type input "**********"
click at [1052, 459] on span "Login" at bounding box center [1056, 463] width 28 height 13
click at [792, 255] on input "**********" at bounding box center [878, 255] width 466 height 63
type input "**********"
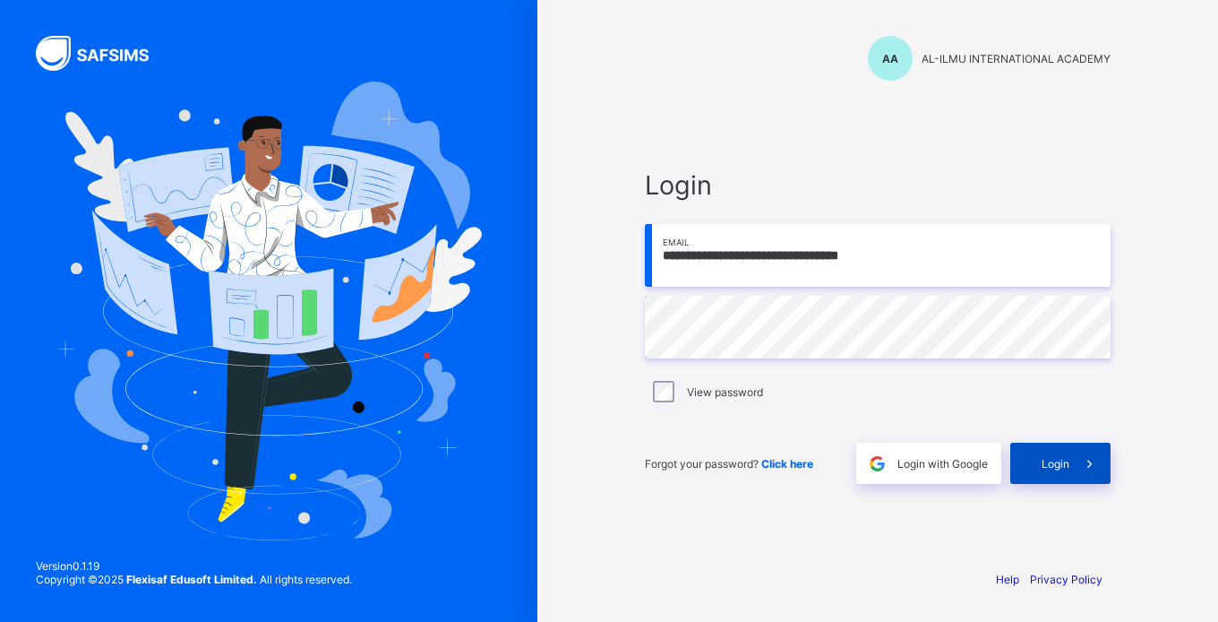
click at [1084, 469] on icon at bounding box center [1089, 463] width 19 height 17
type input "**********"
click at [1079, 468] on span at bounding box center [1089, 462] width 41 height 41
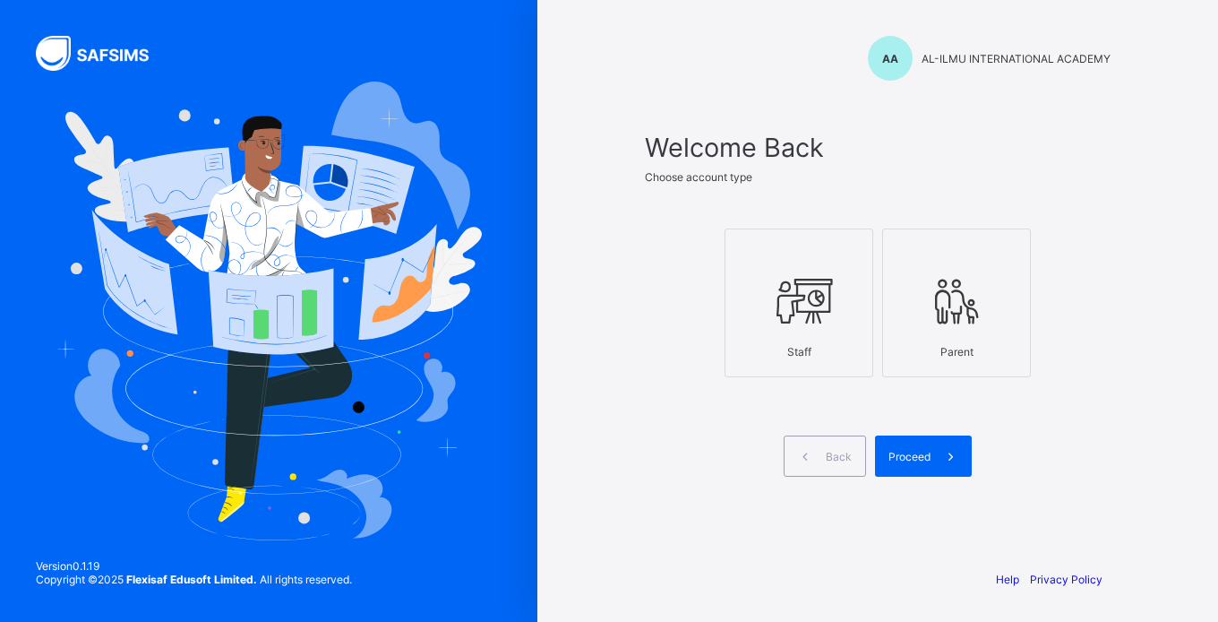
click at [791, 334] on div at bounding box center [798, 300] width 129 height 71
click at [914, 456] on span "Proceed" at bounding box center [909, 456] width 42 height 13
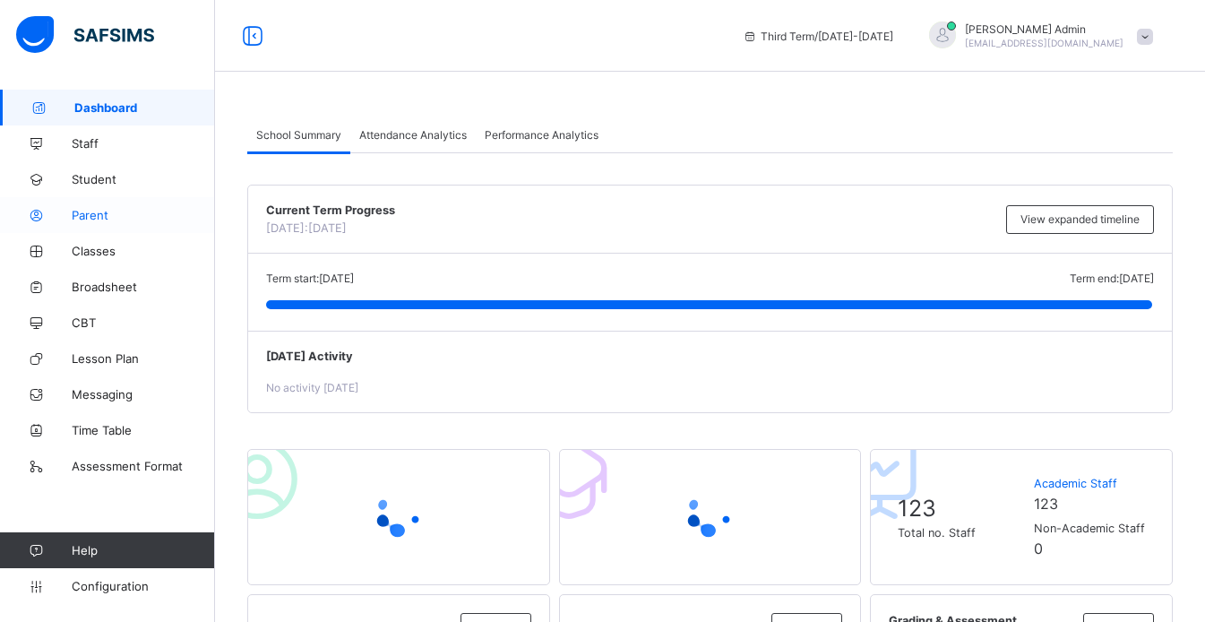
click at [94, 218] on span "Parent" at bounding box center [143, 215] width 143 height 14
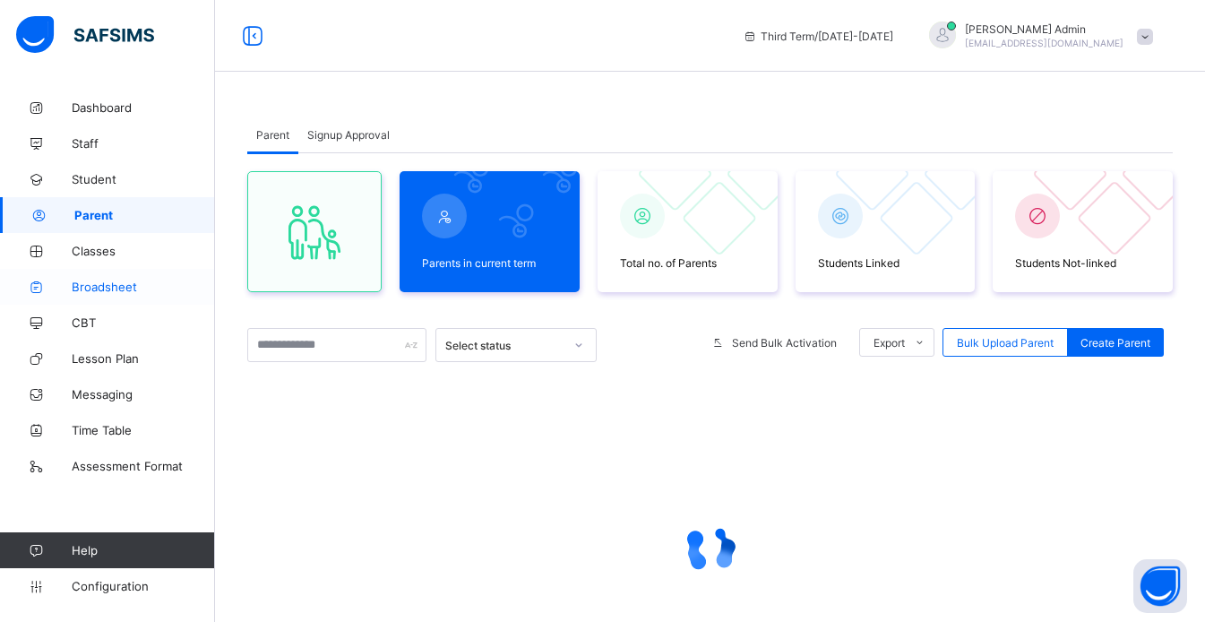
click at [97, 290] on span "Broadsheet" at bounding box center [143, 286] width 143 height 14
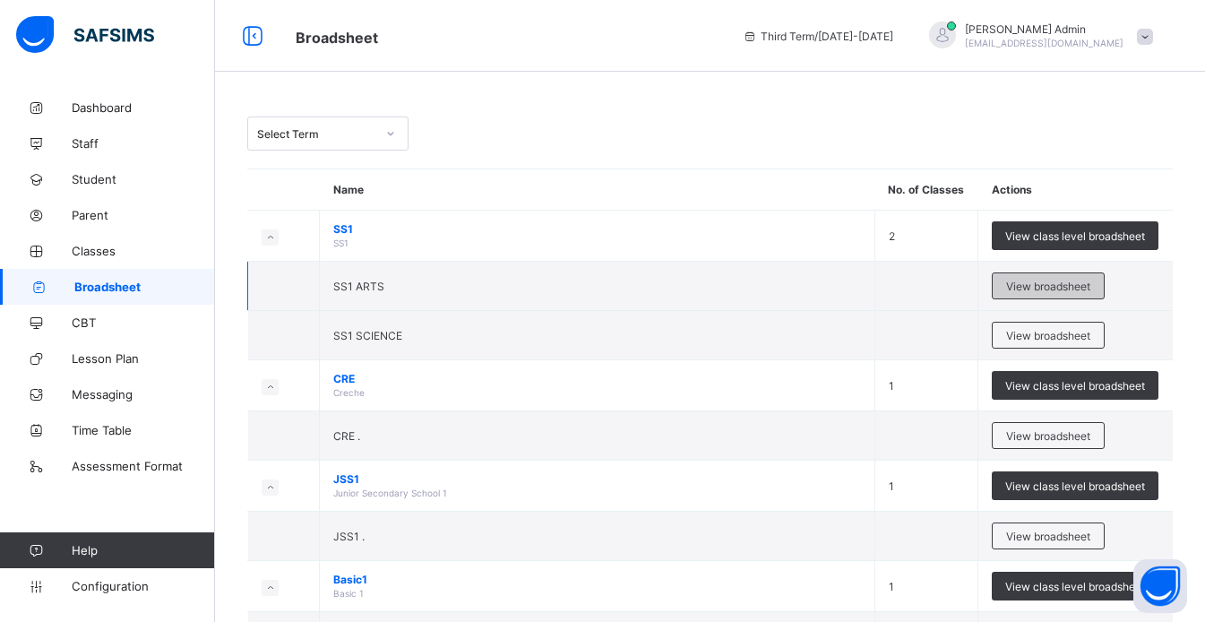
click at [1072, 290] on span "View broadsheet" at bounding box center [1048, 285] width 84 height 13
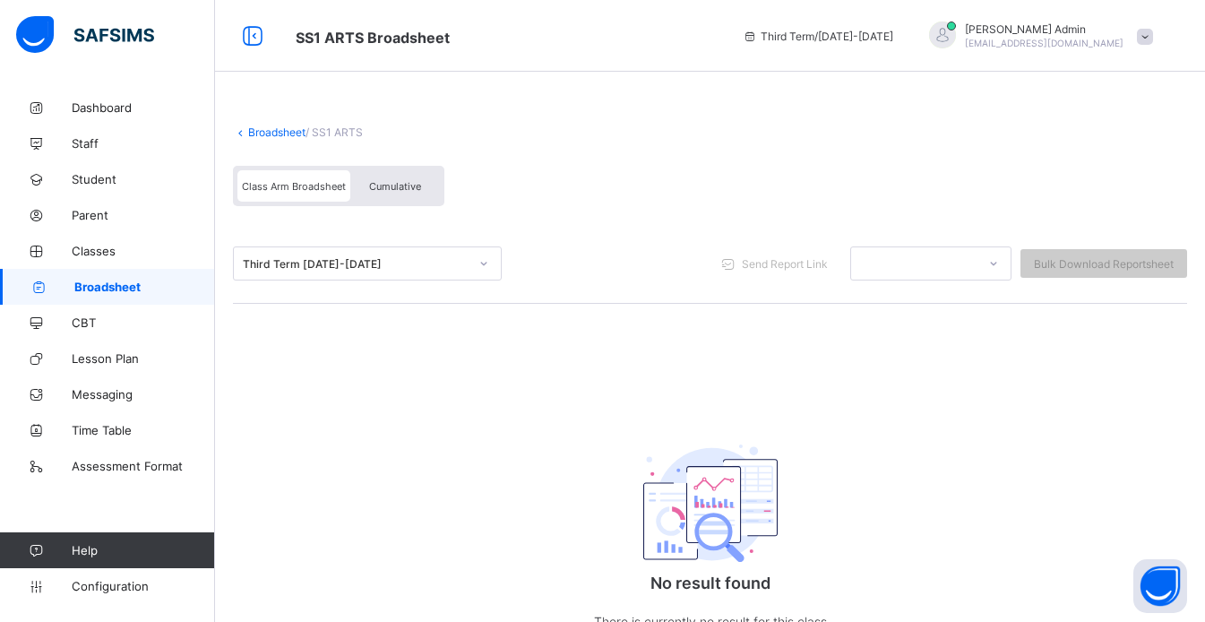
click at [408, 190] on span "Cumulative" at bounding box center [395, 186] width 52 height 13
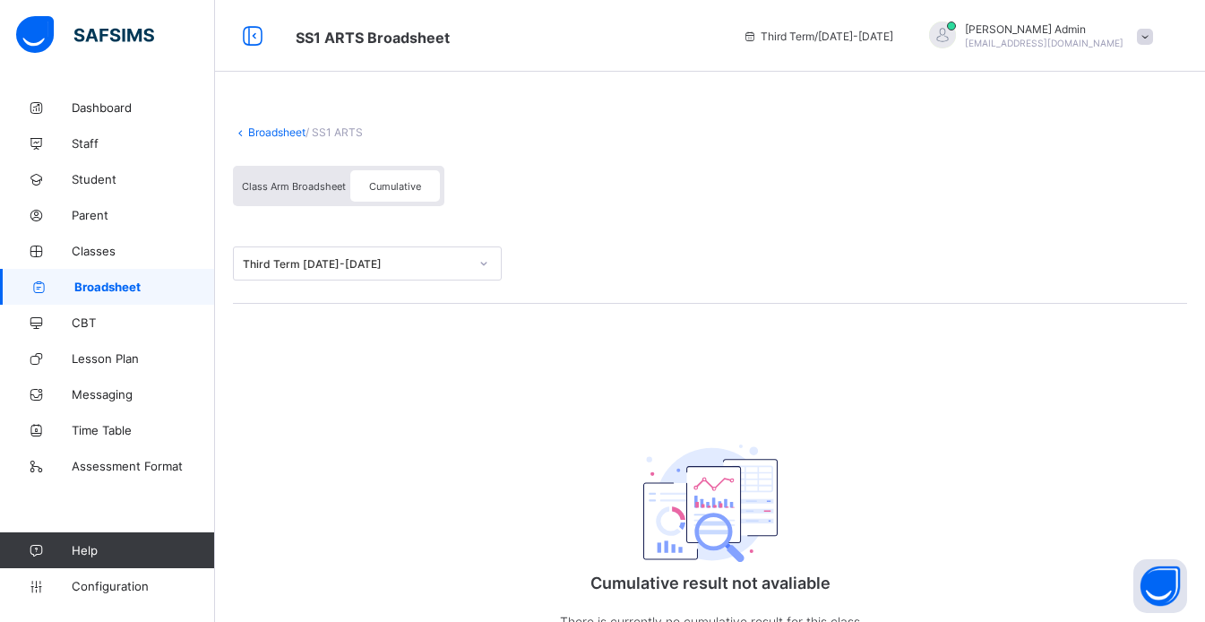
click at [320, 181] on span "Class Arm Broadsheet" at bounding box center [294, 186] width 104 height 13
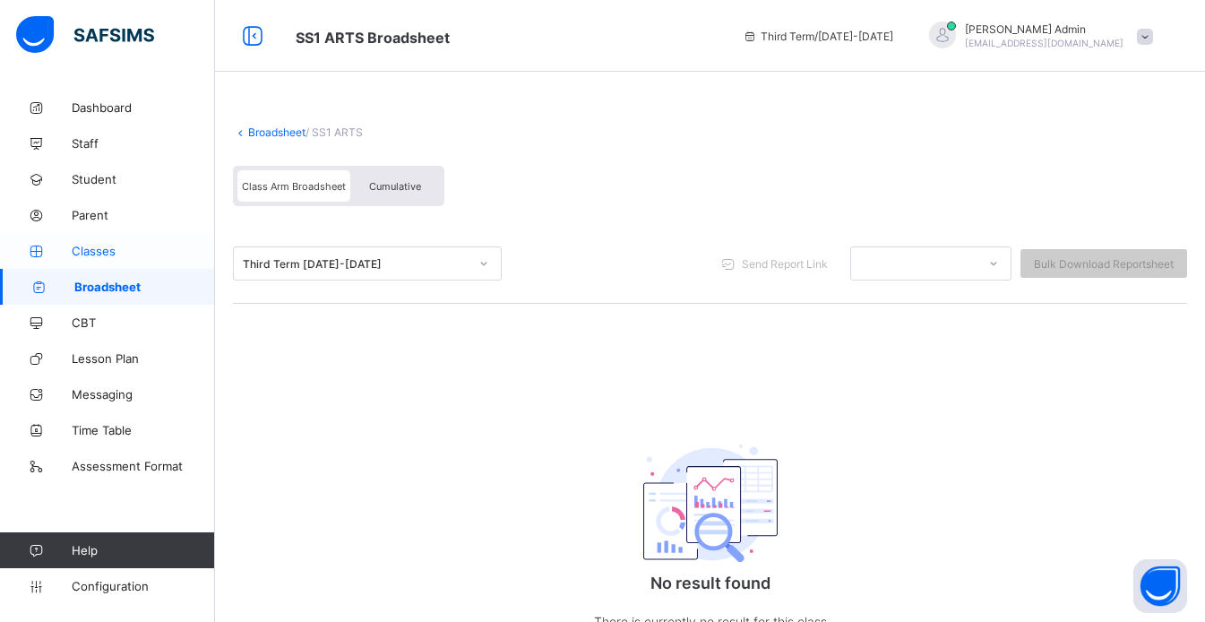
click at [100, 247] on span "Classes" at bounding box center [143, 251] width 143 height 14
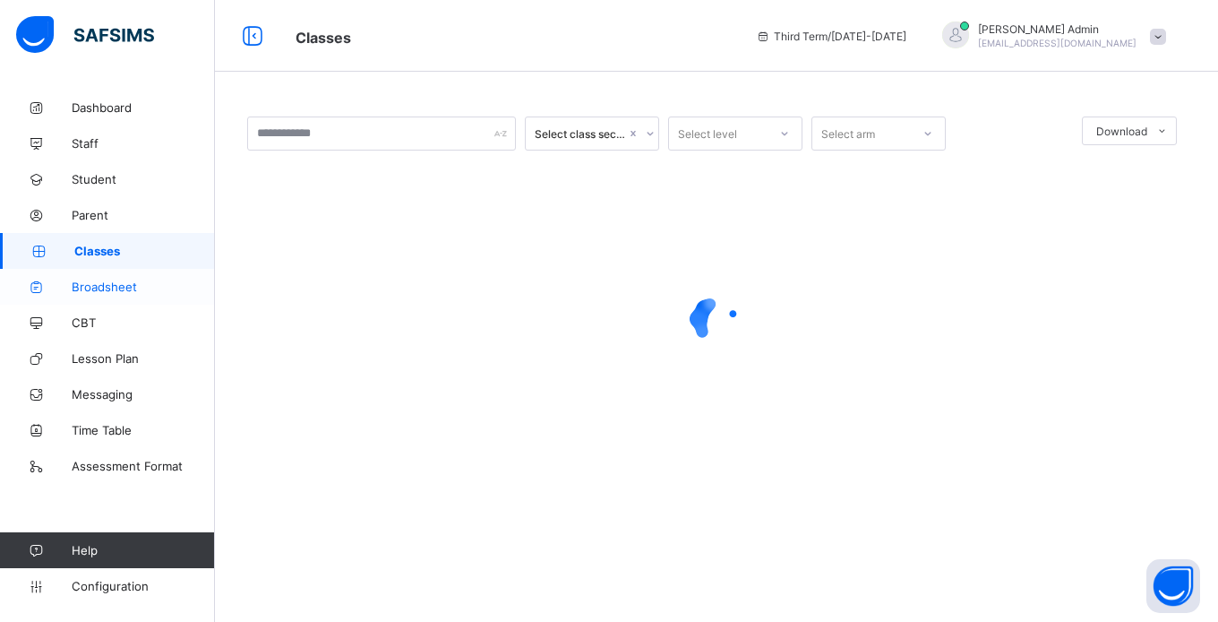
click at [90, 287] on span "Broadsheet" at bounding box center [143, 286] width 143 height 14
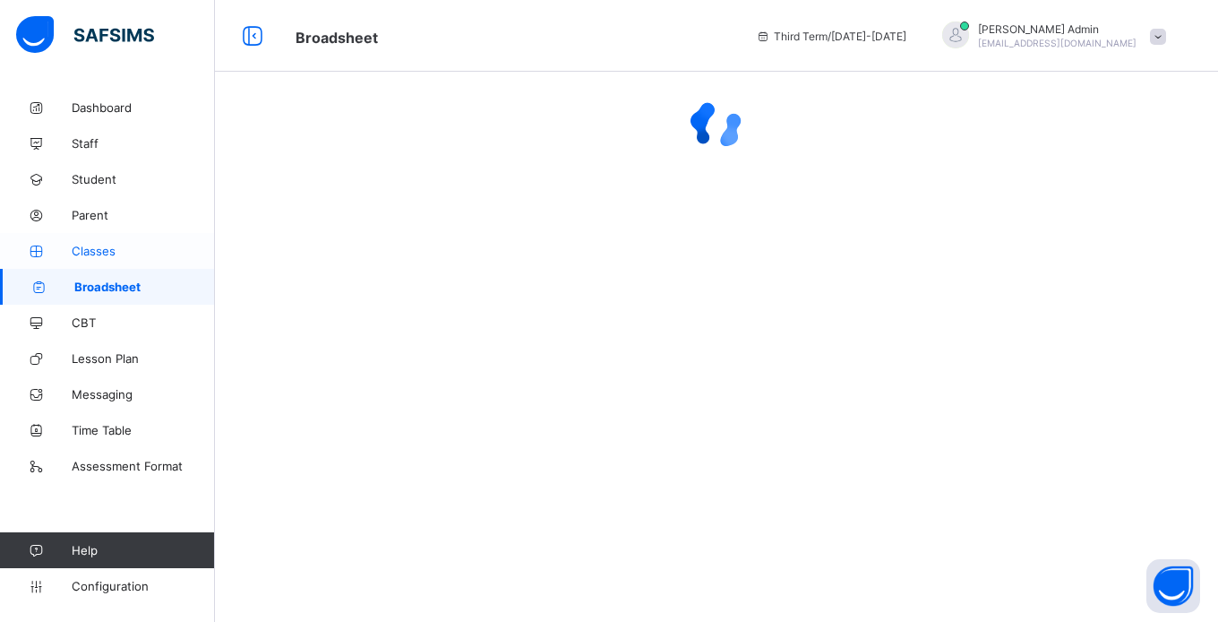
click at [97, 254] on span "Classes" at bounding box center [143, 251] width 143 height 14
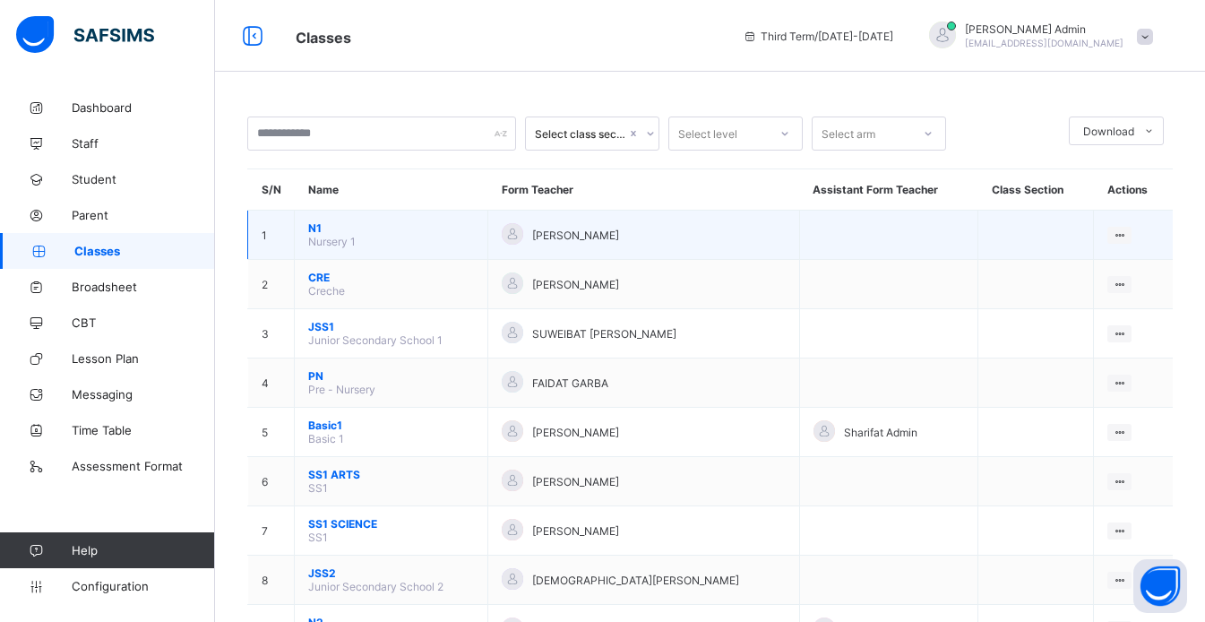
click at [313, 232] on span "N1" at bounding box center [391, 227] width 166 height 13
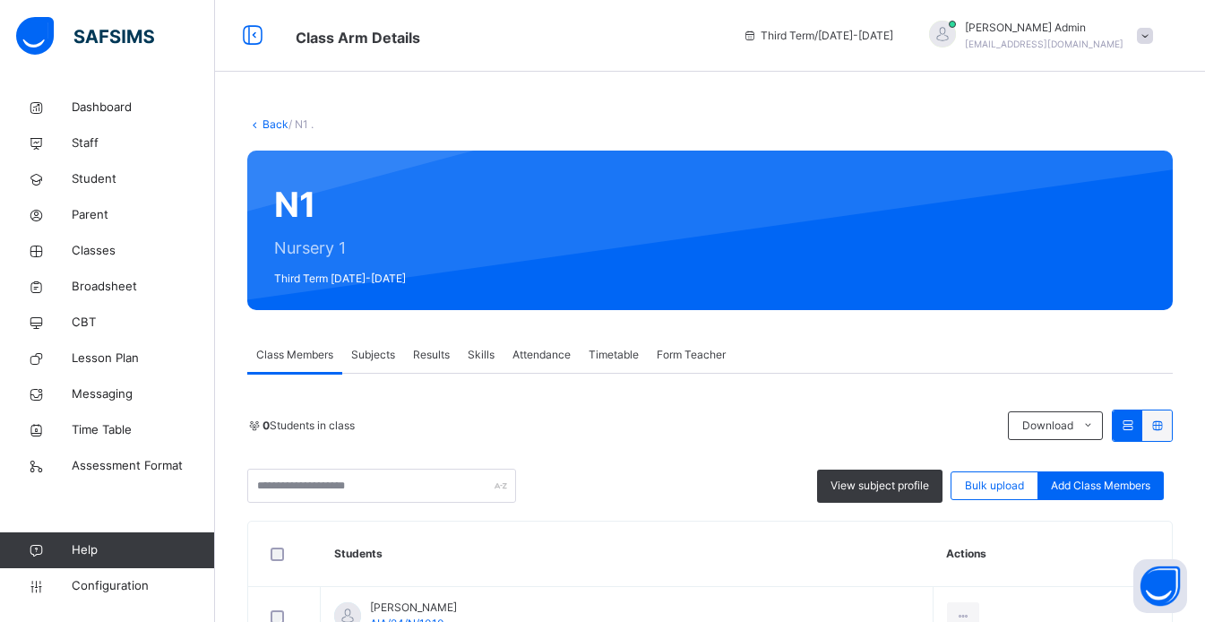
click at [442, 352] on span "Results" at bounding box center [431, 355] width 37 height 16
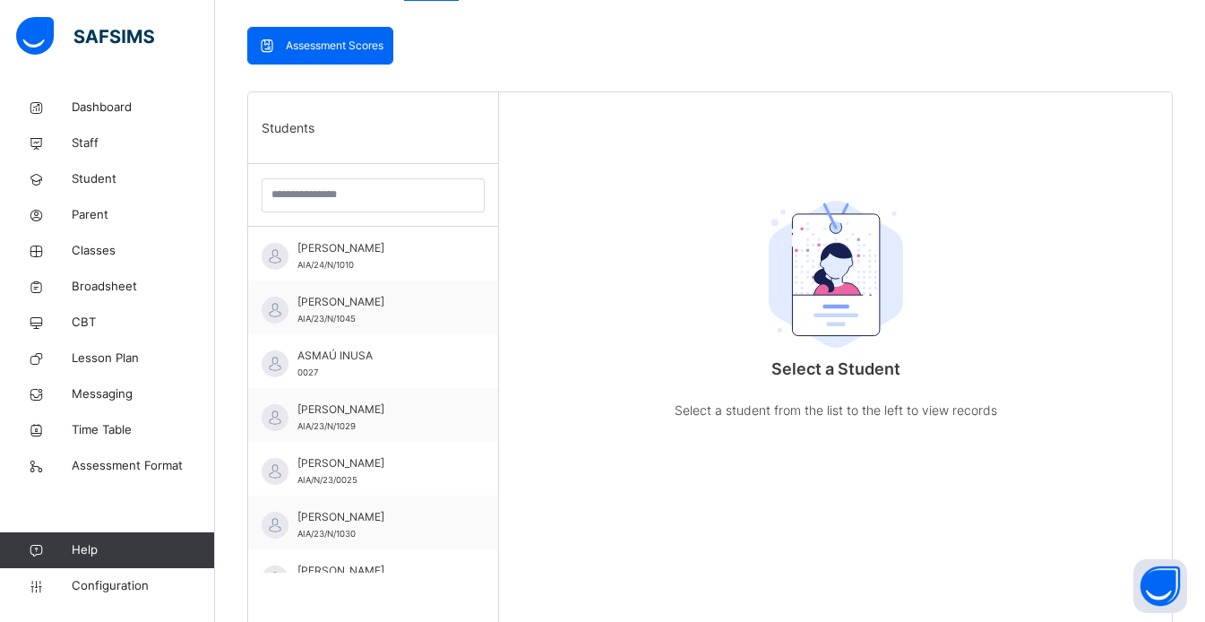
scroll to position [384, 0]
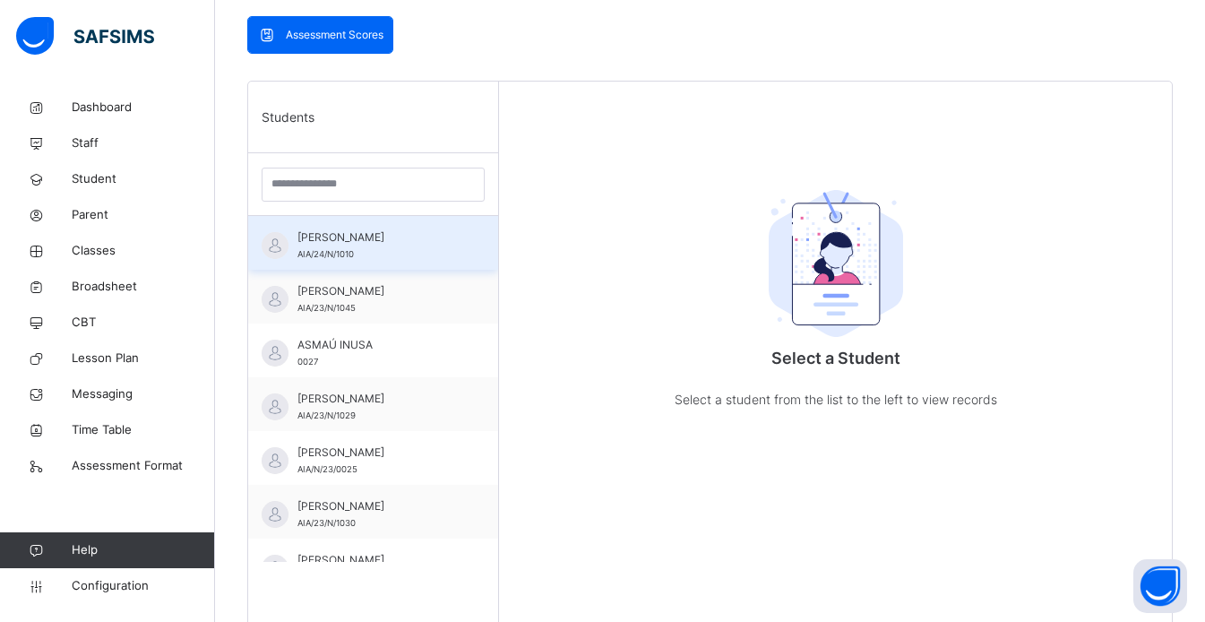
click at [377, 245] on span "ABDULHAMEED SANUSI" at bounding box center [377, 237] width 160 height 16
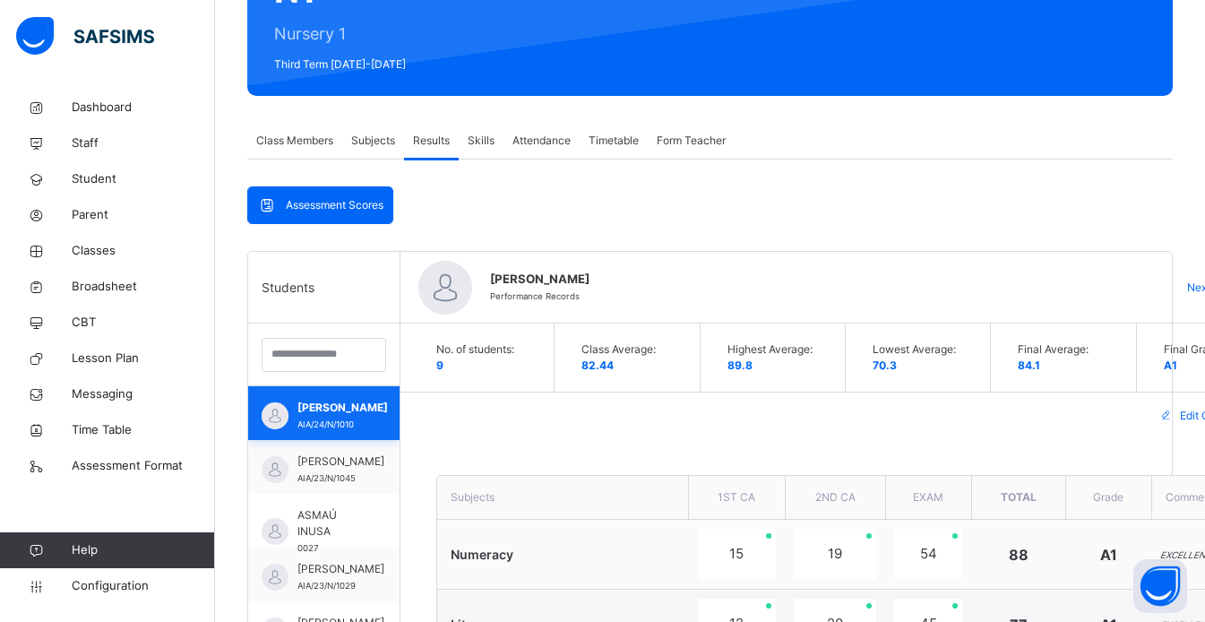
scroll to position [0, 0]
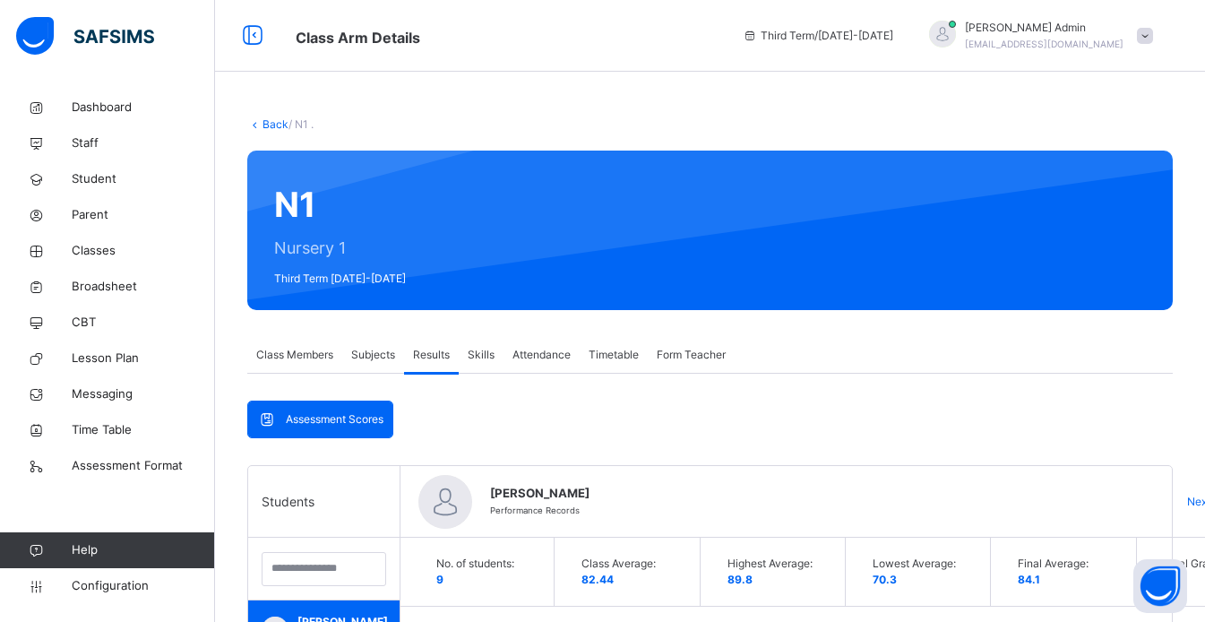
click at [489, 358] on span "Skills" at bounding box center [481, 355] width 27 height 16
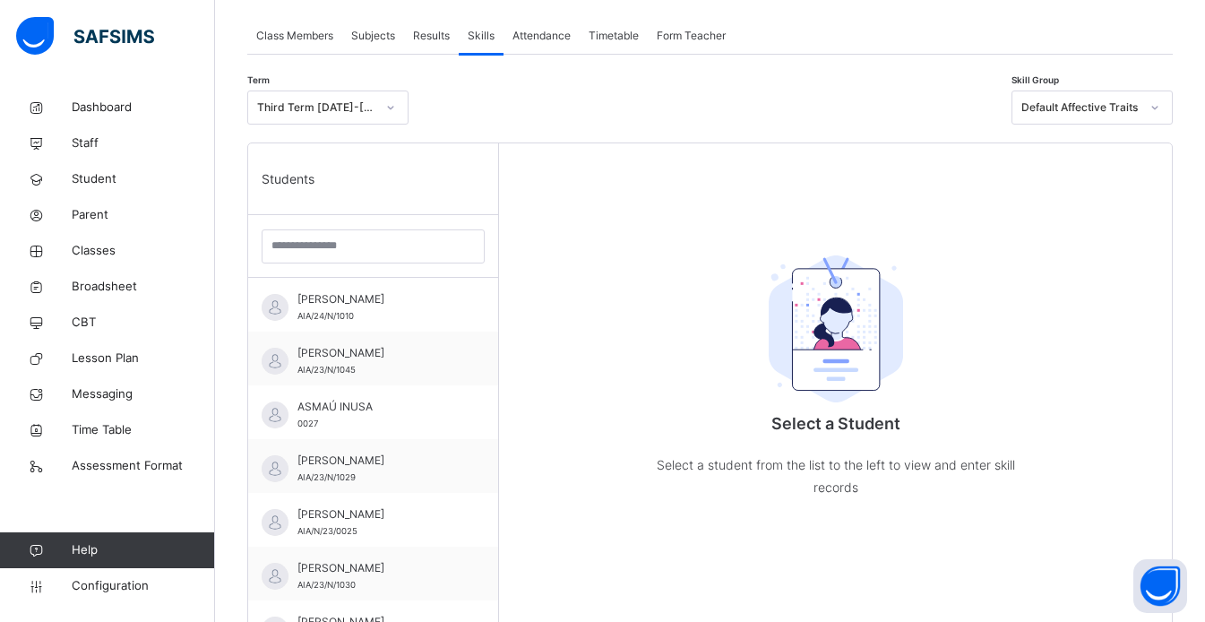
scroll to position [323, 0]
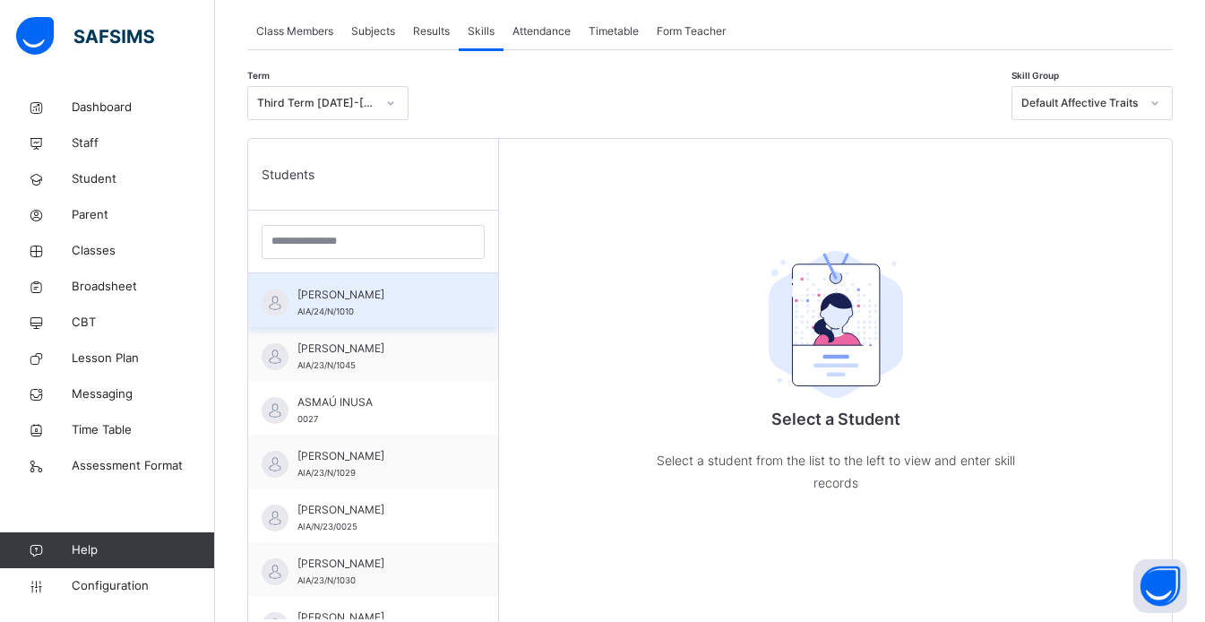
click at [399, 304] on div "ABDULHAMEED SANUSI AIA/24/N/1010" at bounding box center [377, 303] width 160 height 32
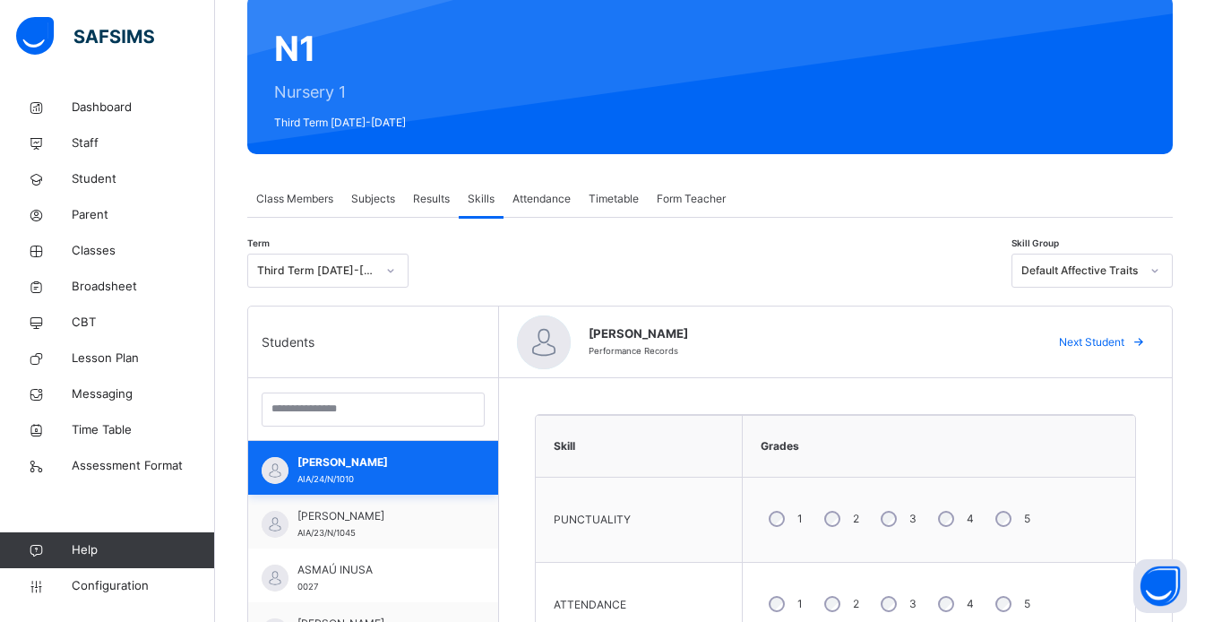
scroll to position [0, 0]
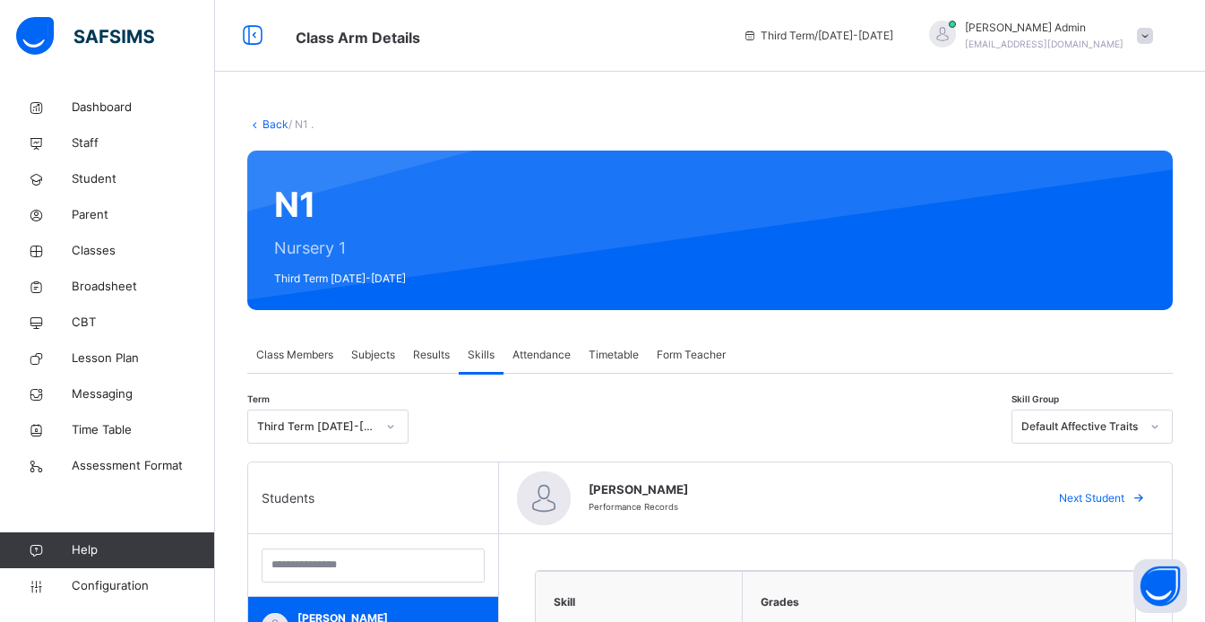
click at [563, 350] on span "Attendance" at bounding box center [541, 355] width 58 height 16
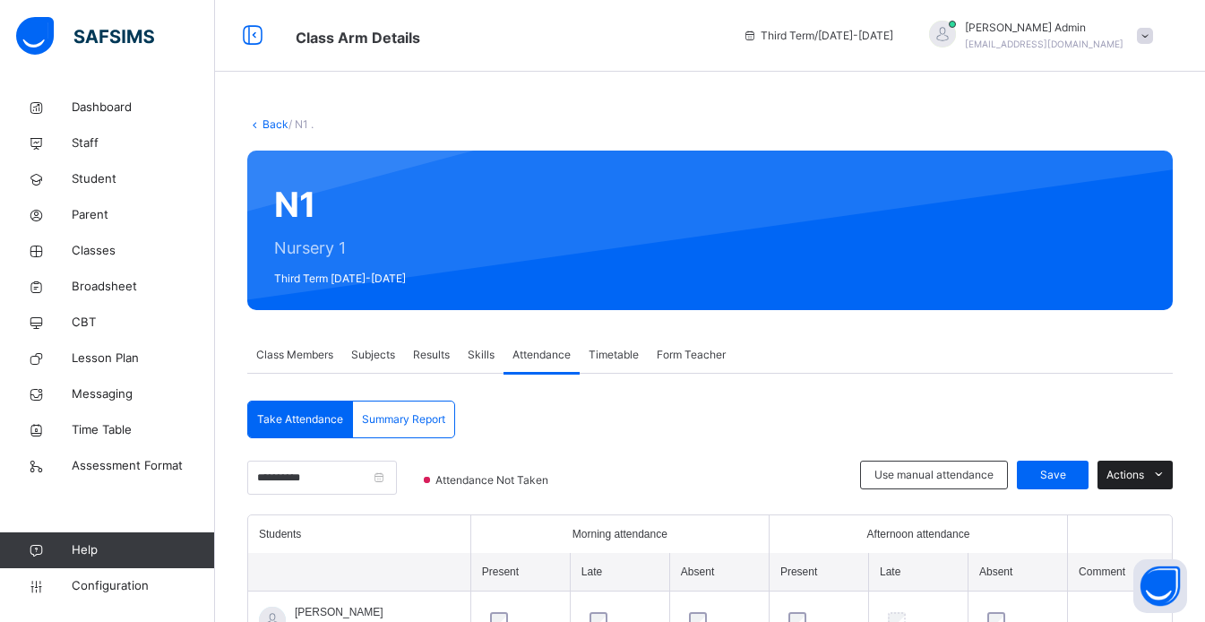
click at [1165, 476] on icon at bounding box center [1158, 475] width 13 height 14
click at [115, 279] on span "Broadsheet" at bounding box center [143, 287] width 143 height 18
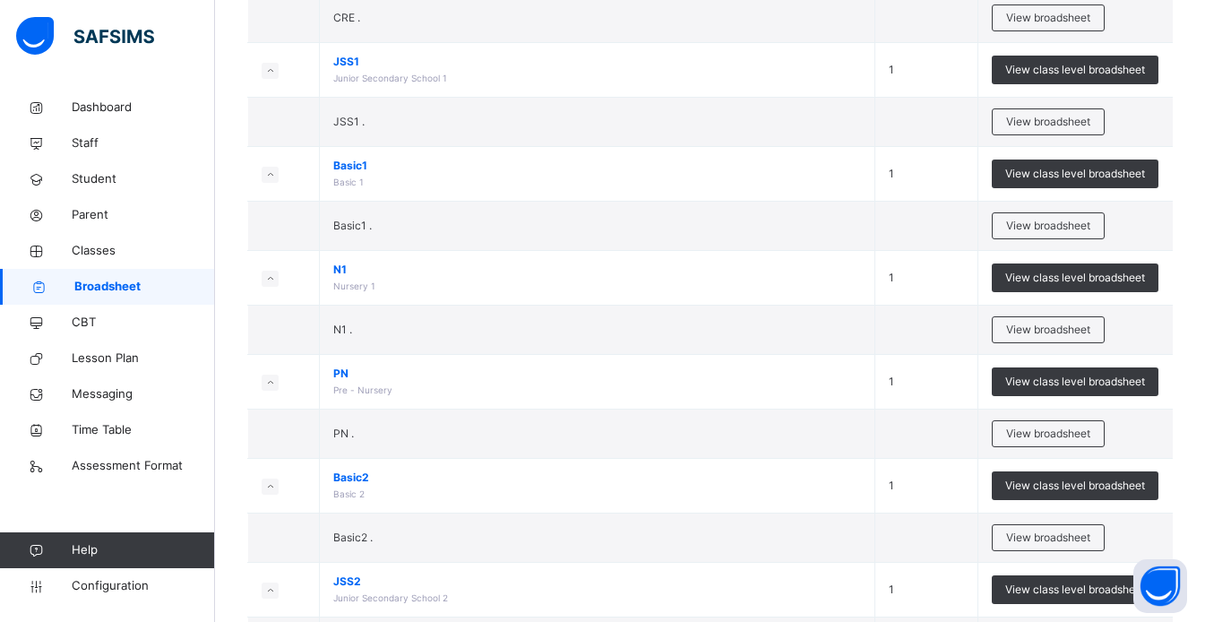
scroll to position [431, 0]
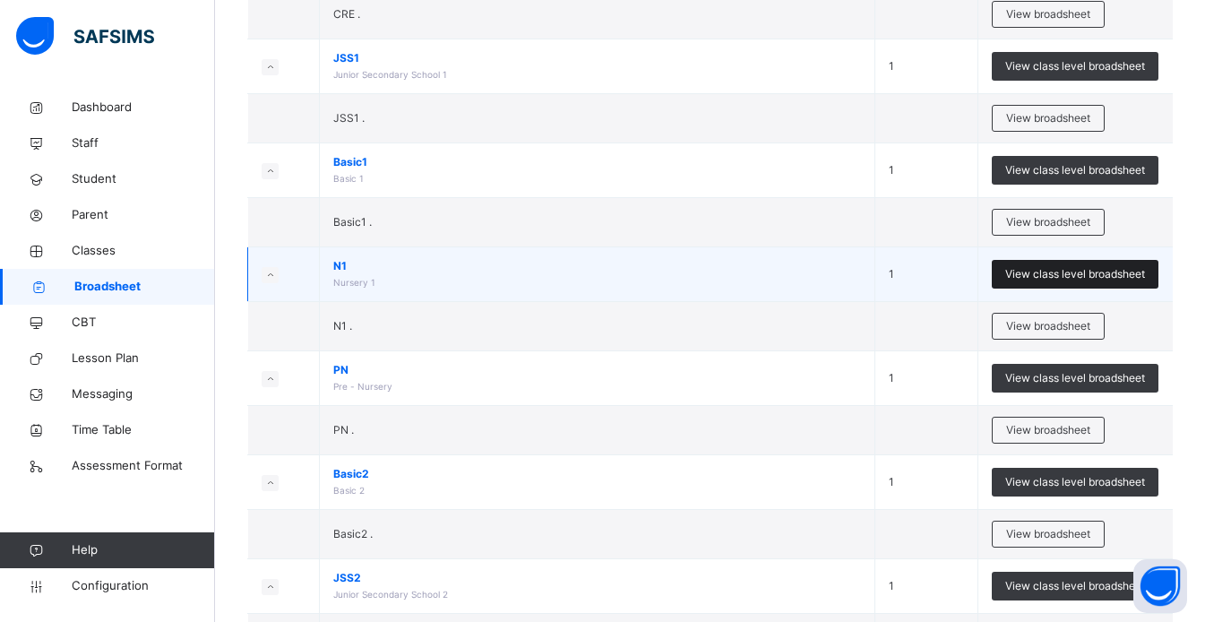
click at [1157, 282] on div "View class level broadsheet" at bounding box center [1074, 274] width 167 height 29
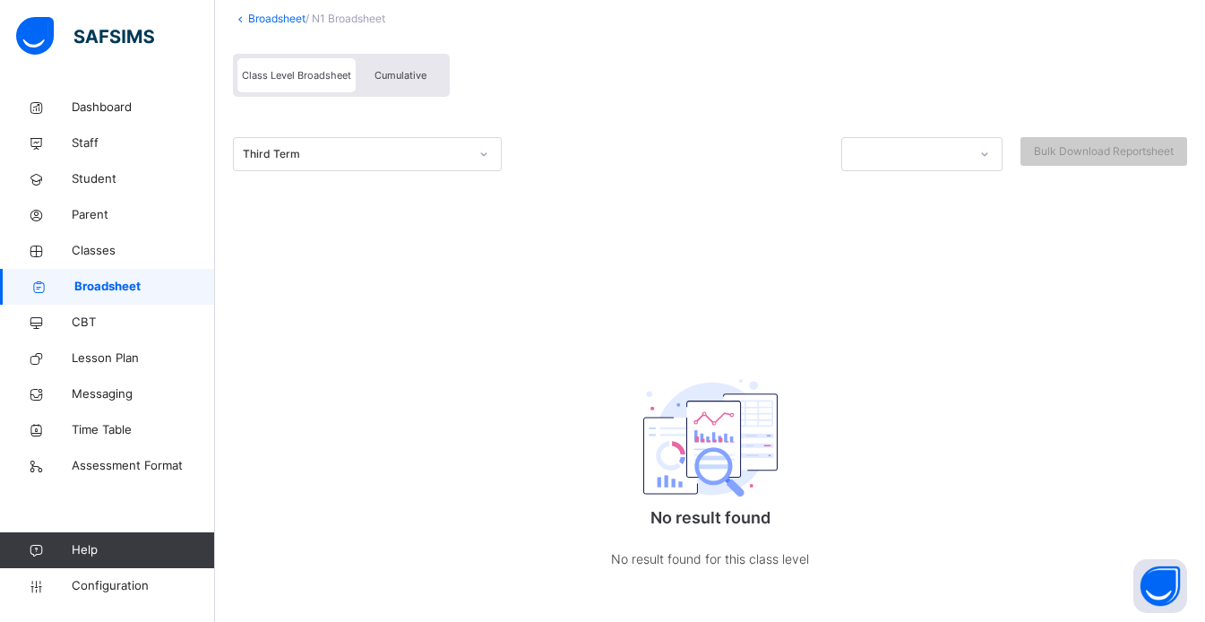
scroll to position [154, 0]
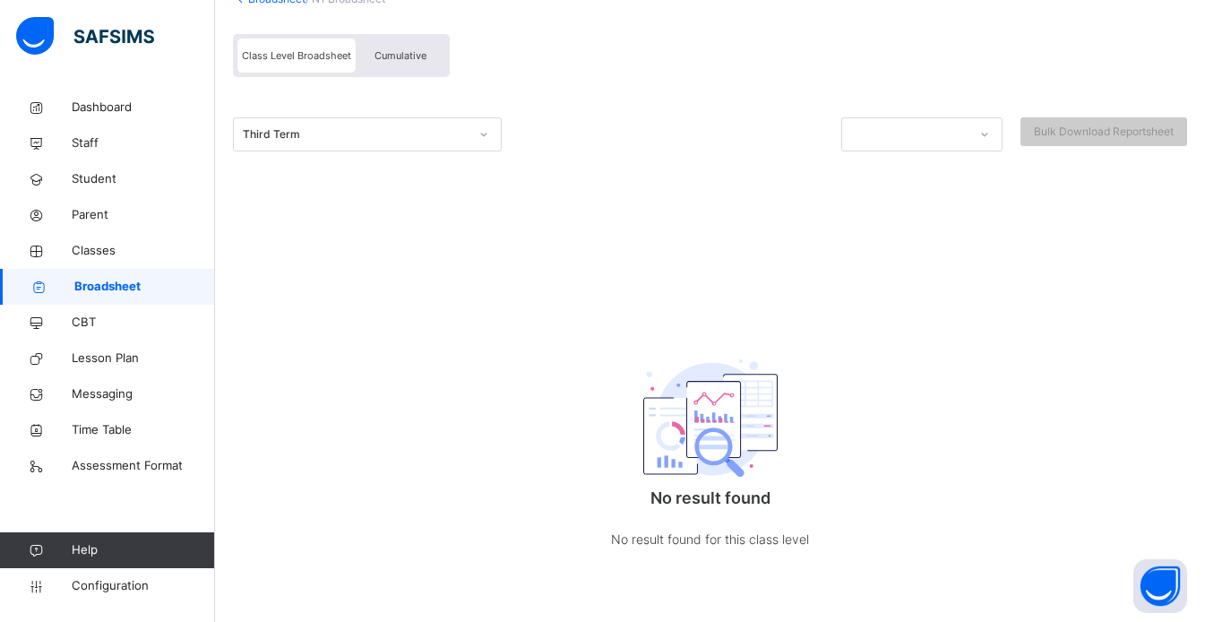
click at [411, 54] on span "Cumulative" at bounding box center [400, 55] width 52 height 13
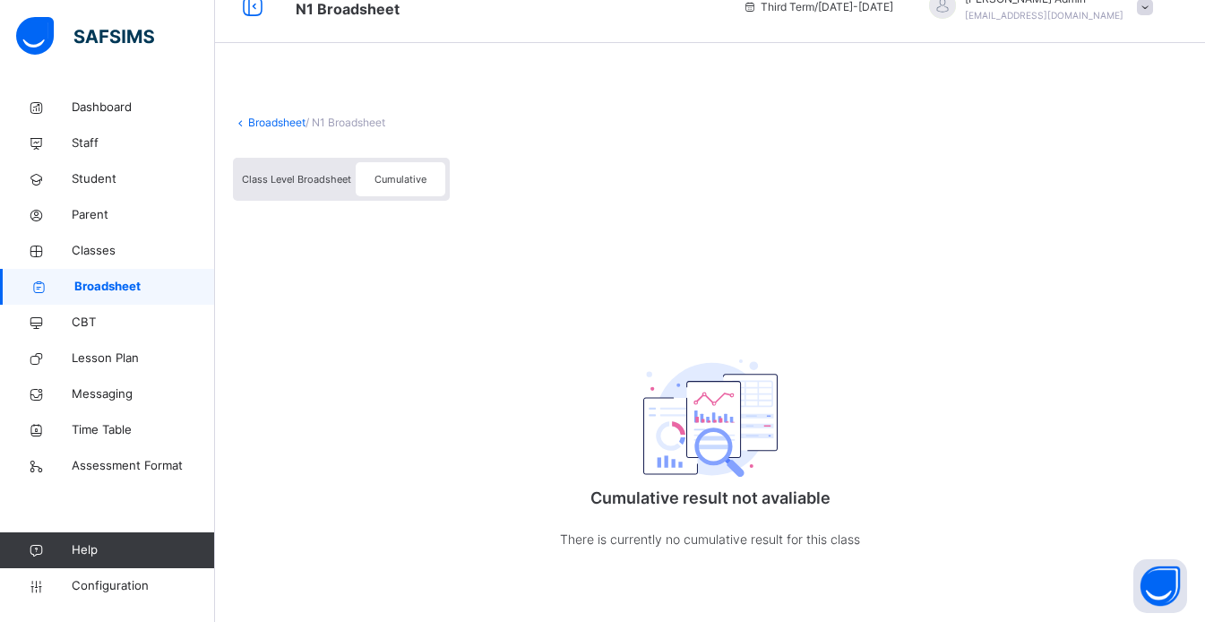
scroll to position [0, 0]
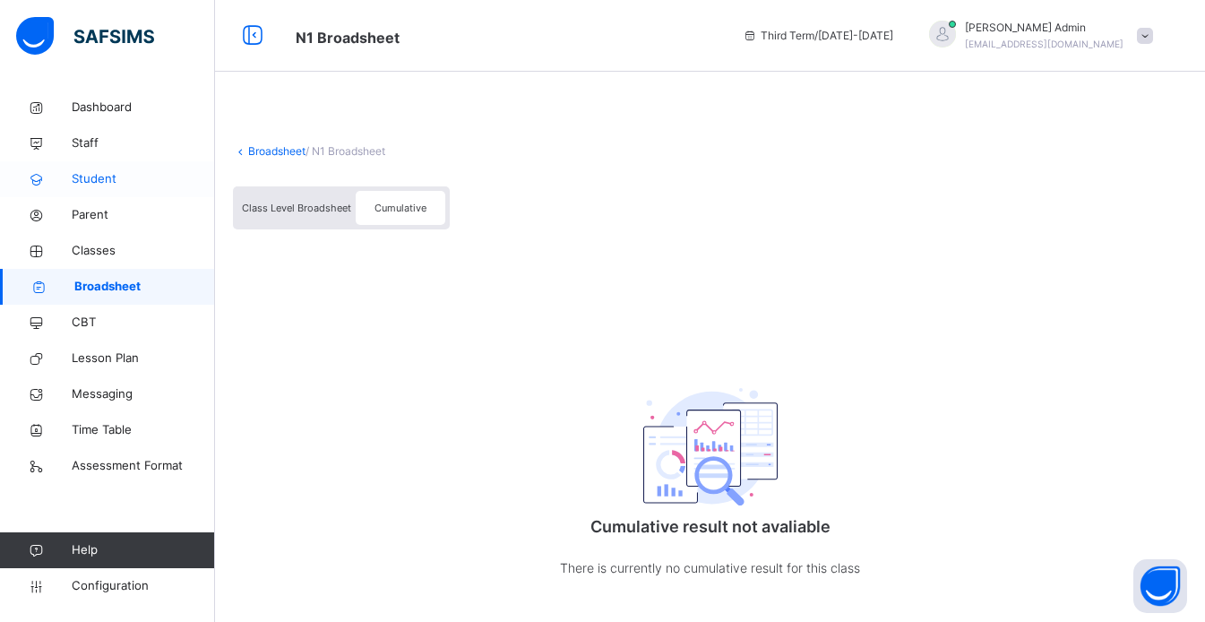
click at [123, 183] on span "Student" at bounding box center [143, 179] width 143 height 18
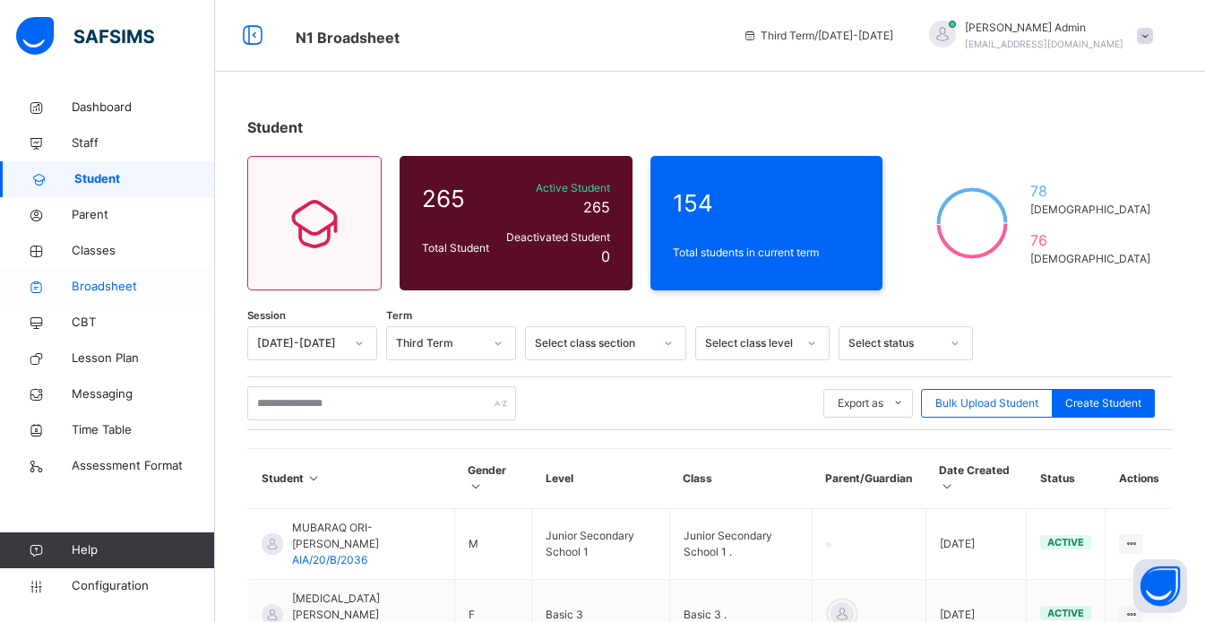
click at [88, 286] on span "Broadsheet" at bounding box center [143, 287] width 143 height 18
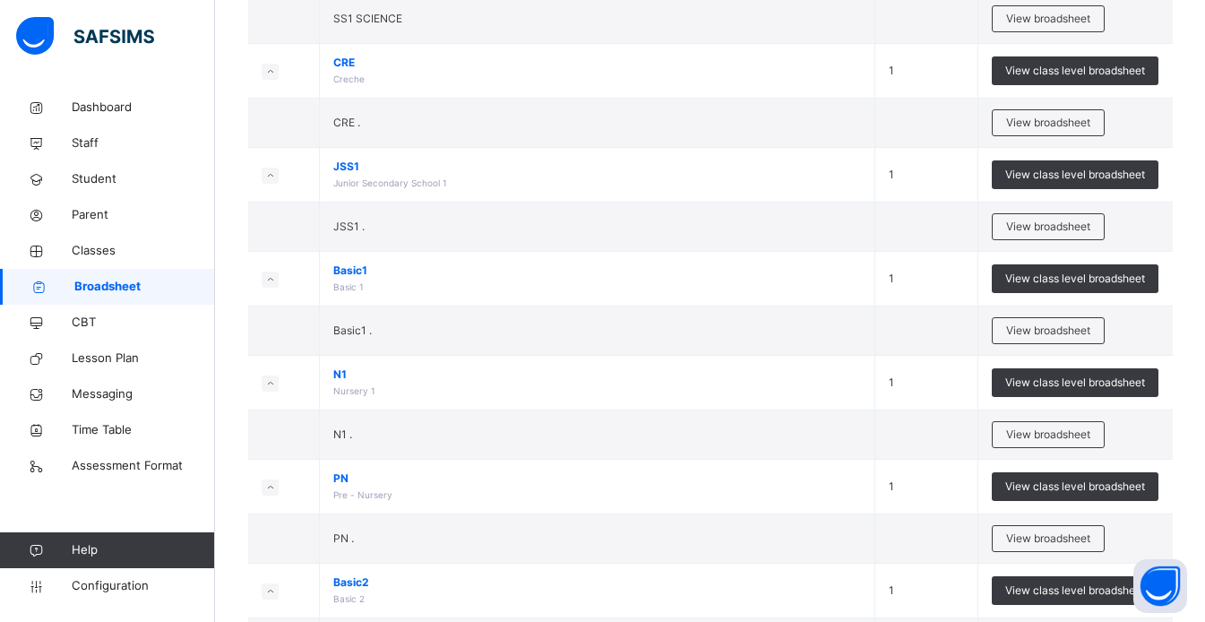
scroll to position [325, 0]
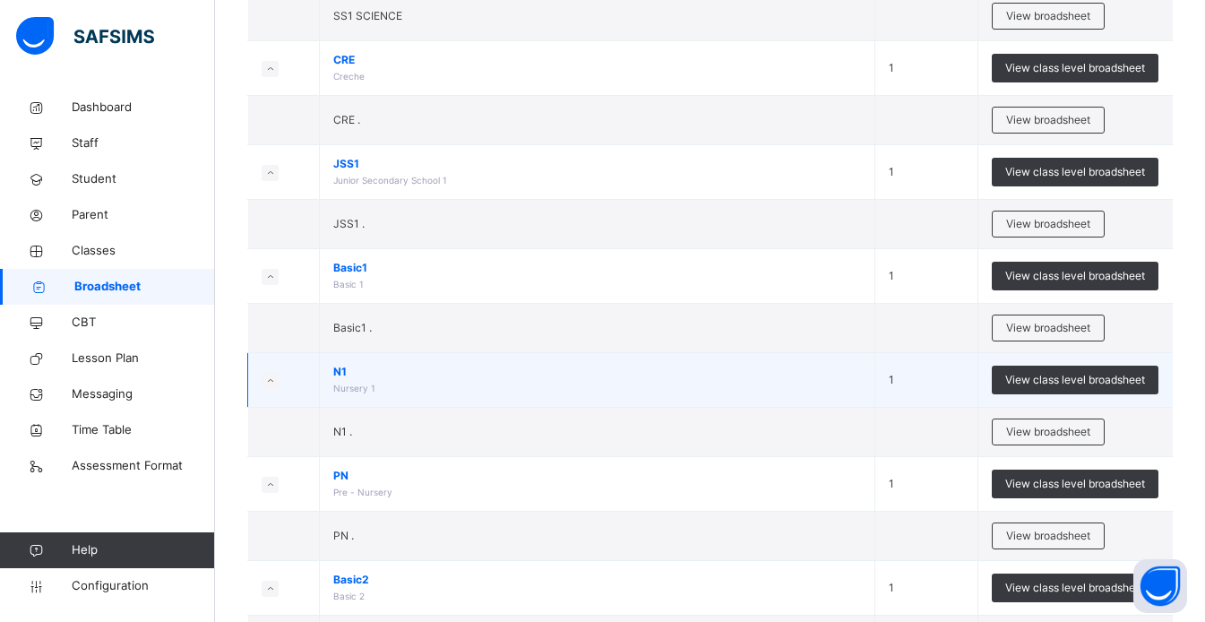
click at [366, 382] on span "Nursery 1" at bounding box center [354, 387] width 42 height 11
click at [1072, 376] on span "View class level broadsheet" at bounding box center [1075, 380] width 140 height 16
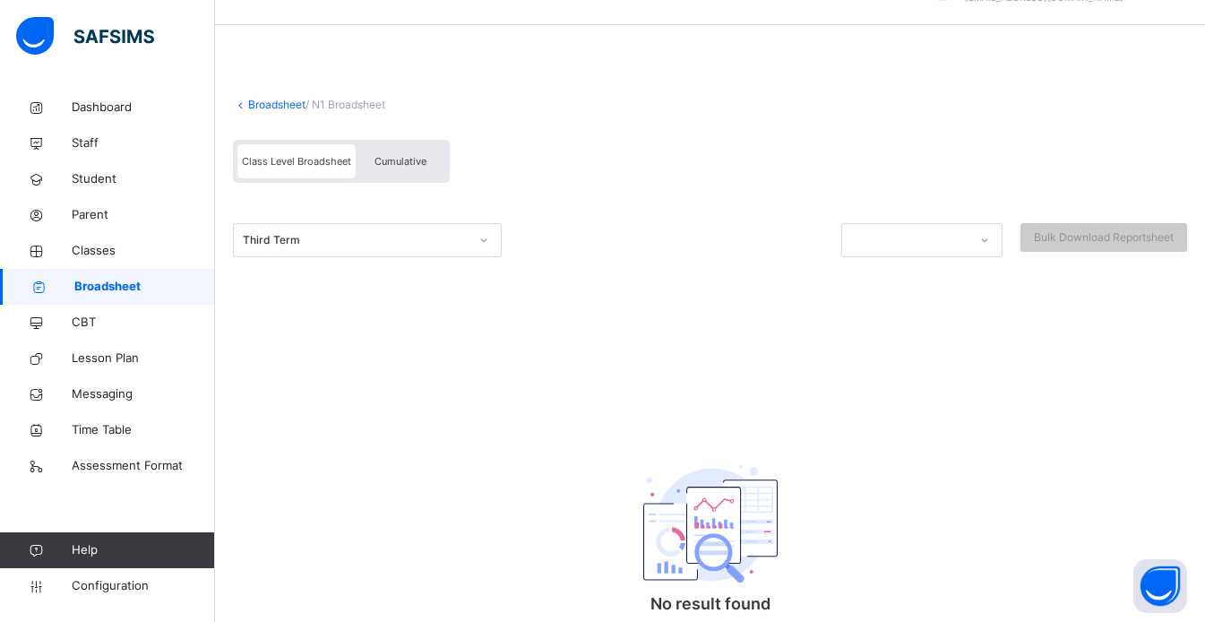
scroll to position [154, 0]
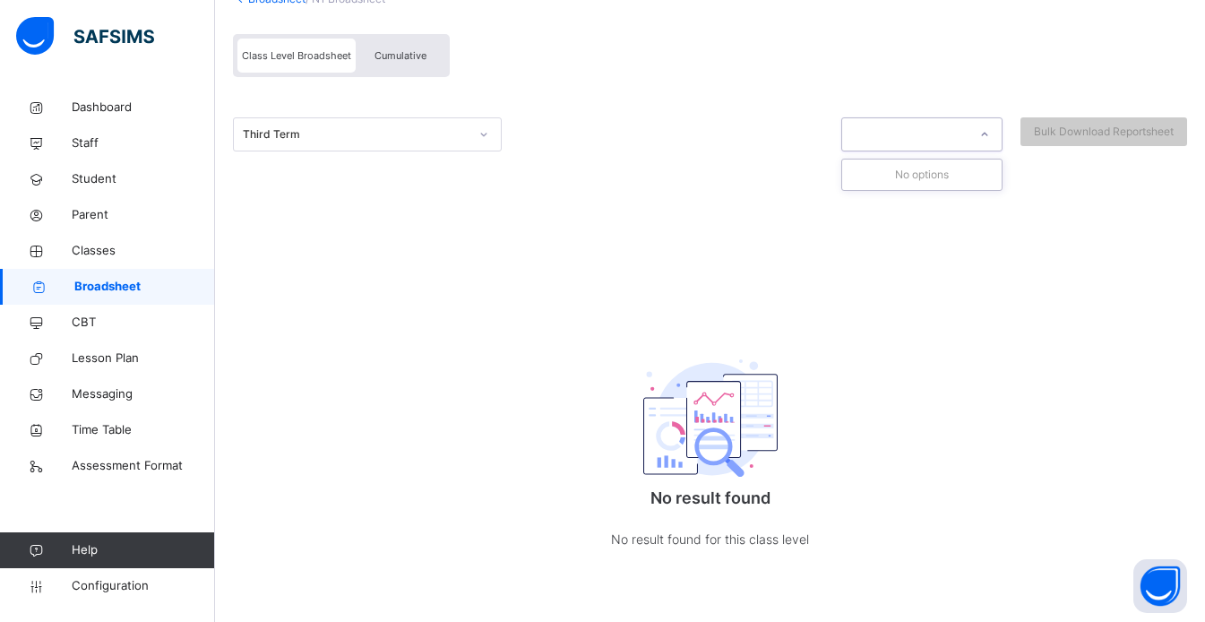
click at [990, 133] on icon at bounding box center [984, 134] width 11 height 18
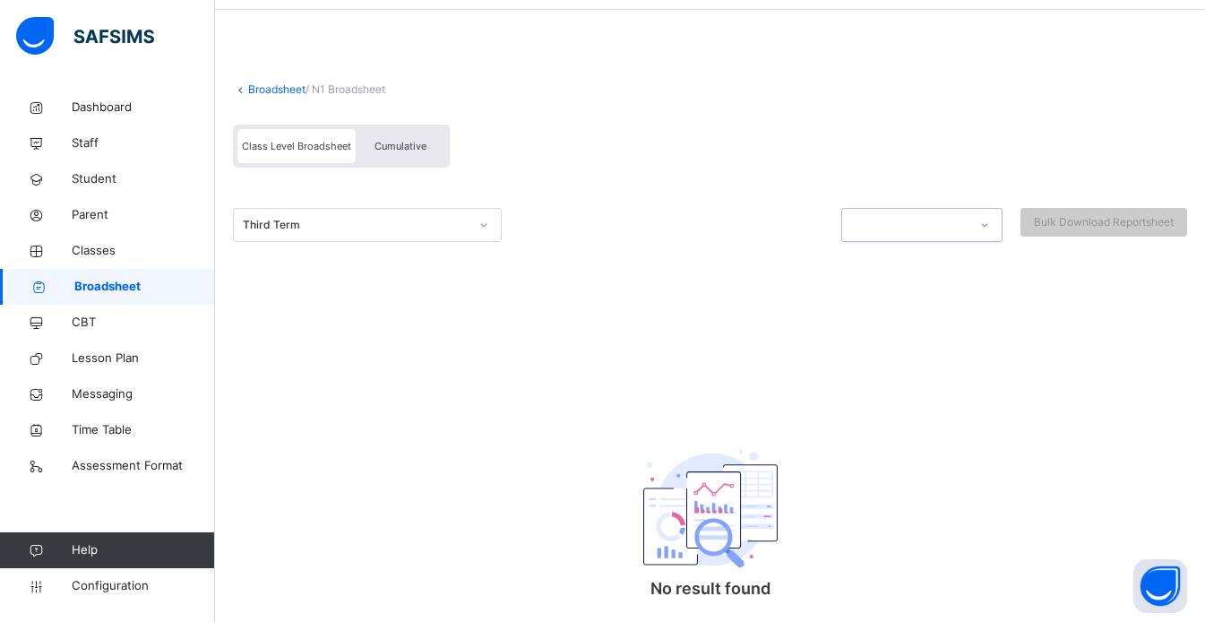
scroll to position [0, 0]
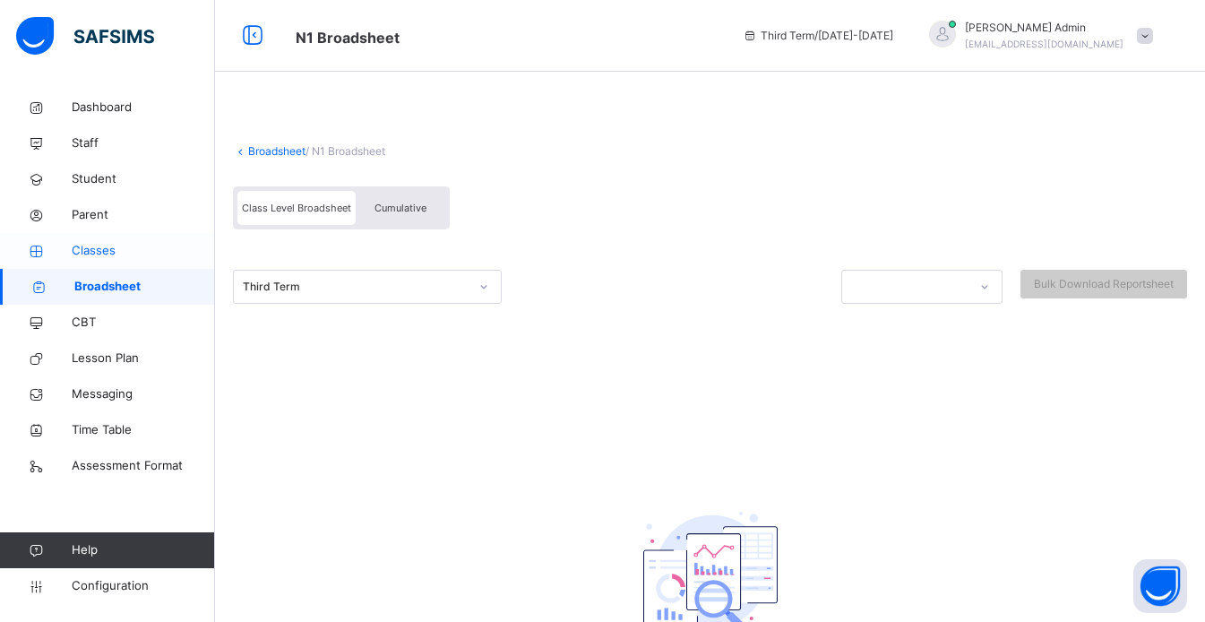
click at [112, 250] on span "Classes" at bounding box center [143, 251] width 143 height 18
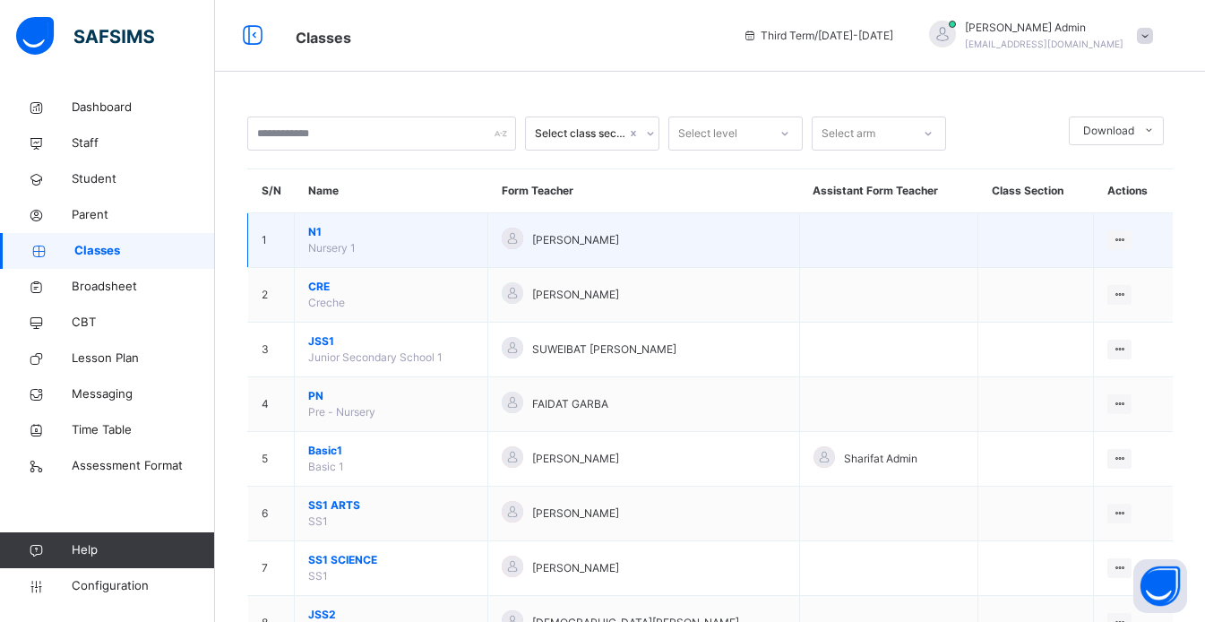
click at [313, 232] on span "N1" at bounding box center [391, 232] width 166 height 16
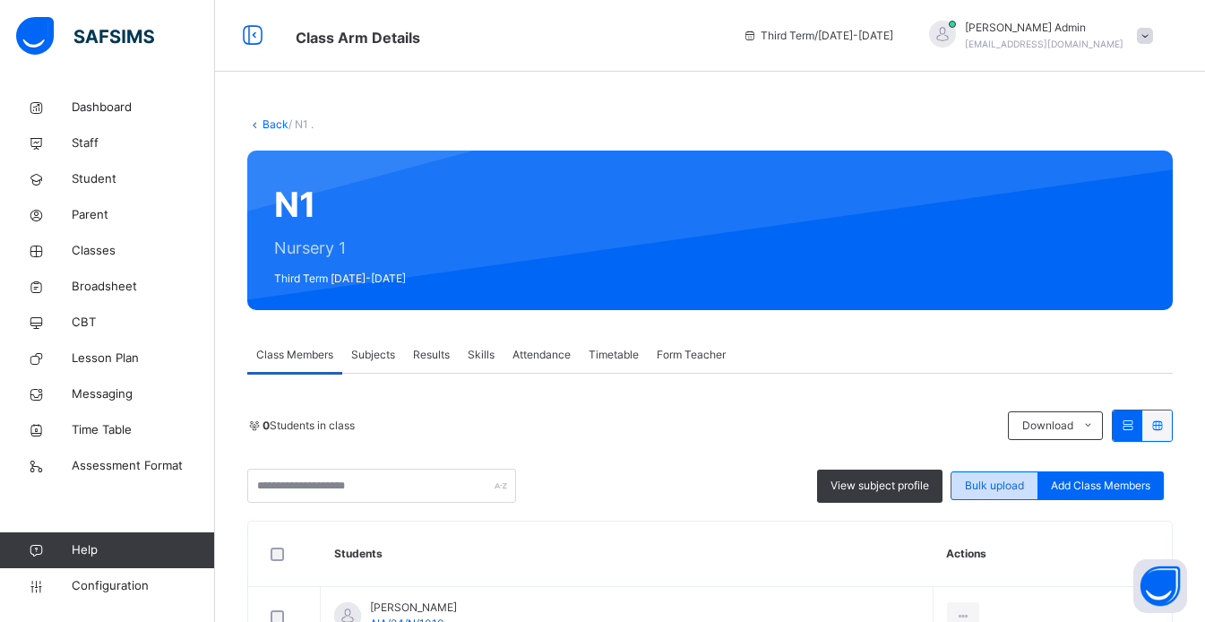
click at [1003, 490] on span "Bulk upload" at bounding box center [994, 485] width 59 height 16
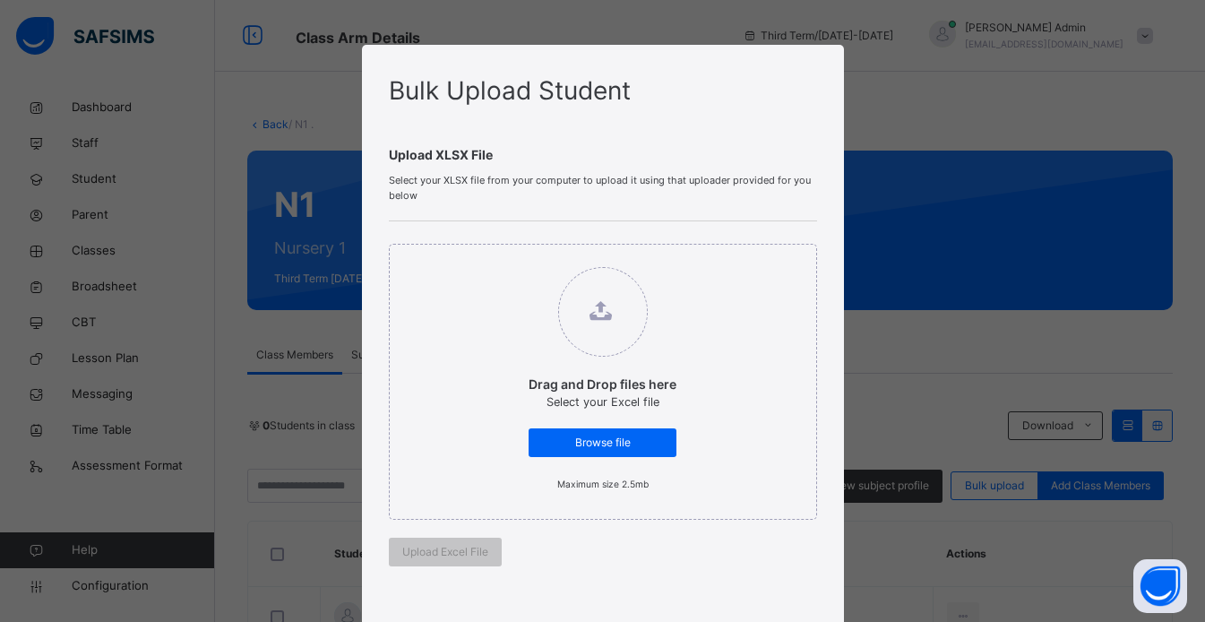
click at [1049, 353] on div "Bulk Upload Student Upload XLSX File Select your XLSX file from your computer t…" at bounding box center [602, 311] width 1205 height 622
click at [845, 491] on div "Bulk Upload Student Upload XLSX File Select your XLSX file from your computer t…" at bounding box center [602, 311] width 1205 height 622
click at [468, 546] on span "Upload Excel File" at bounding box center [445, 552] width 86 height 16
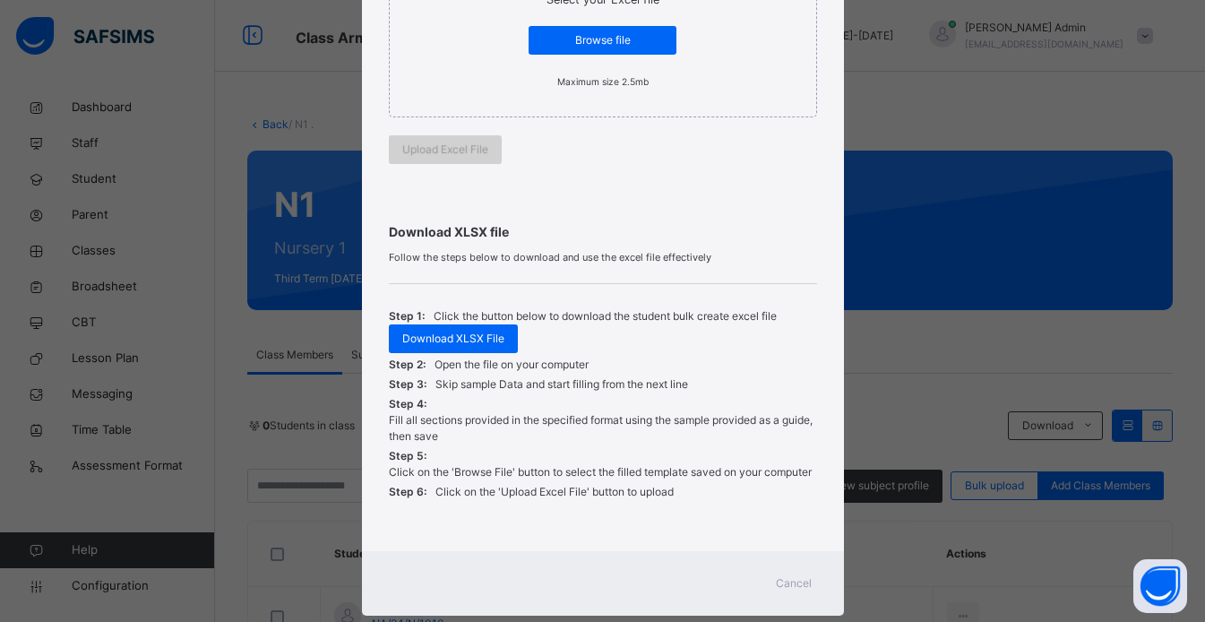
scroll to position [404, 0]
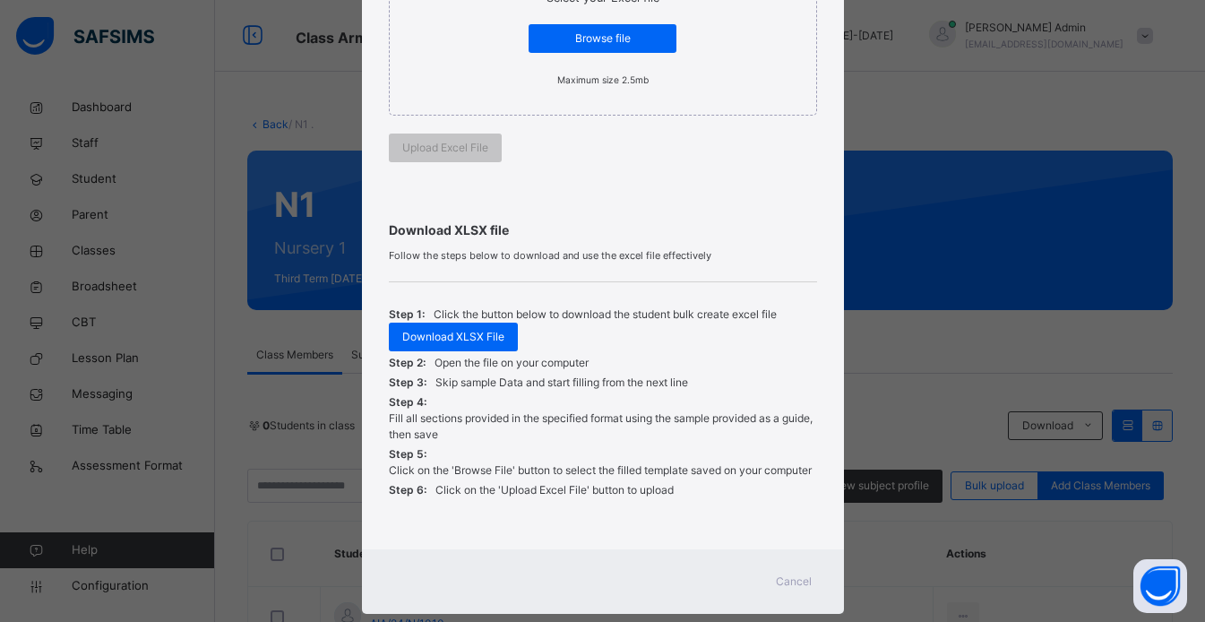
click at [795, 606] on div "Cancel" at bounding box center [603, 581] width 482 height 64
click at [802, 586] on span "Cancel" at bounding box center [794, 581] width 36 height 16
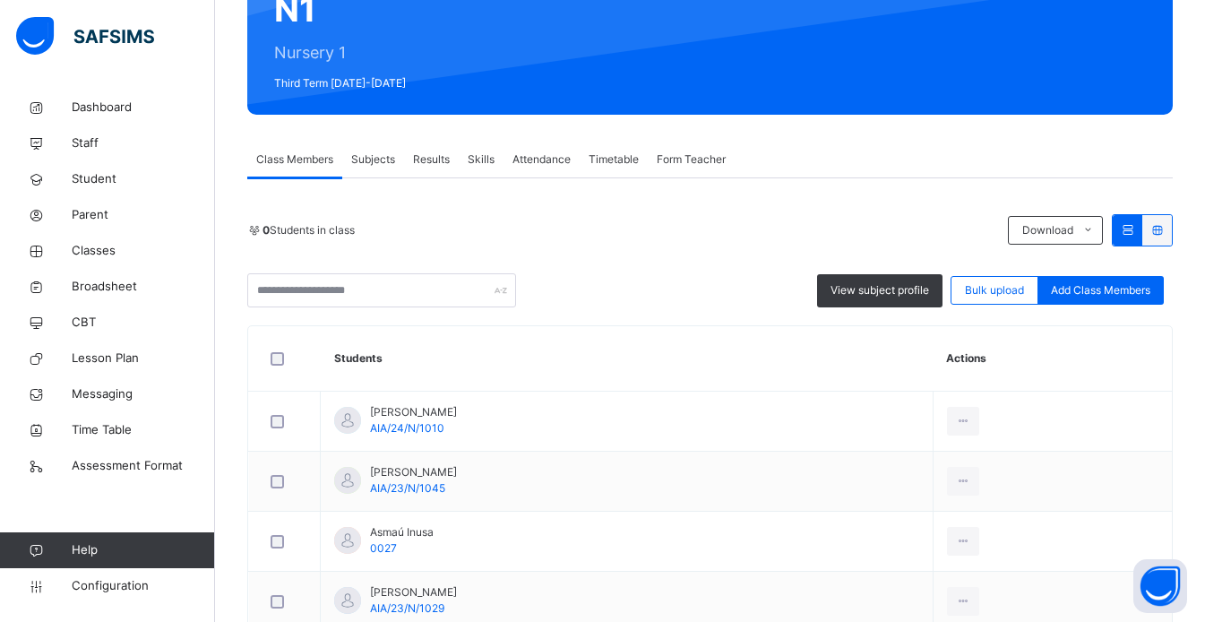
scroll to position [228, 0]
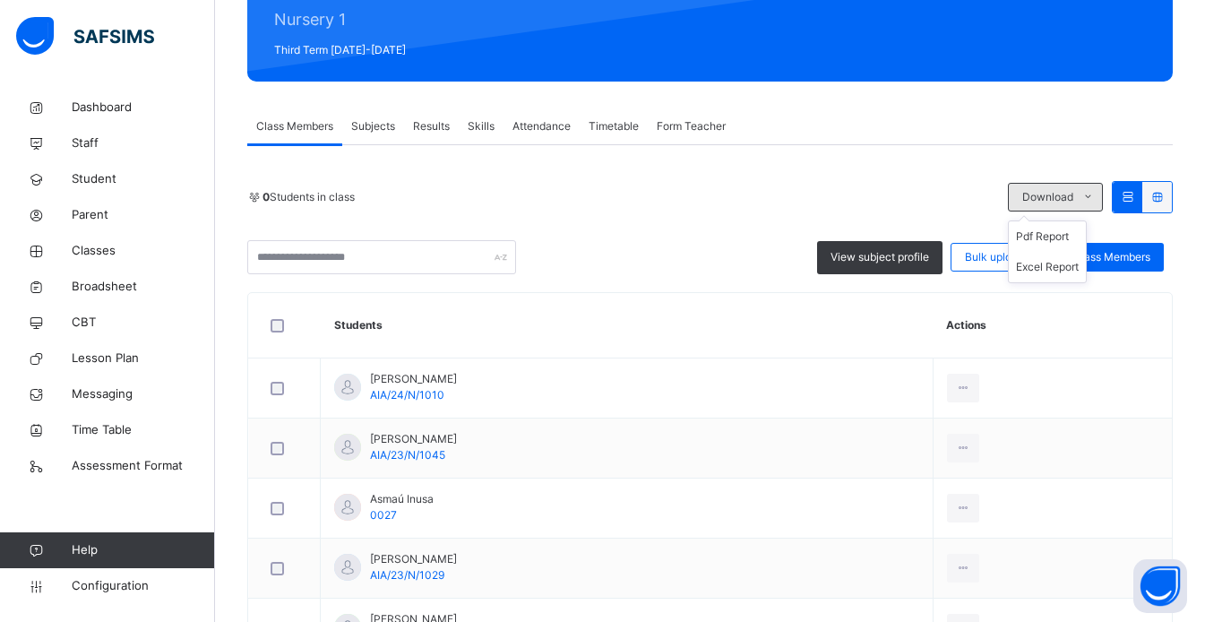
click at [1102, 196] on span at bounding box center [1087, 197] width 29 height 29
click at [1132, 317] on th "Actions" at bounding box center [1051, 325] width 239 height 65
click at [1164, 201] on icon at bounding box center [1156, 196] width 15 height 13
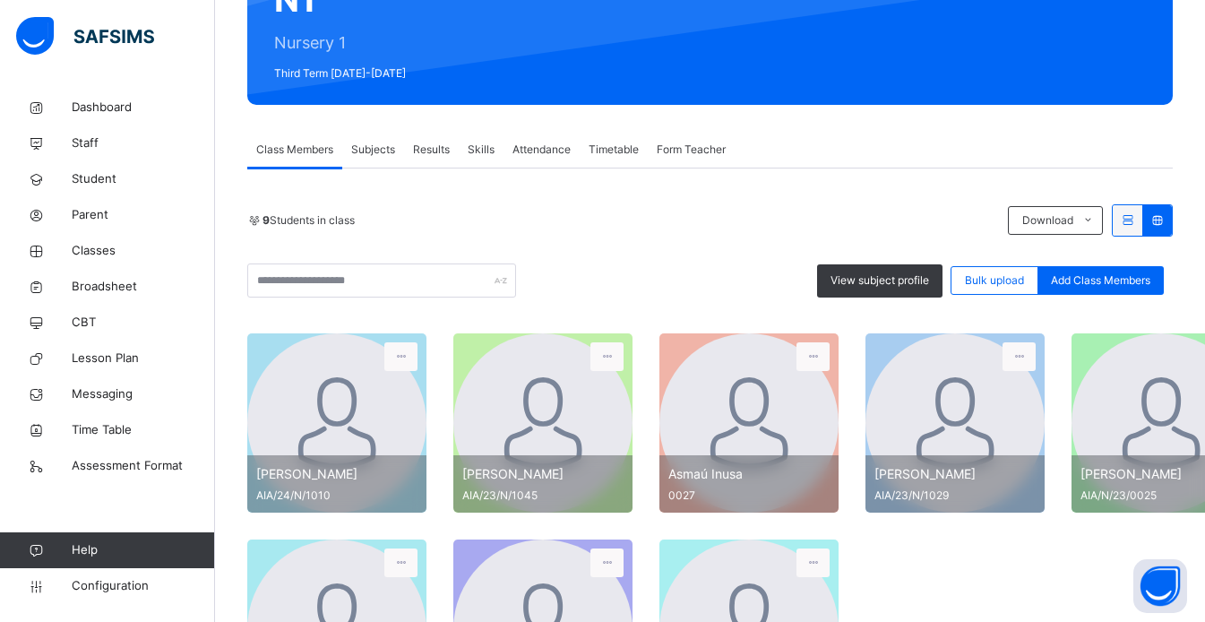
scroll to position [204, 0]
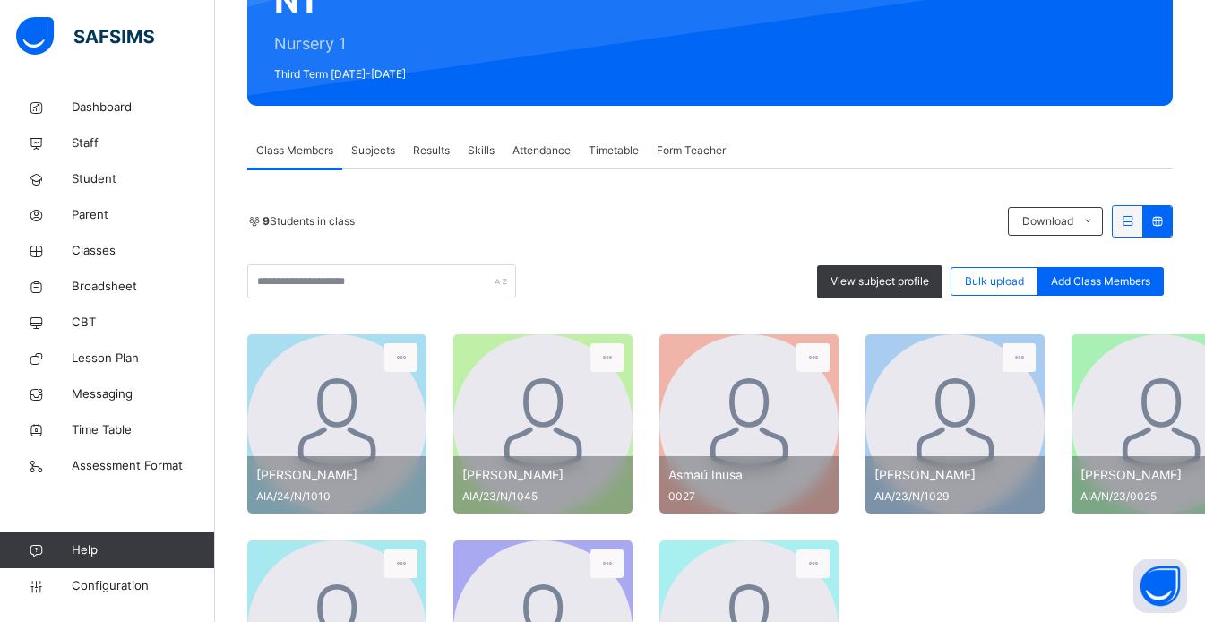
click at [435, 158] on span "Results" at bounding box center [431, 150] width 37 height 16
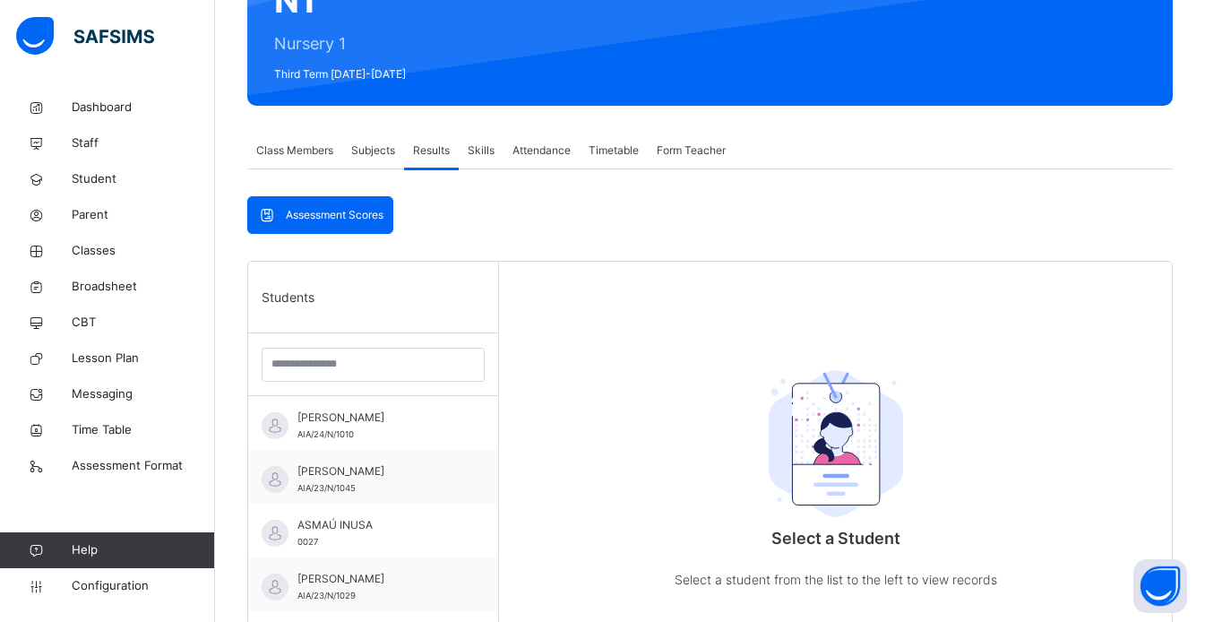
click at [314, 229] on div "Assessment Scores" at bounding box center [320, 215] width 144 height 36
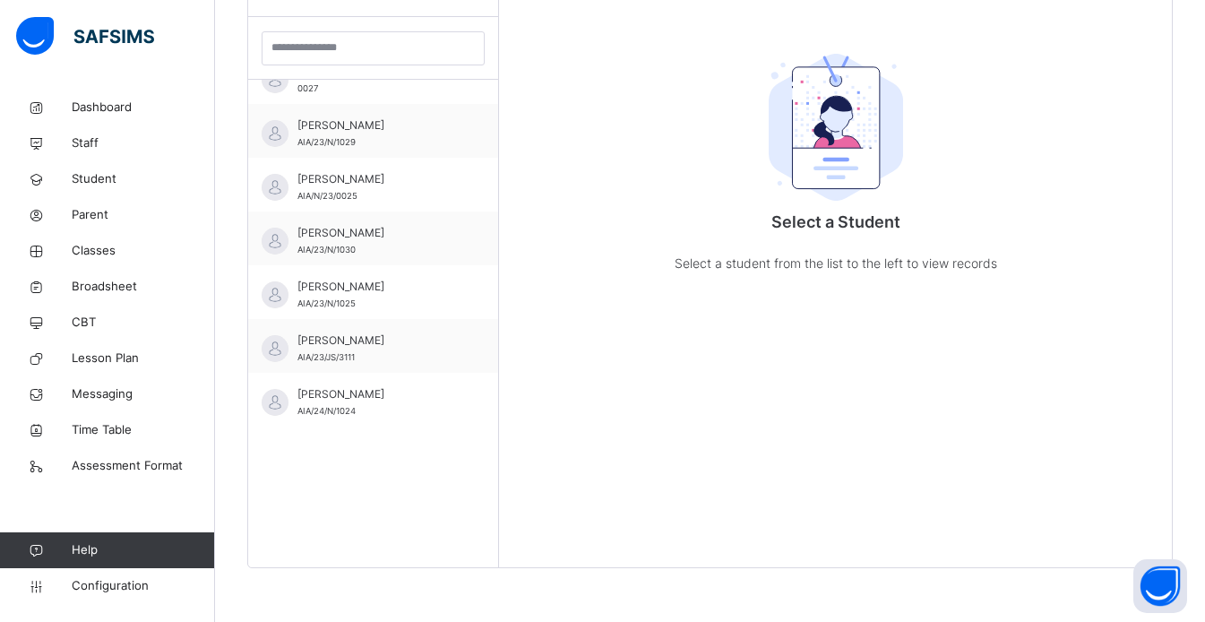
scroll to position [138, 0]
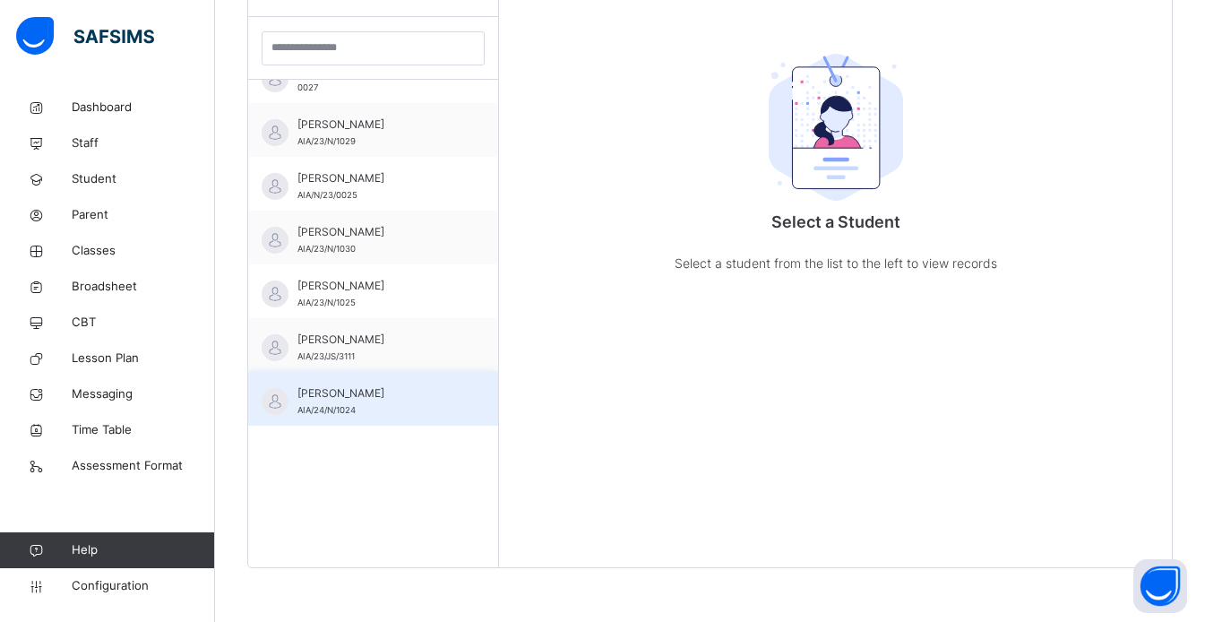
click at [392, 399] on span "TAREEQ WUBNI JAMEEL" at bounding box center [377, 393] width 160 height 16
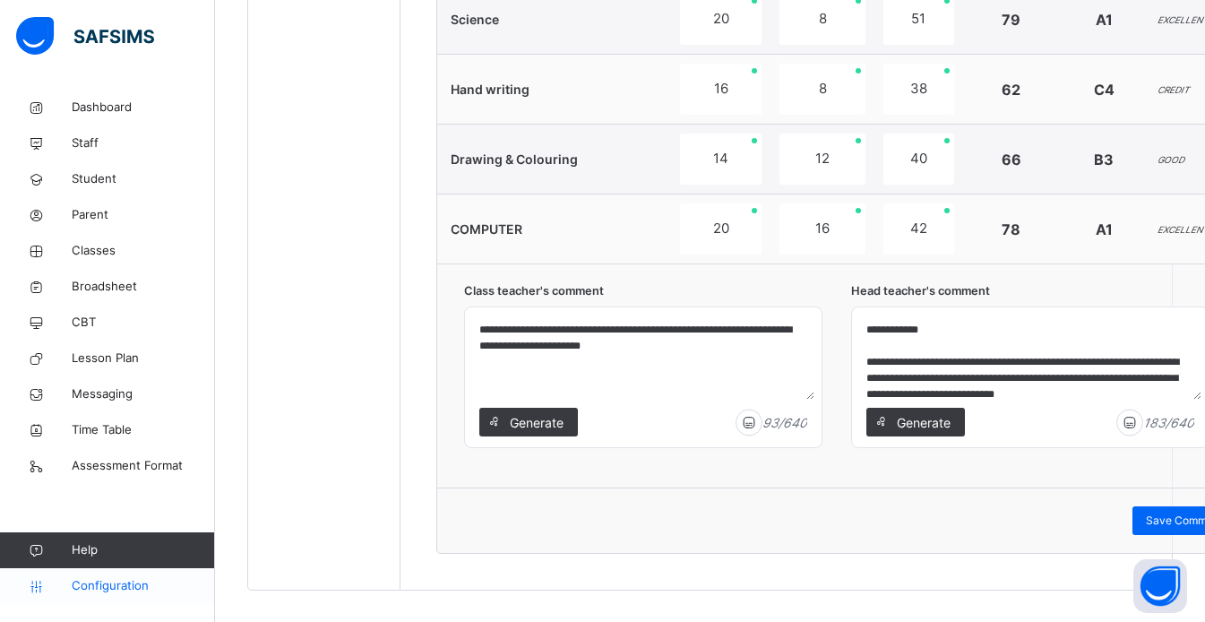
scroll to position [981, 0]
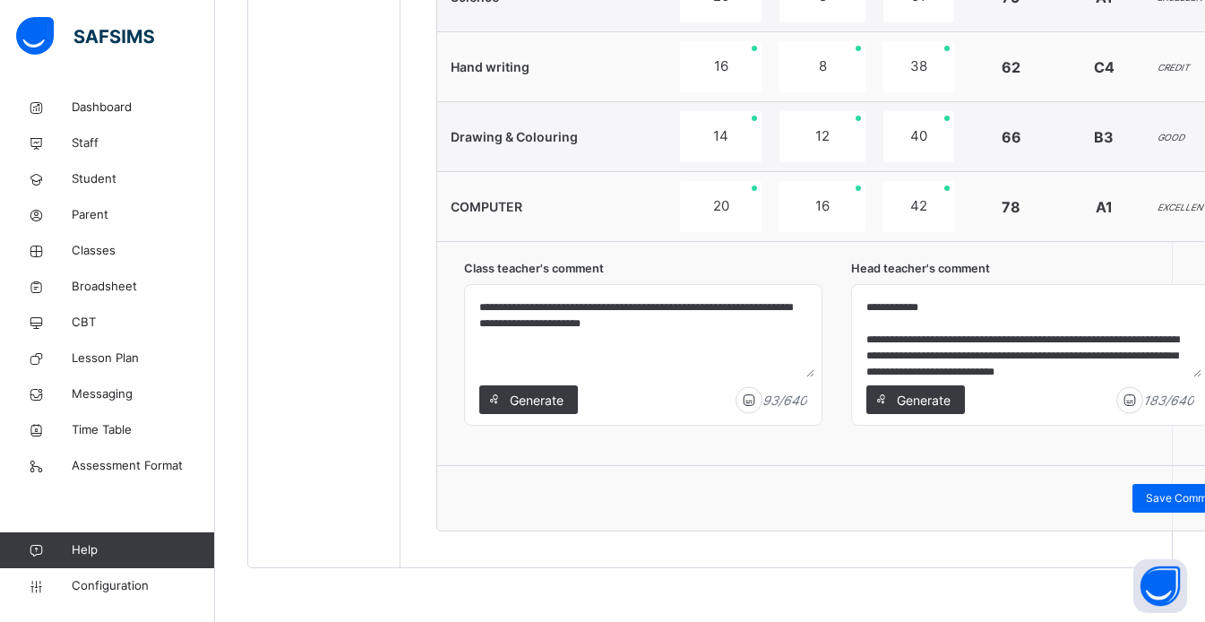
click at [1130, 405] on img at bounding box center [1129, 400] width 27 height 28
type textarea "**********"
click at [170, 472] on span "Assessment Format" at bounding box center [143, 466] width 143 height 18
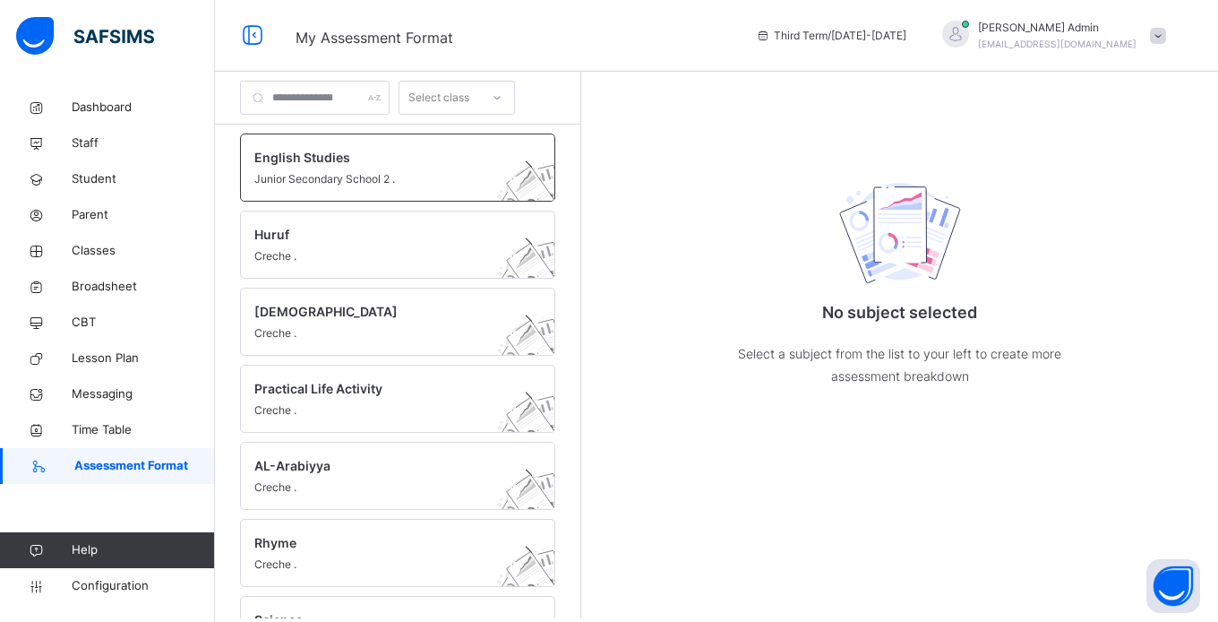
click at [455, 188] on div "English Studies Junior Secondary School 2 ." at bounding box center [397, 167] width 315 height 68
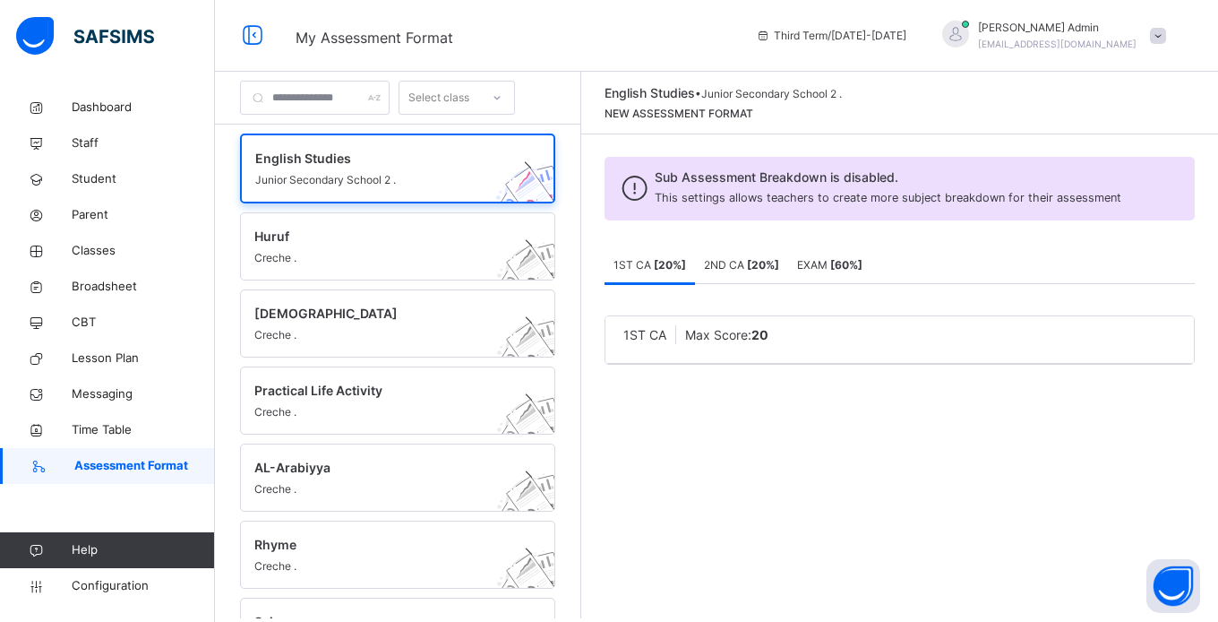
click at [755, 270] on b "[ 20 %]" at bounding box center [763, 264] width 32 height 13
click at [848, 258] on b "[ 60 %]" at bounding box center [846, 264] width 32 height 13
click at [134, 592] on span "Configuration" at bounding box center [143, 586] width 142 height 18
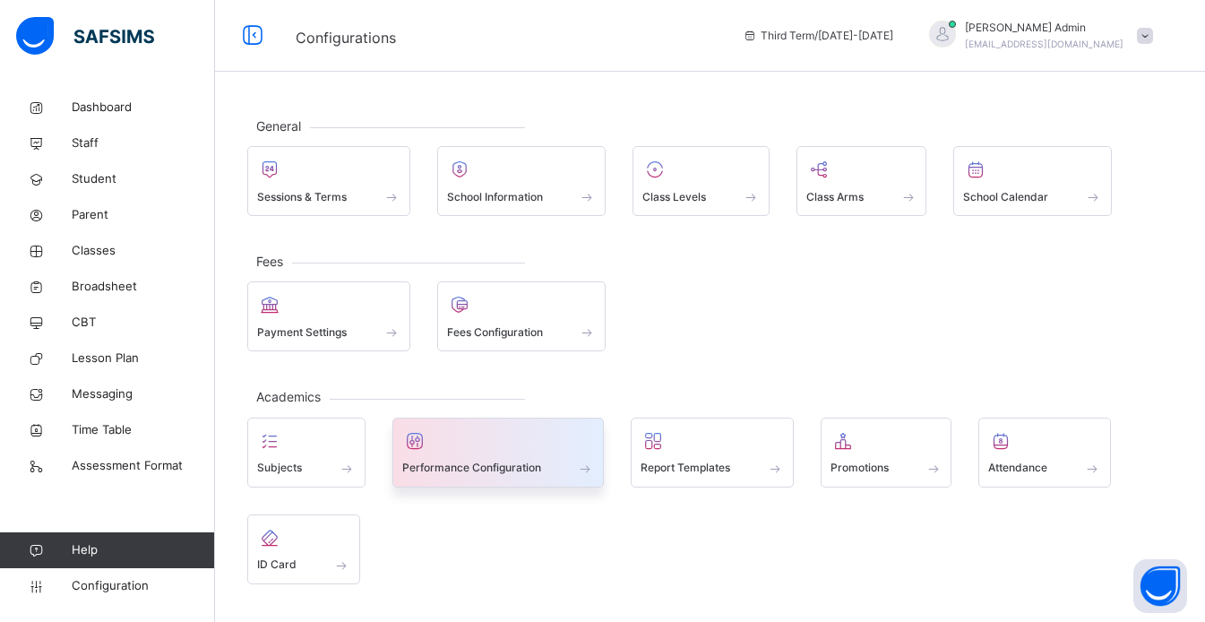
click at [528, 455] on span at bounding box center [498, 456] width 193 height 4
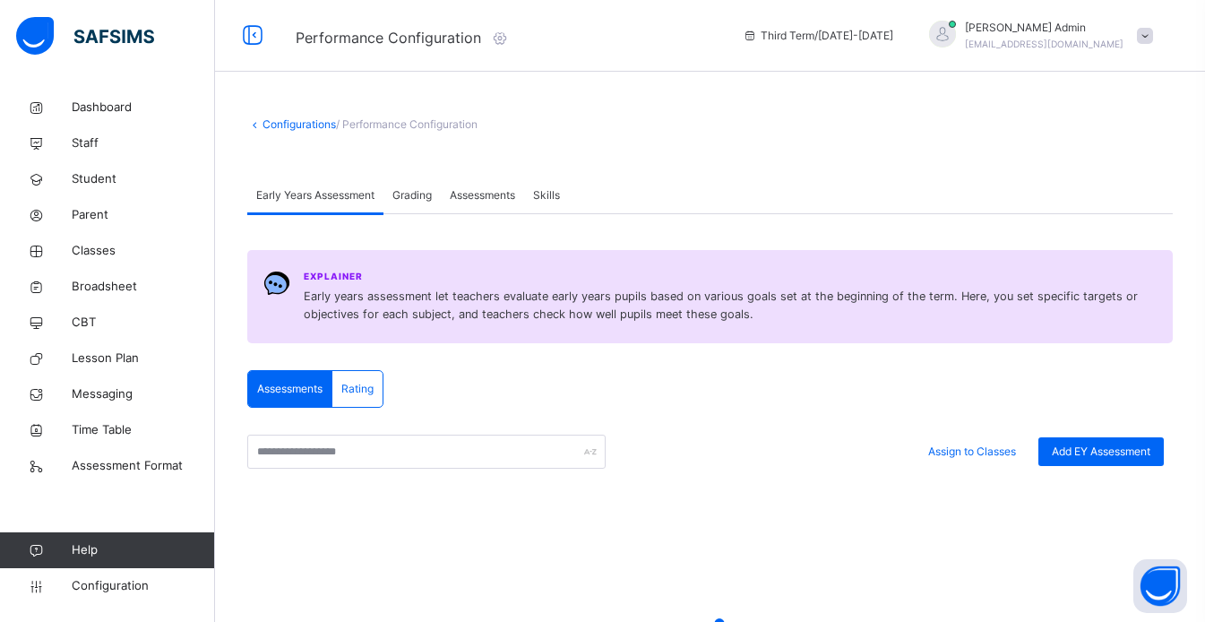
click at [427, 200] on span "Grading" at bounding box center [411, 195] width 39 height 16
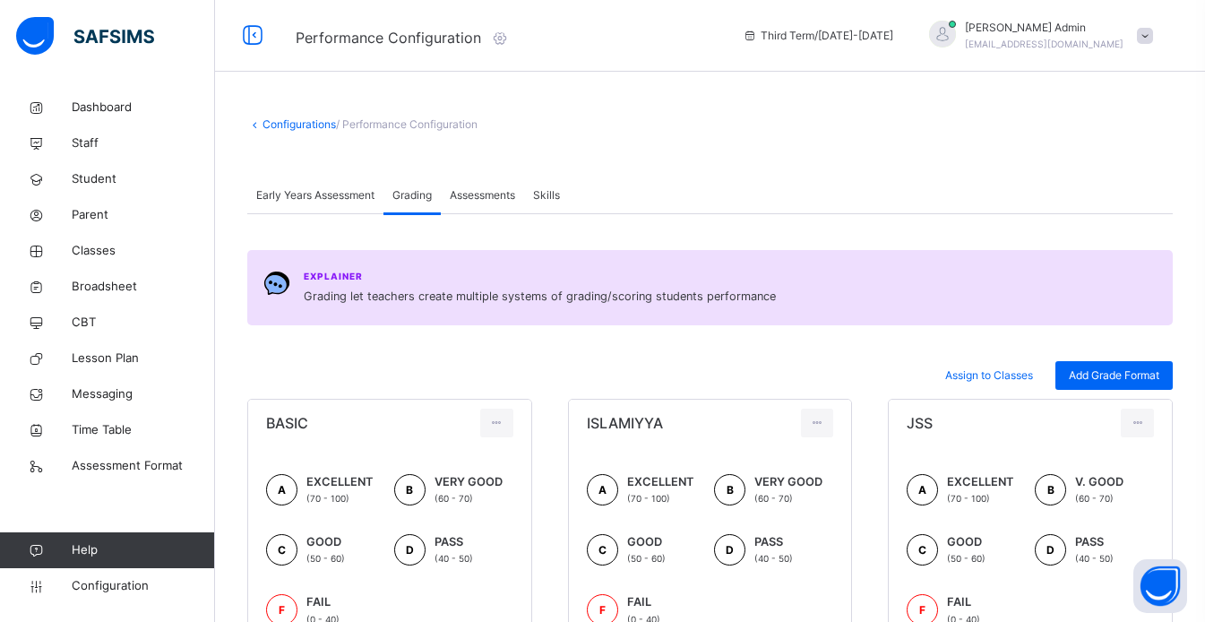
click at [491, 199] on span "Assessments" at bounding box center [482, 195] width 65 height 16
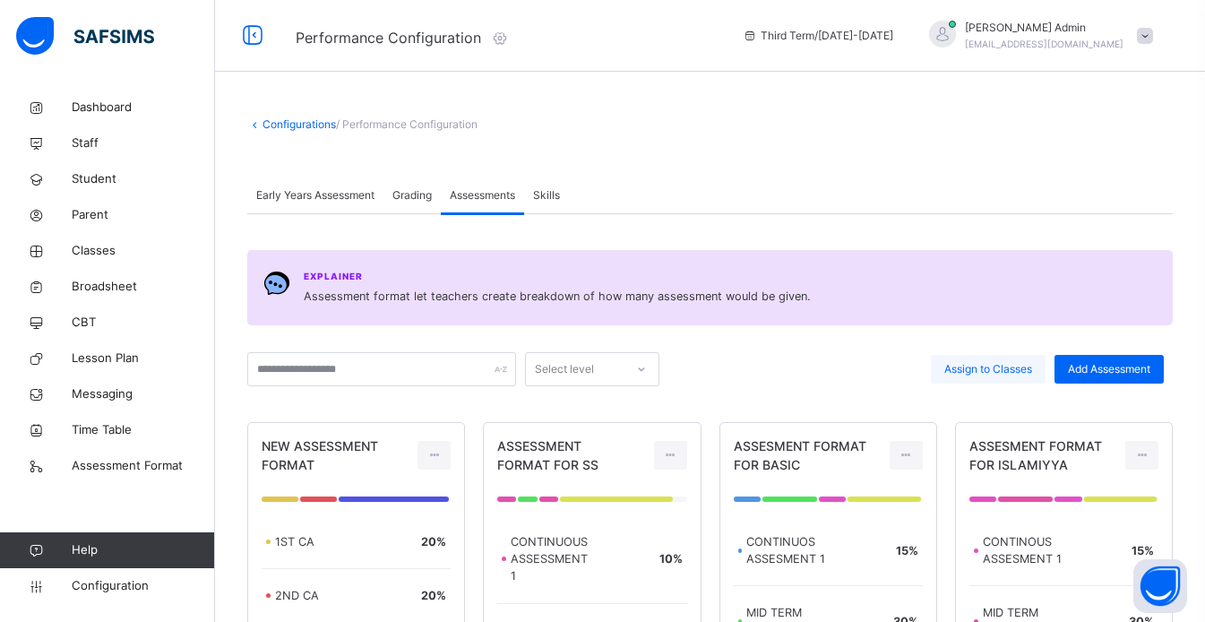
click at [1013, 367] on span "Assign to Classes" at bounding box center [988, 369] width 88 height 16
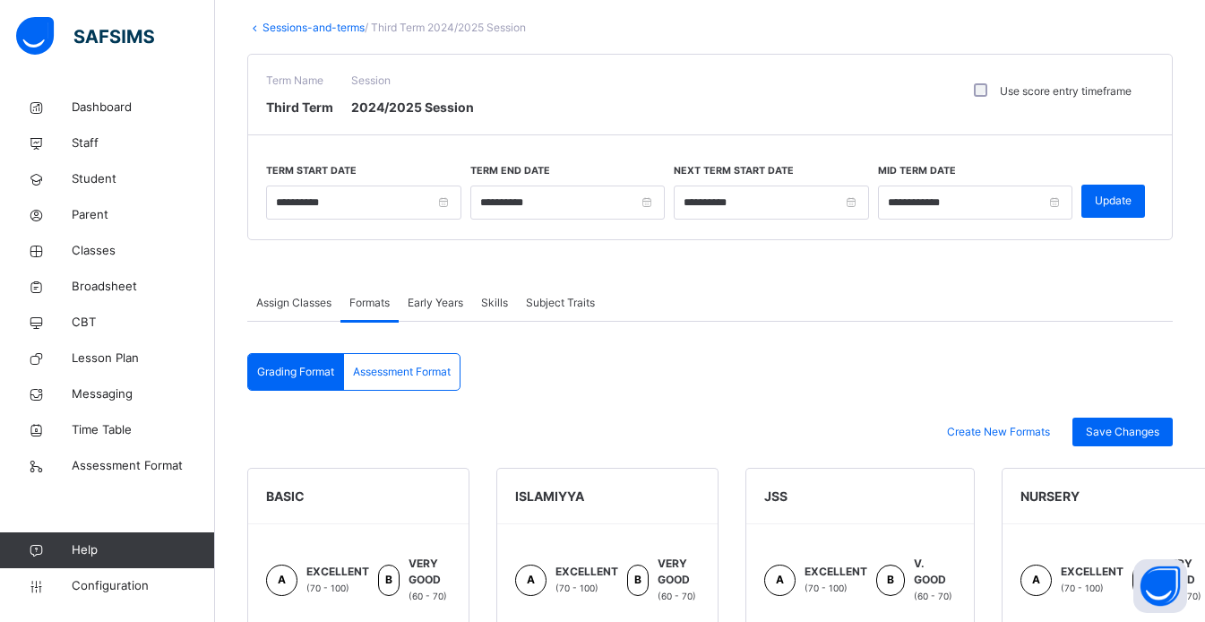
scroll to position [95, 0]
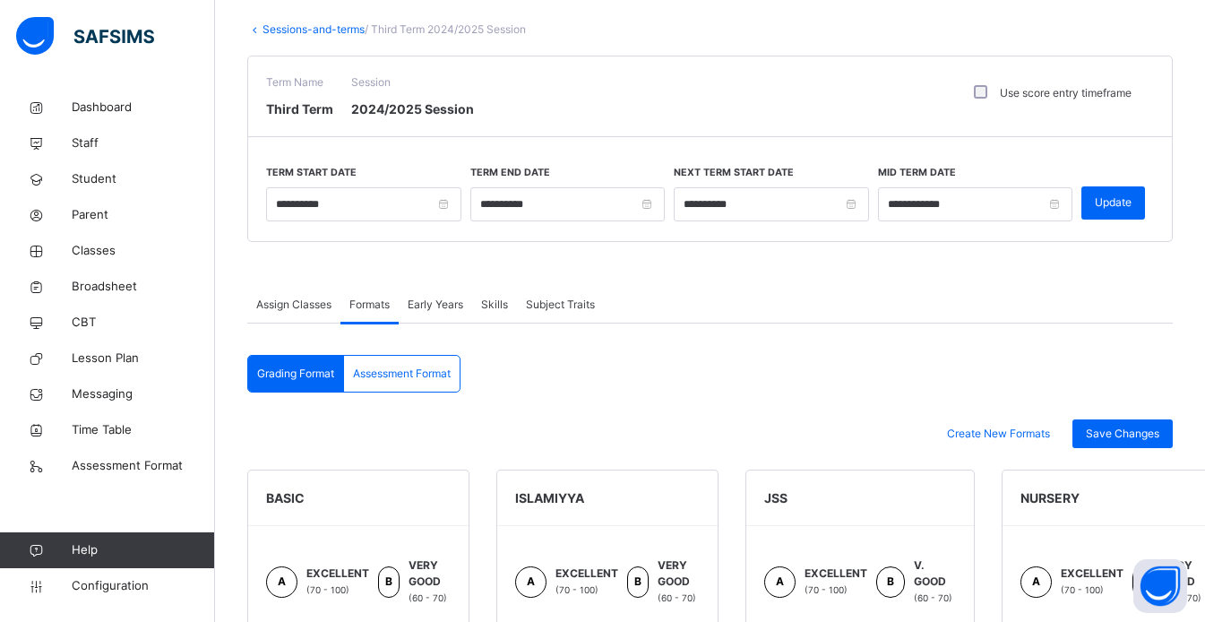
click at [572, 310] on span "Subject Traits" at bounding box center [560, 304] width 69 height 16
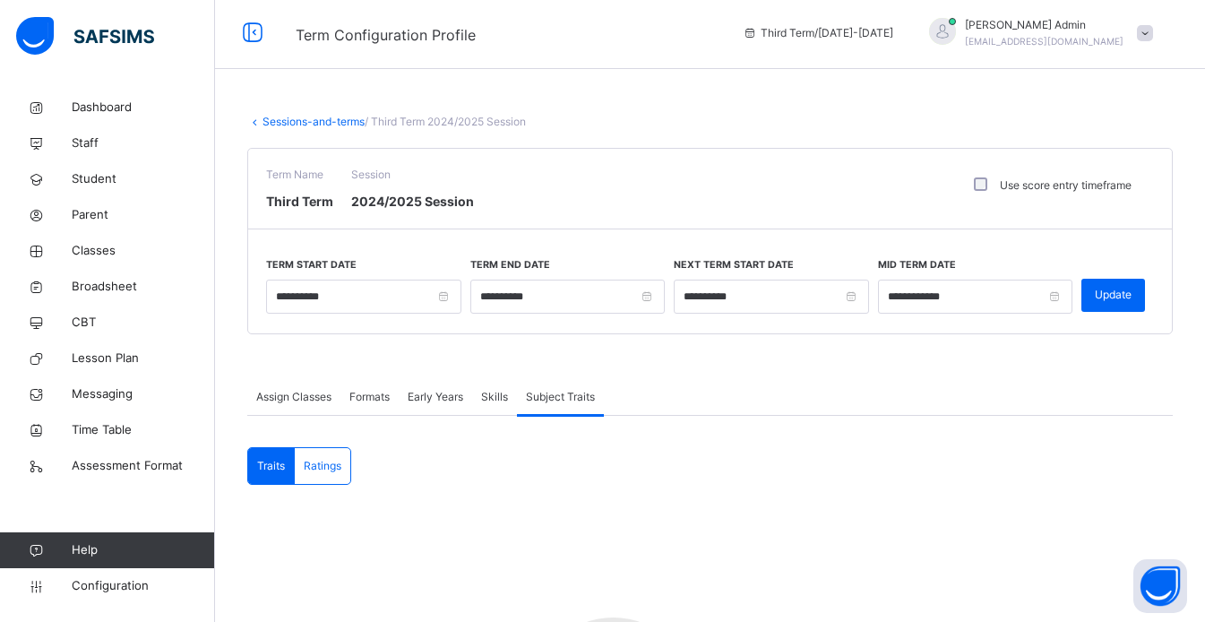
scroll to position [0, 0]
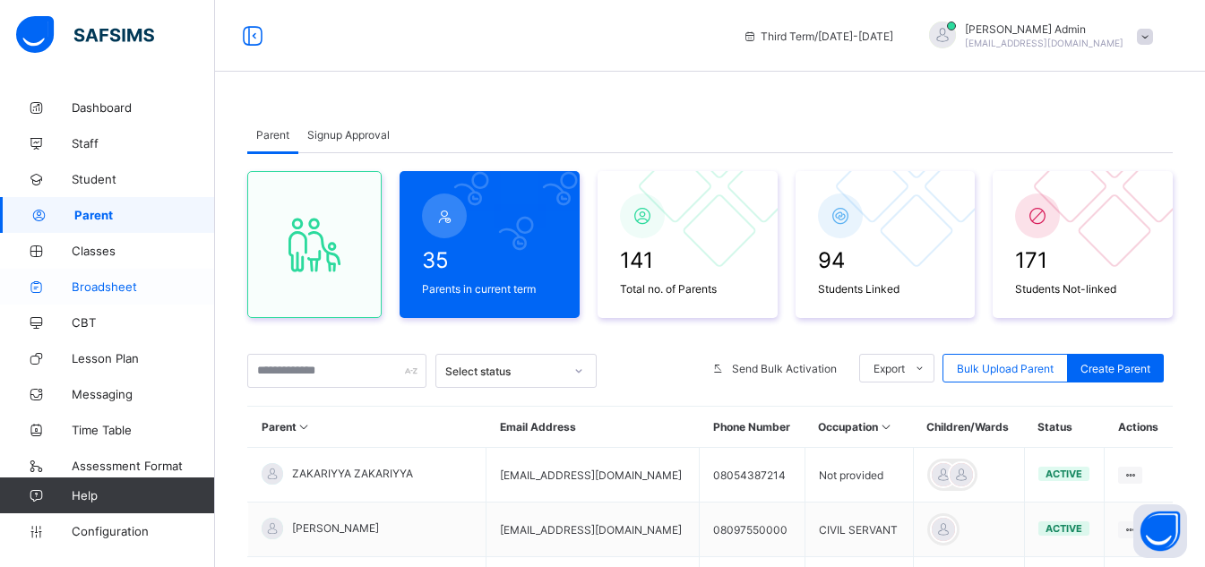
click at [149, 292] on span "Broadsheet" at bounding box center [143, 286] width 143 height 14
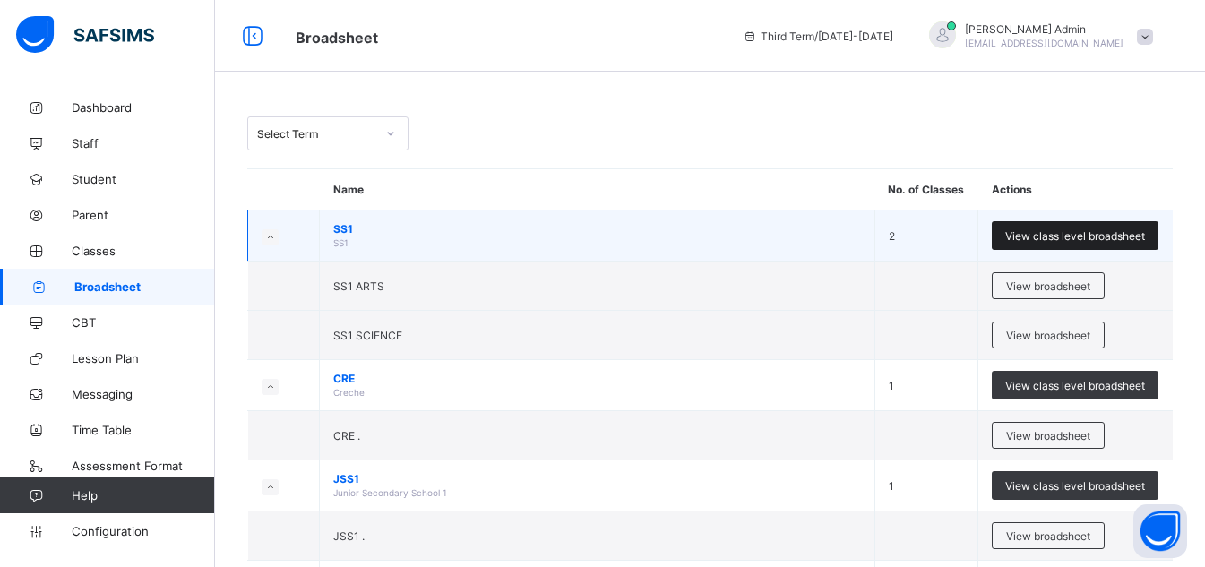
click at [1038, 244] on div "View class level broadsheet" at bounding box center [1074, 235] width 167 height 29
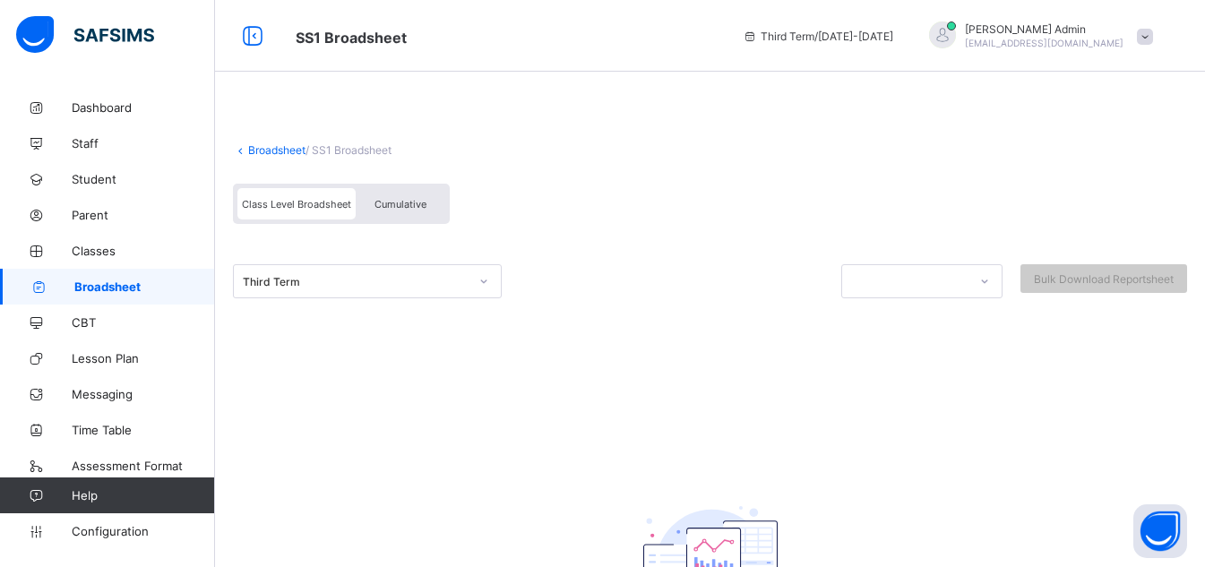
click at [279, 143] on link "Broadsheet" at bounding box center [276, 149] width 57 height 13
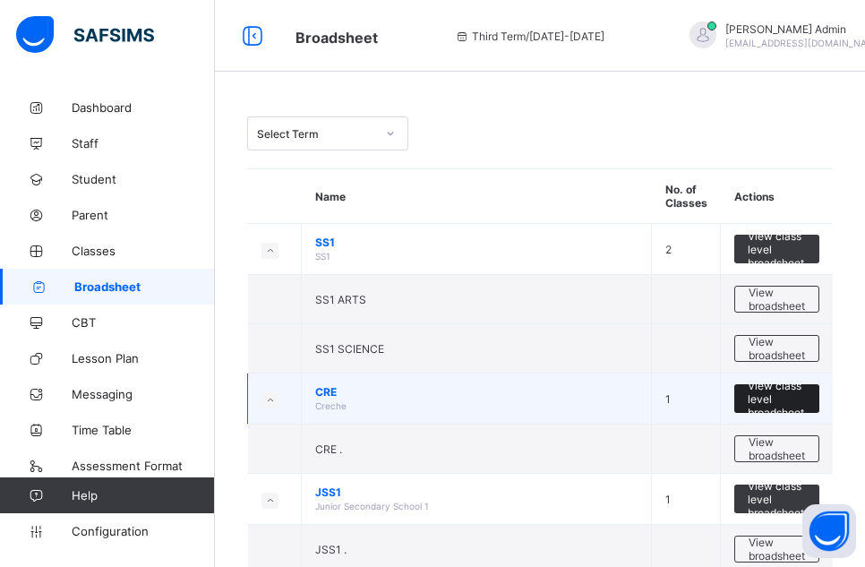
click at [778, 404] on span "View class level broadsheet" at bounding box center [777, 399] width 58 height 40
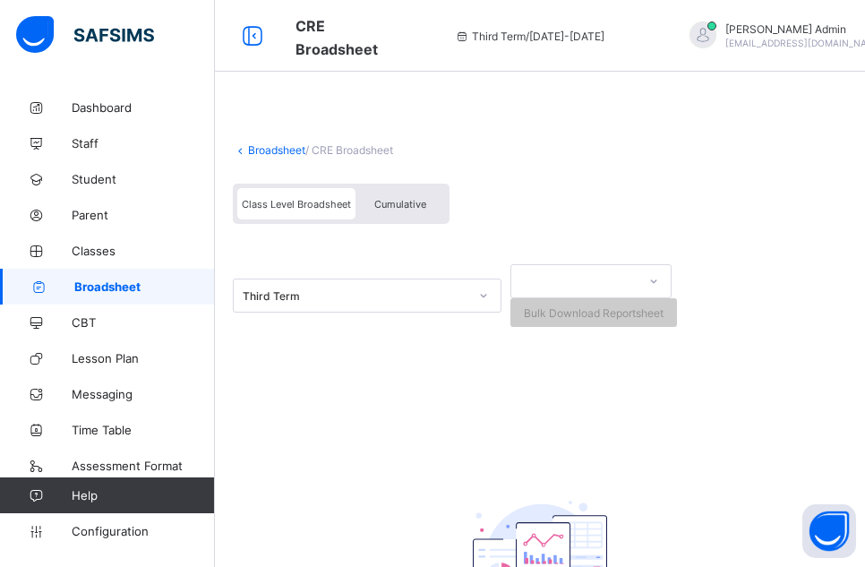
click at [847, 156] on div "Broadsheet / CRE Broadsheet" at bounding box center [540, 149] width 614 height 13
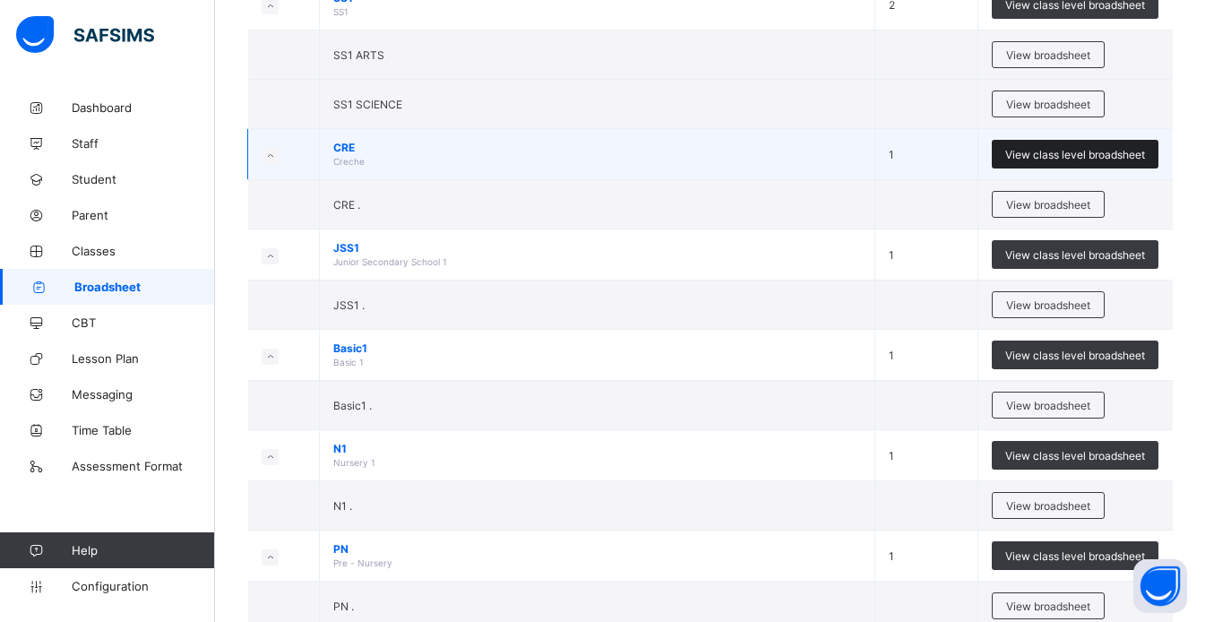
scroll to position [237, 0]
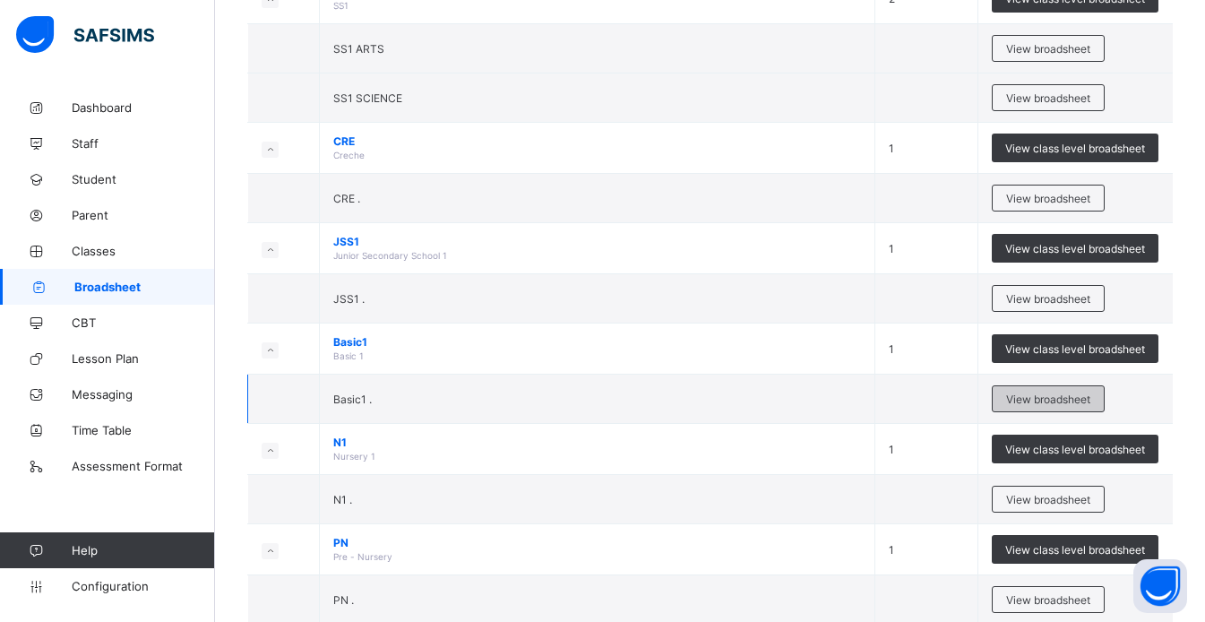
click at [1055, 399] on span "View broadsheet" at bounding box center [1048, 398] width 84 height 13
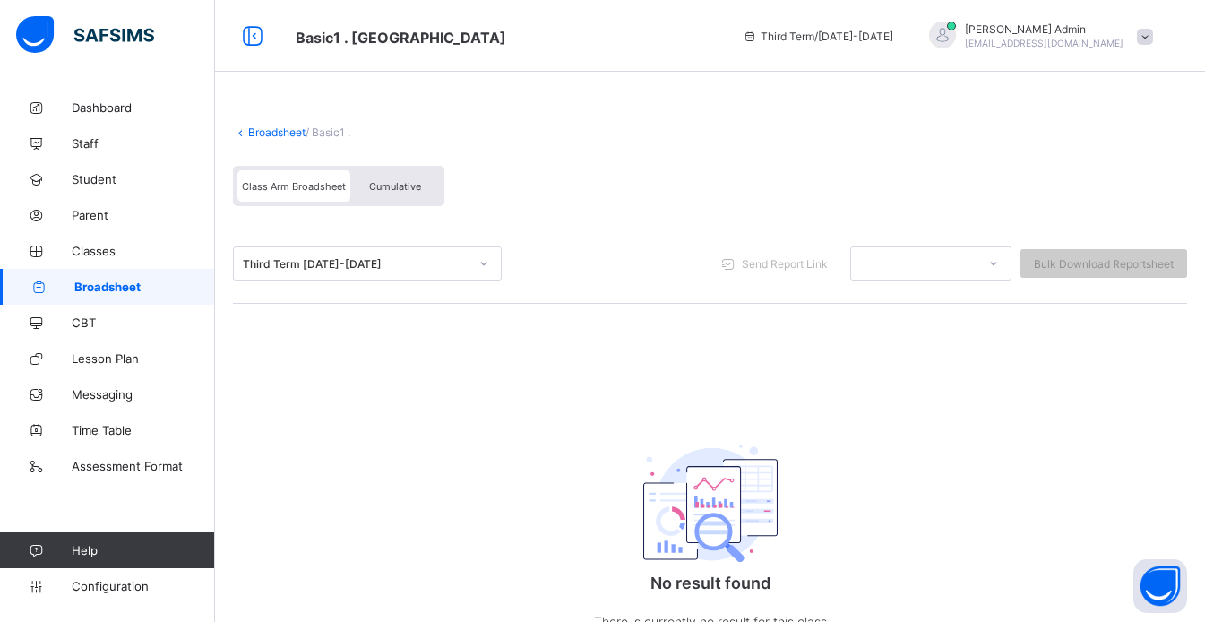
click at [268, 133] on link "Broadsheet" at bounding box center [276, 131] width 57 height 13
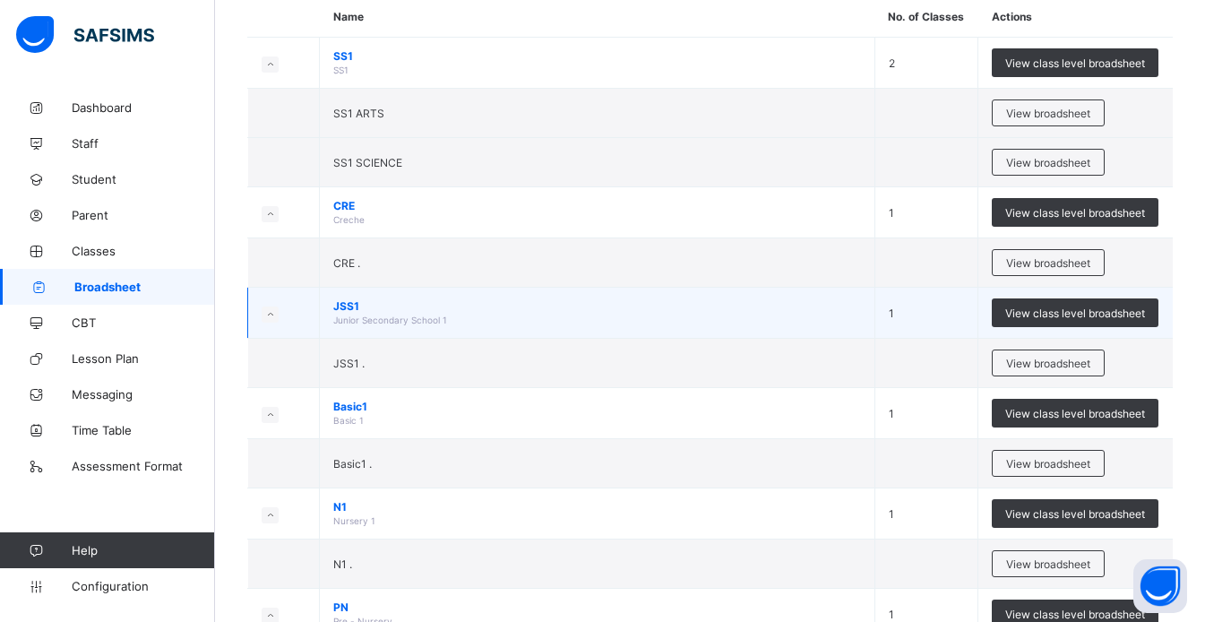
scroll to position [172, 0]
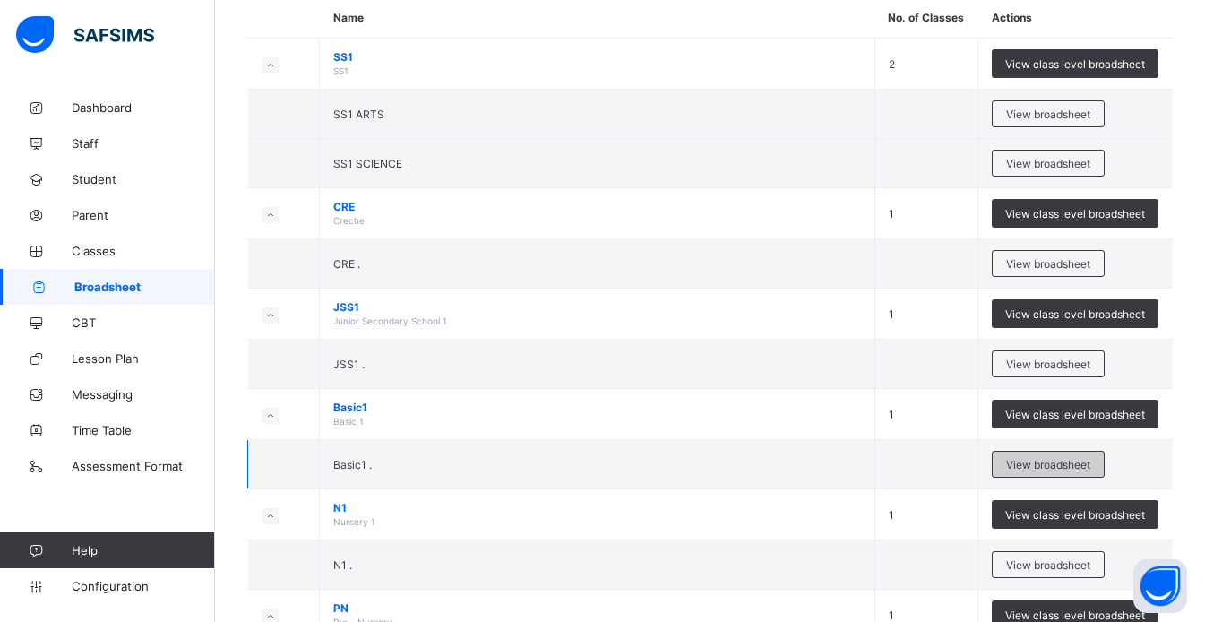
click at [1059, 458] on span "View broadsheet" at bounding box center [1048, 464] width 84 height 13
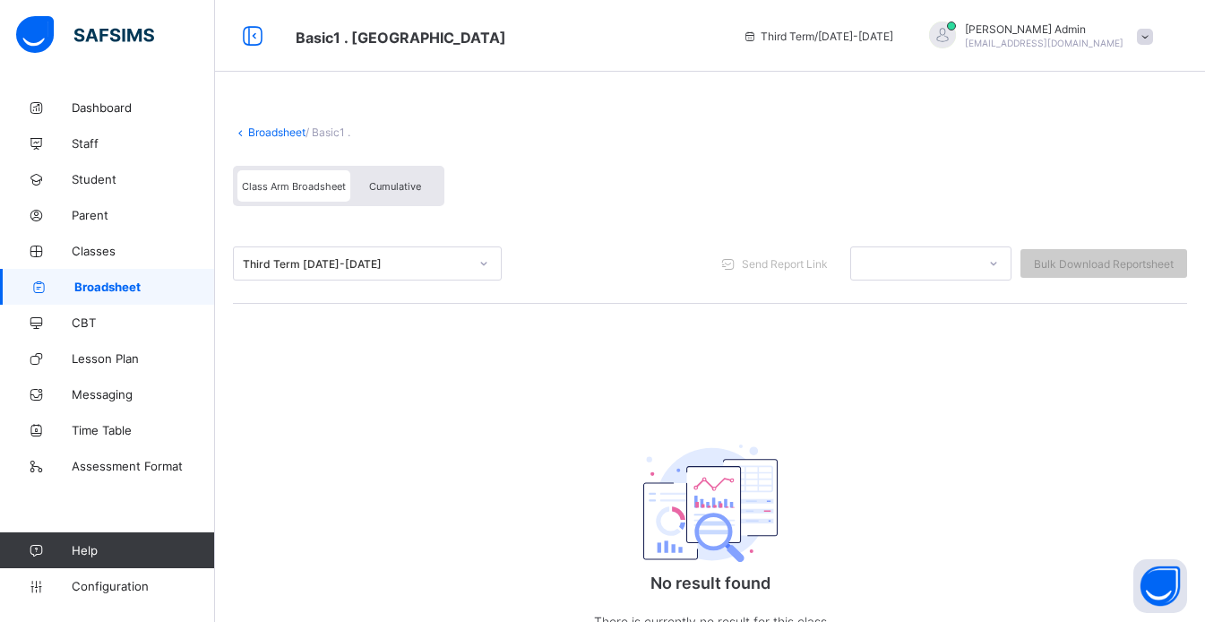
click at [277, 131] on link "Broadsheet" at bounding box center [276, 131] width 57 height 13
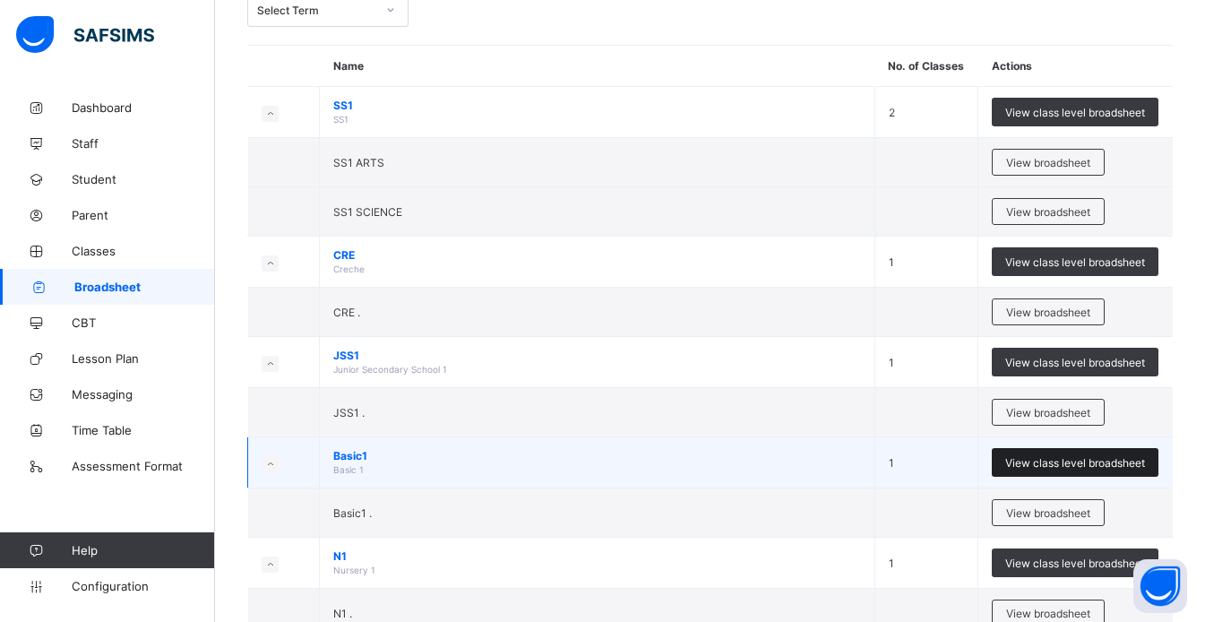
scroll to position [130, 0]
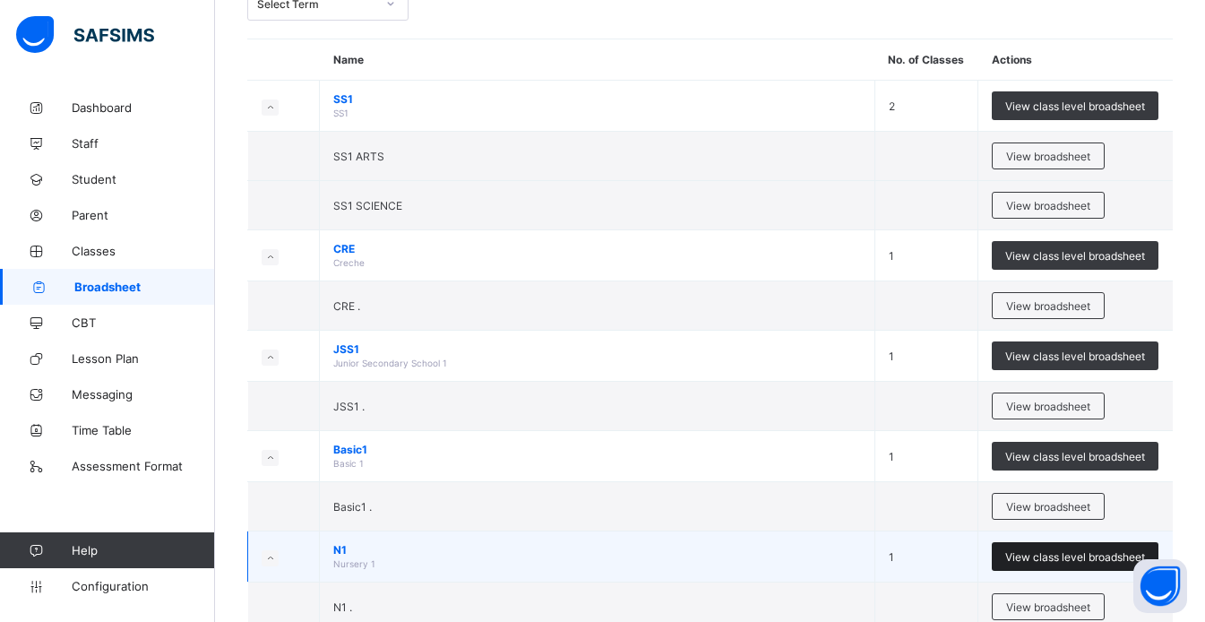
click at [1070, 558] on span "View class level broadsheet" at bounding box center [1075, 556] width 140 height 13
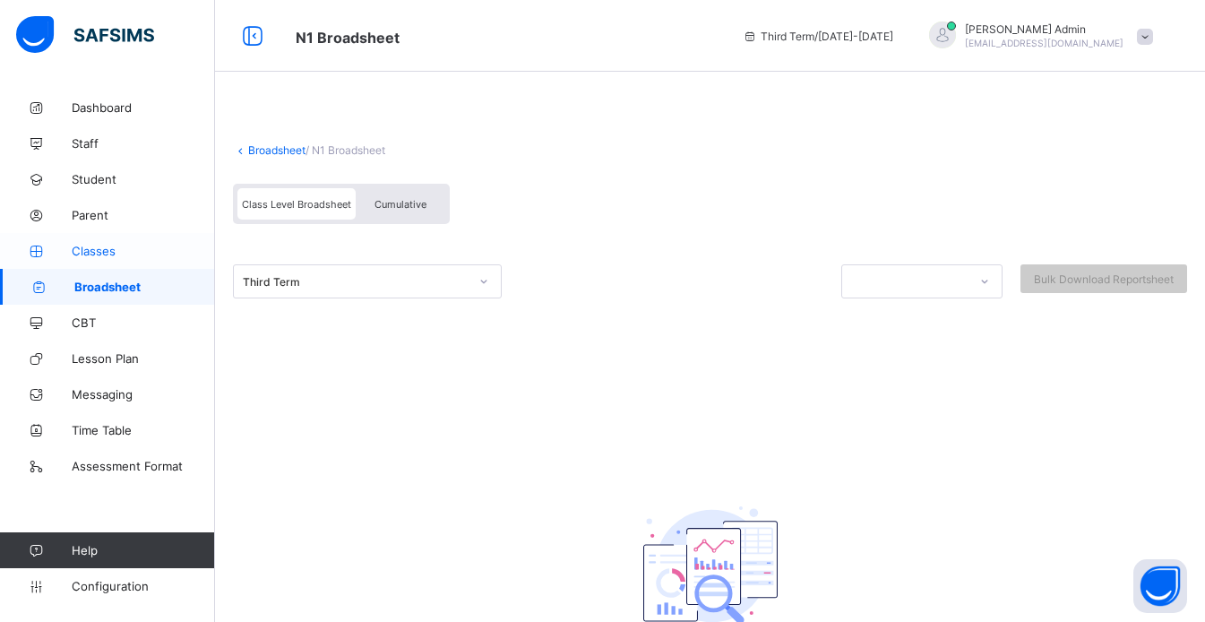
click at [84, 257] on span "Classes" at bounding box center [143, 251] width 143 height 14
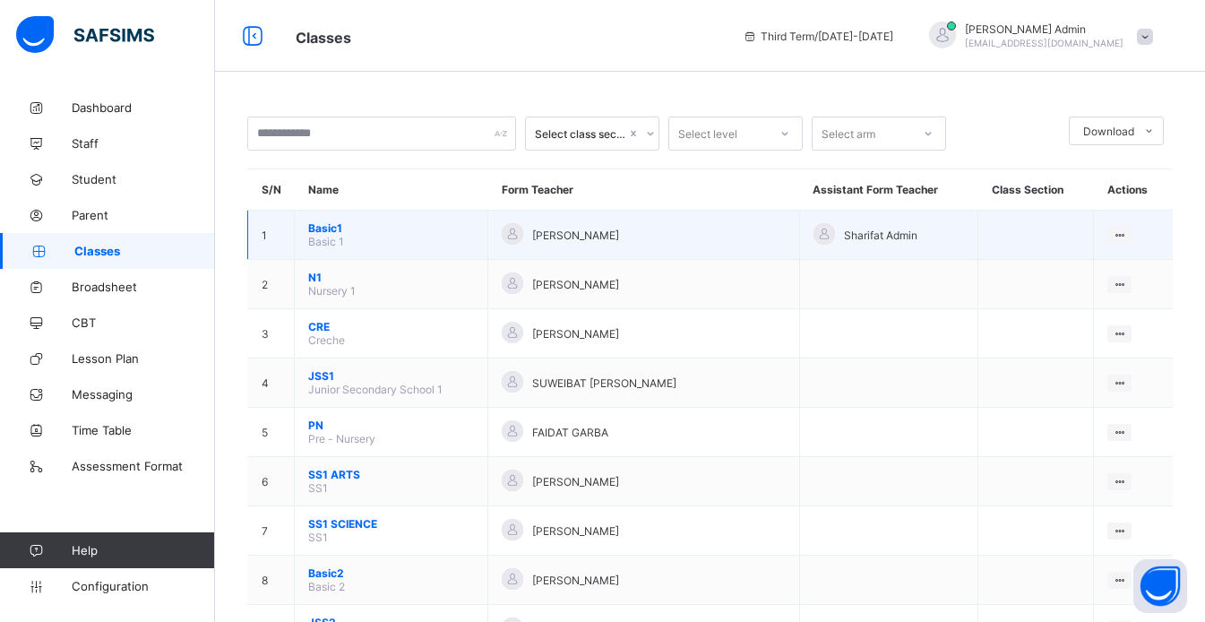
click at [337, 232] on span "Basic1" at bounding box center [391, 227] width 166 height 13
